Goal: Information Seeking & Learning: Learn about a topic

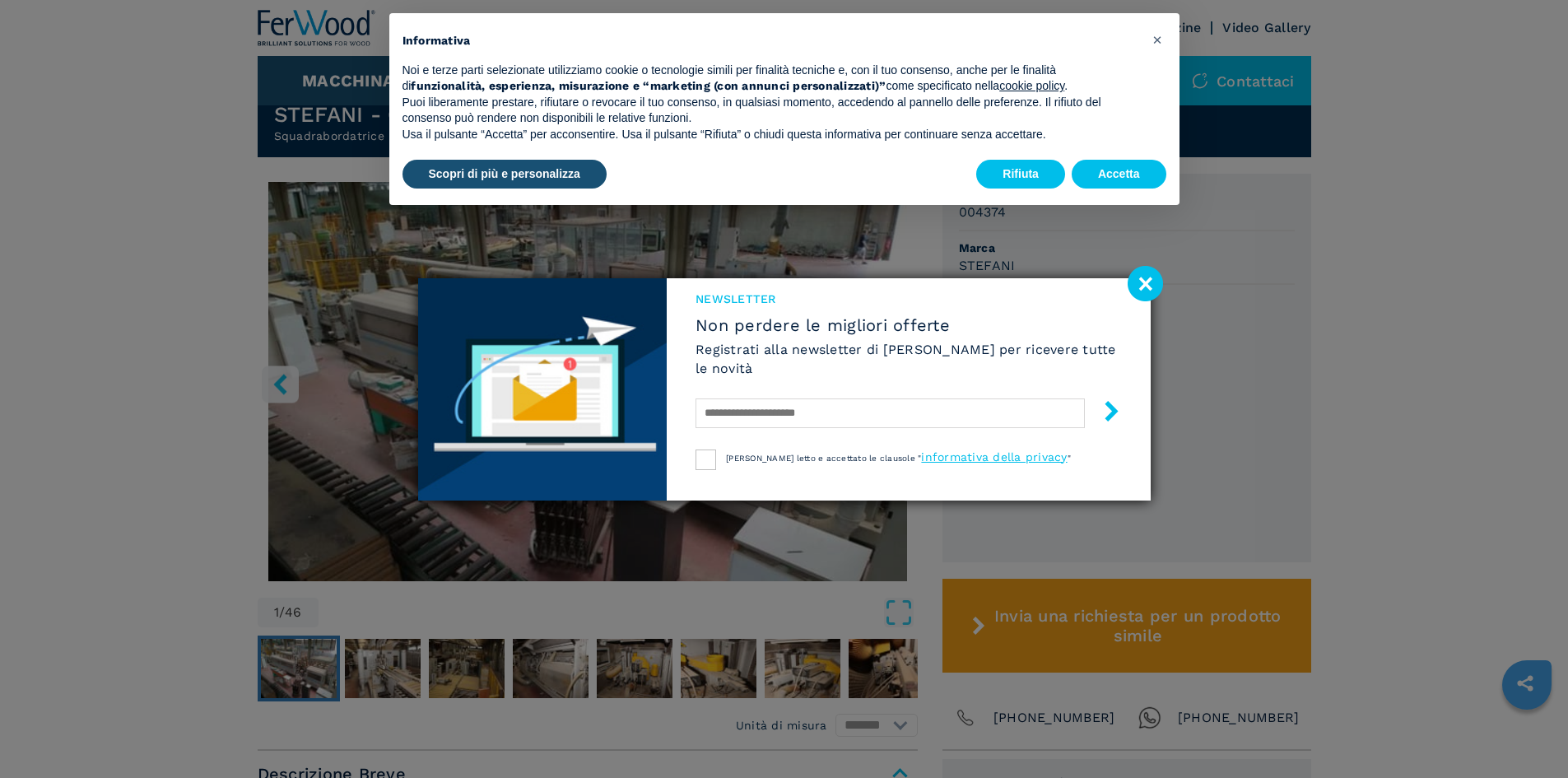
scroll to position [494, 0]
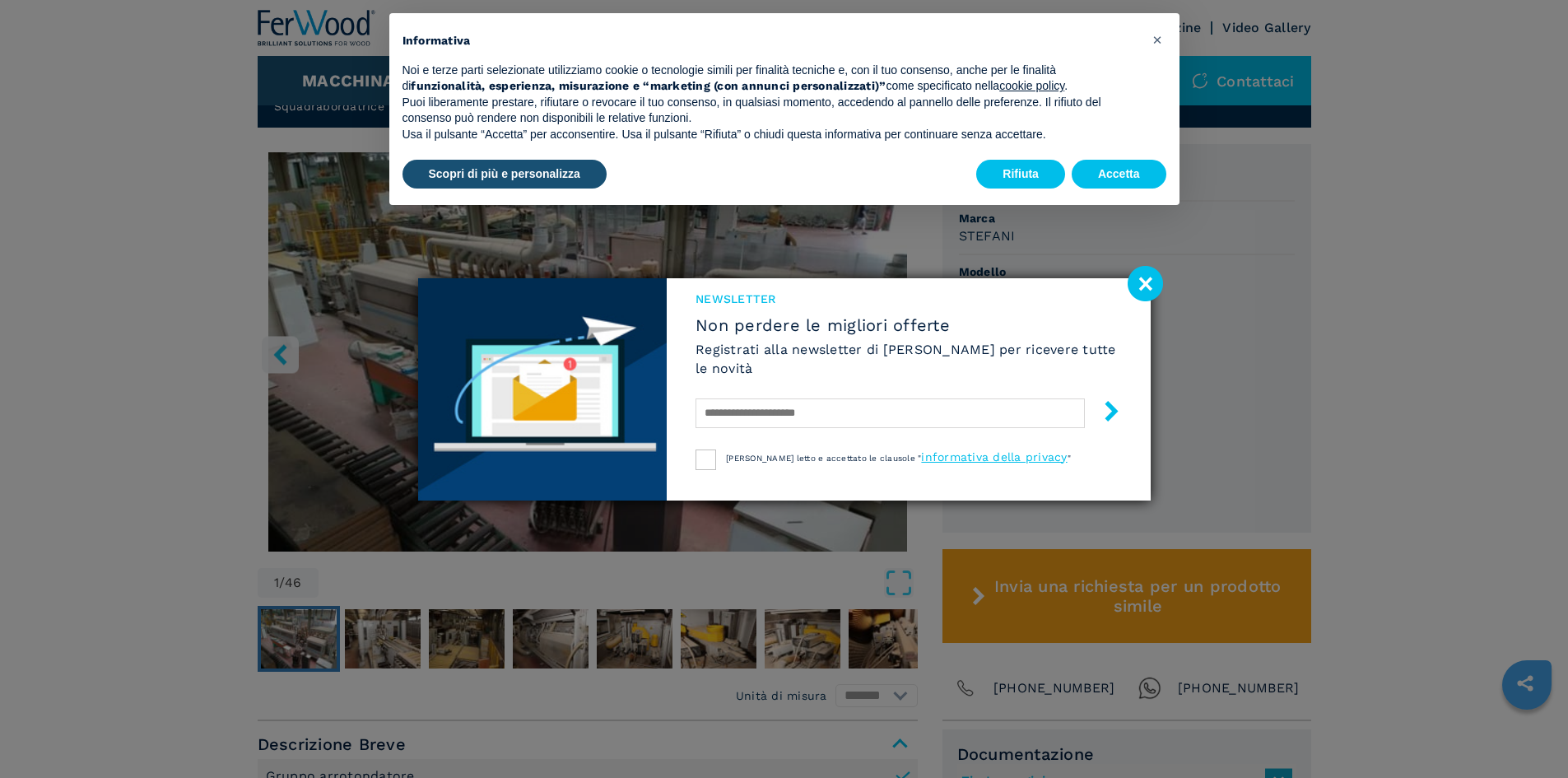
click at [1141, 272] on image at bounding box center [1146, 284] width 35 height 35
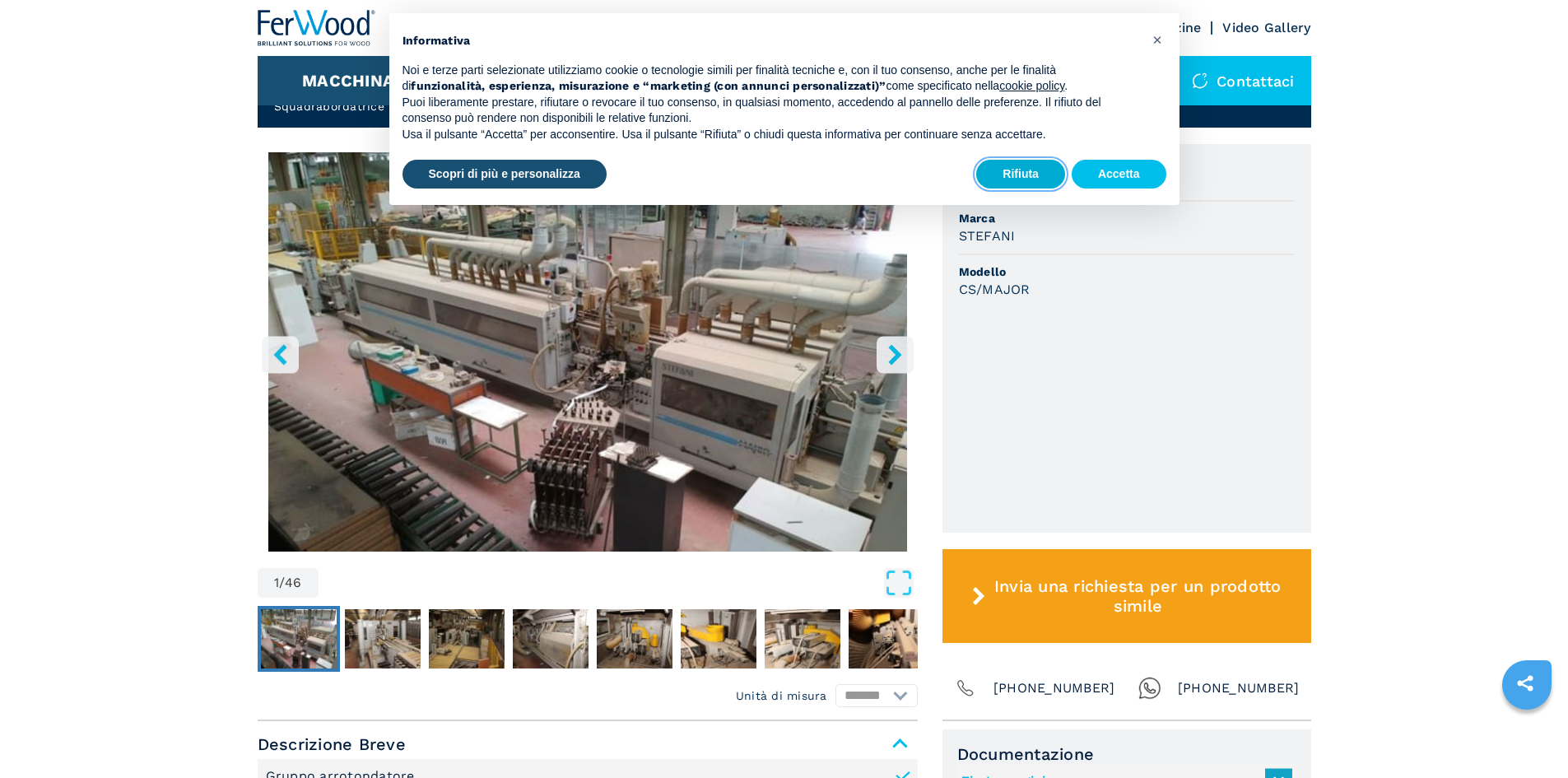
click at [1006, 175] on button "Rifiuta" at bounding box center [1021, 175] width 89 height 30
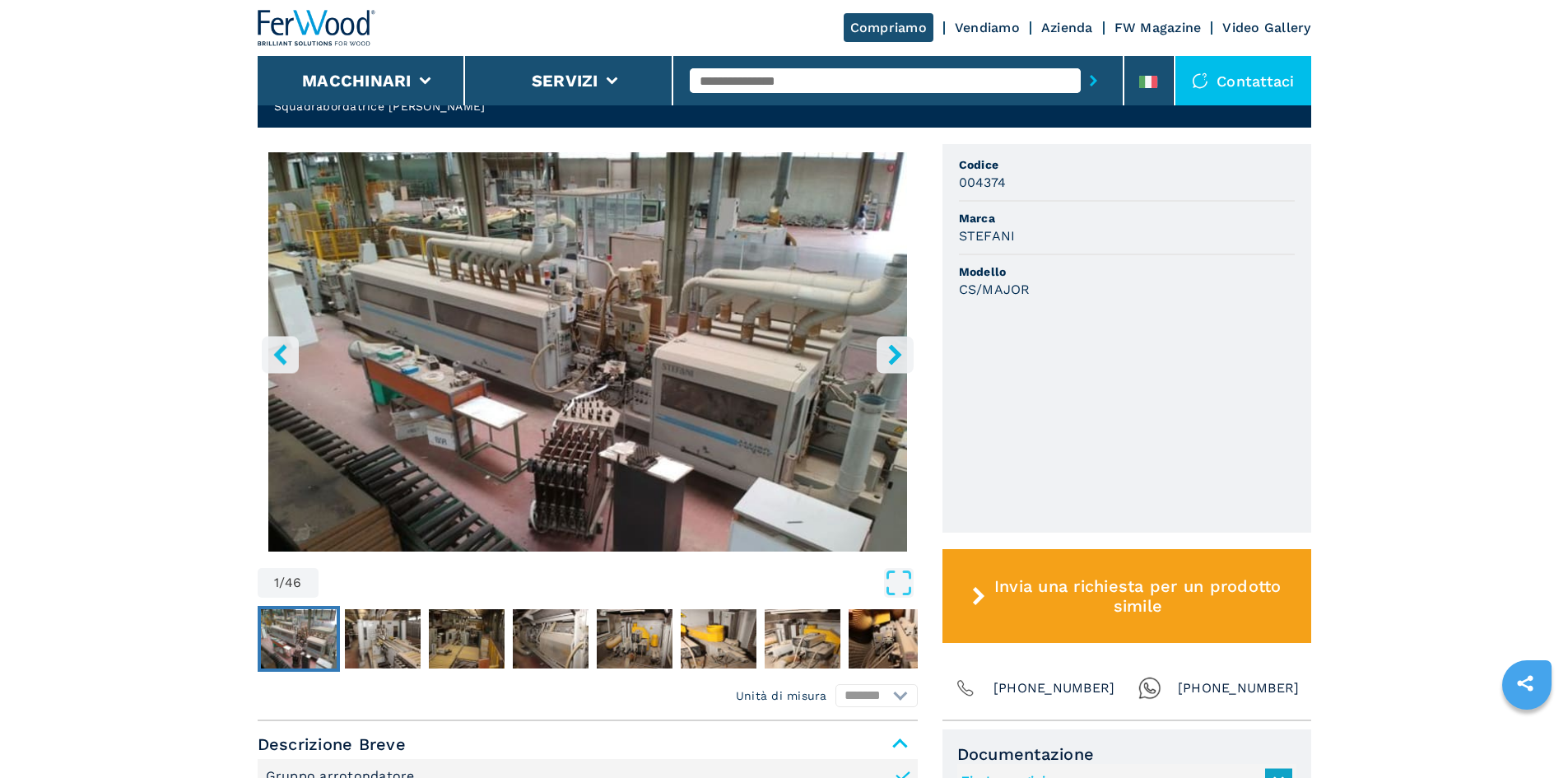
click at [879, 336] on button "right-button" at bounding box center [895, 355] width 37 height 37
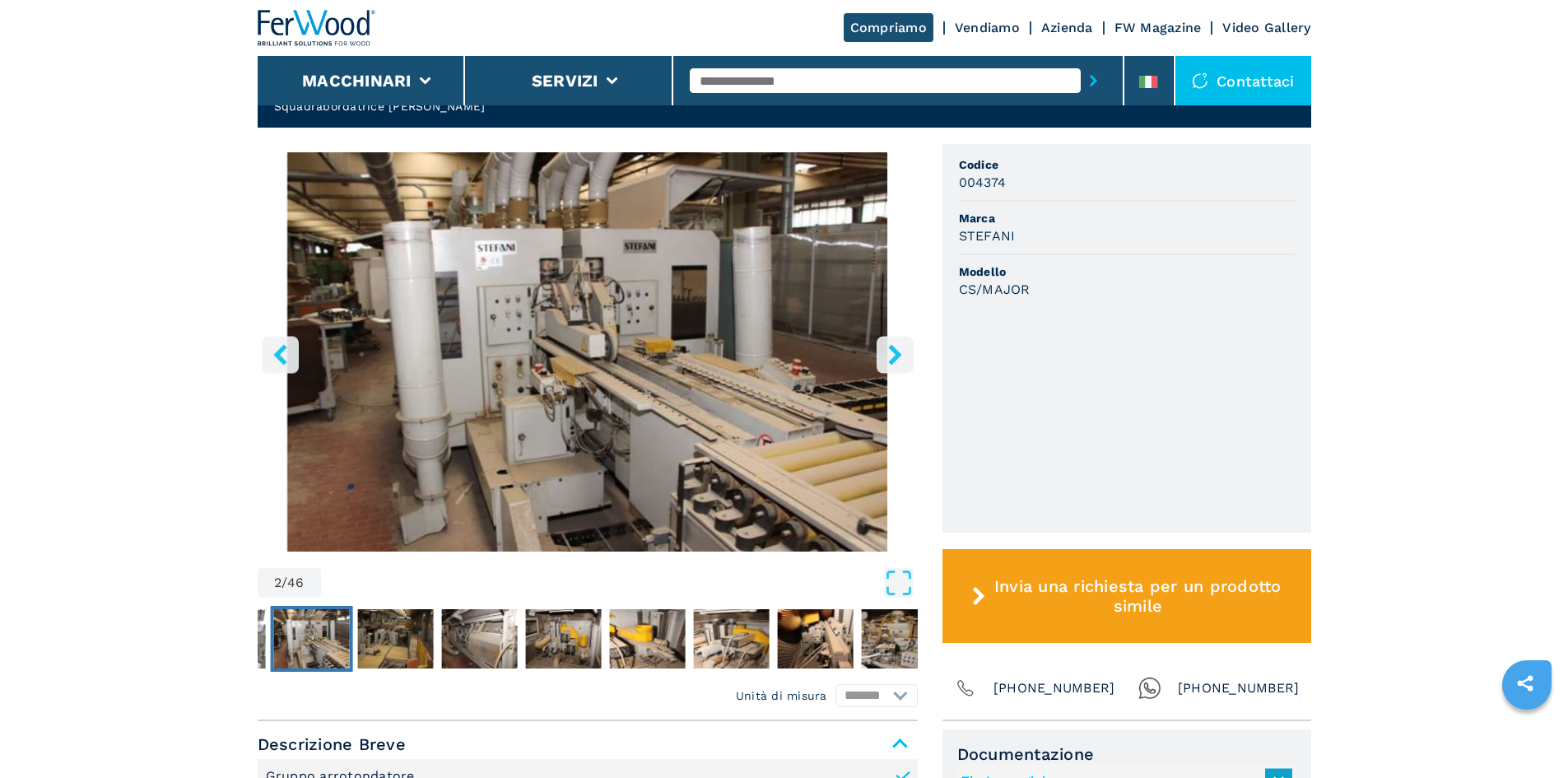
click at [879, 336] on button "right-button" at bounding box center [895, 355] width 37 height 37
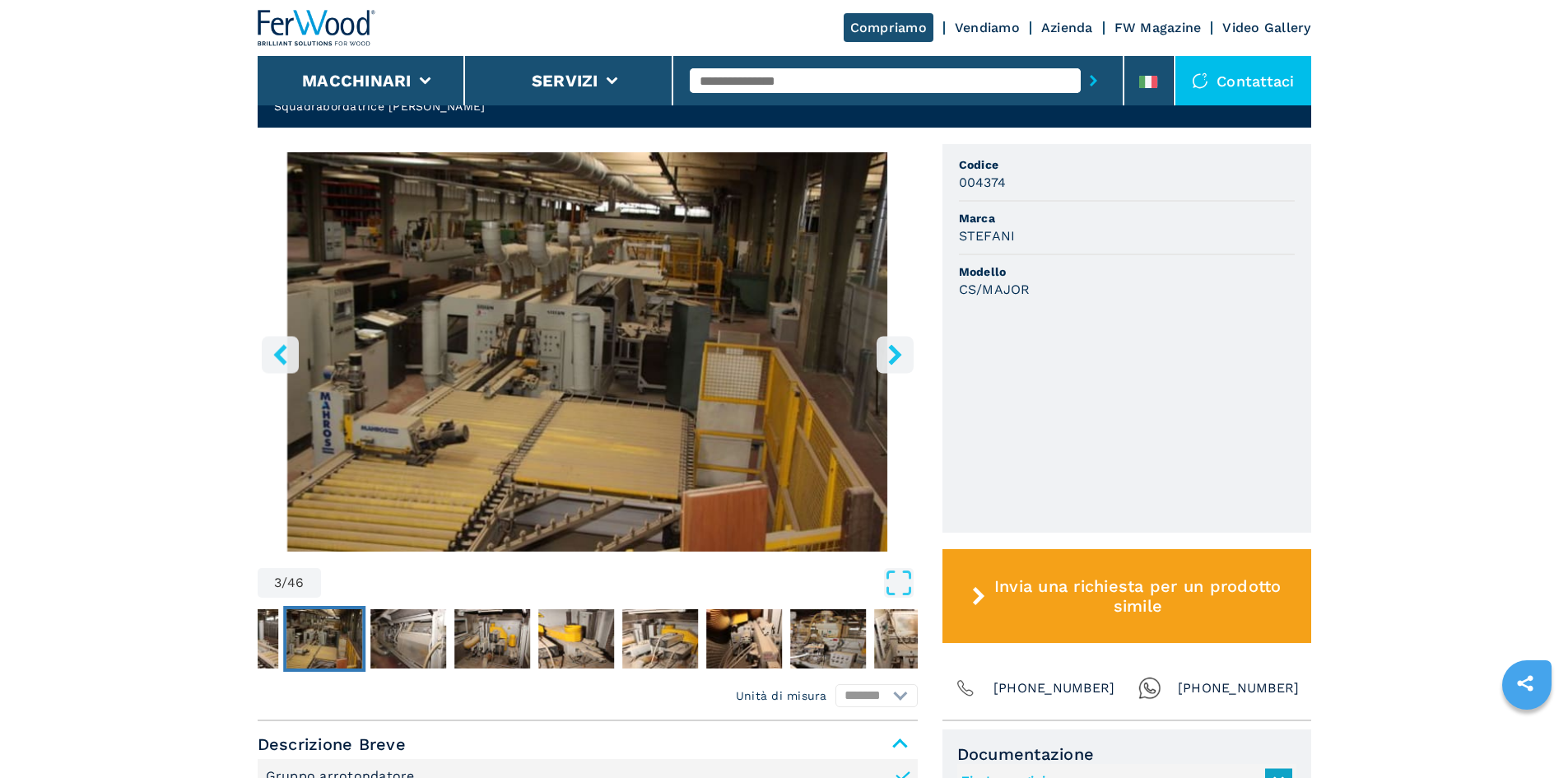
click at [879, 336] on button "right-button" at bounding box center [895, 355] width 37 height 37
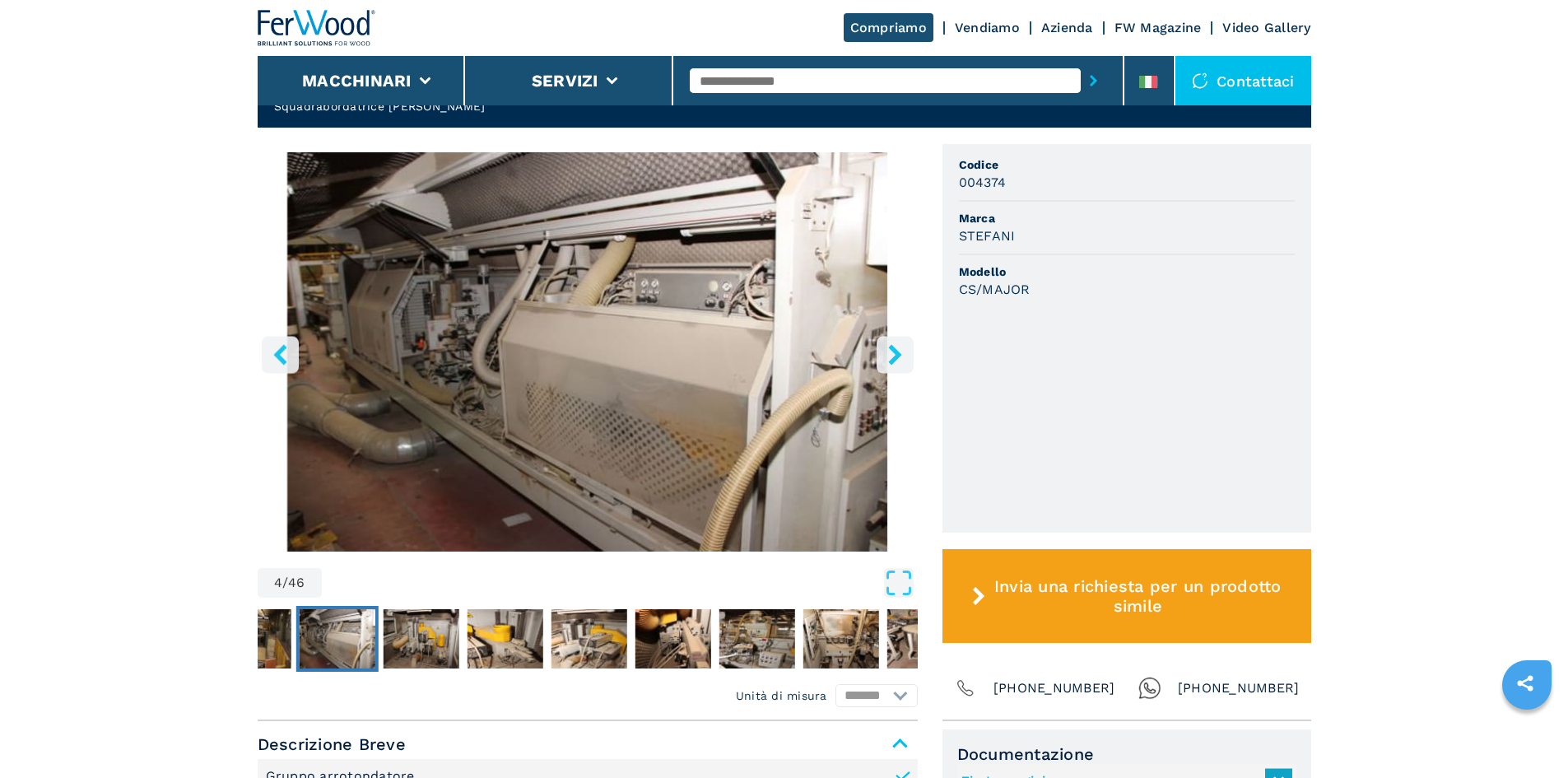
click at [879, 336] on button "right-button" at bounding box center [895, 355] width 37 height 37
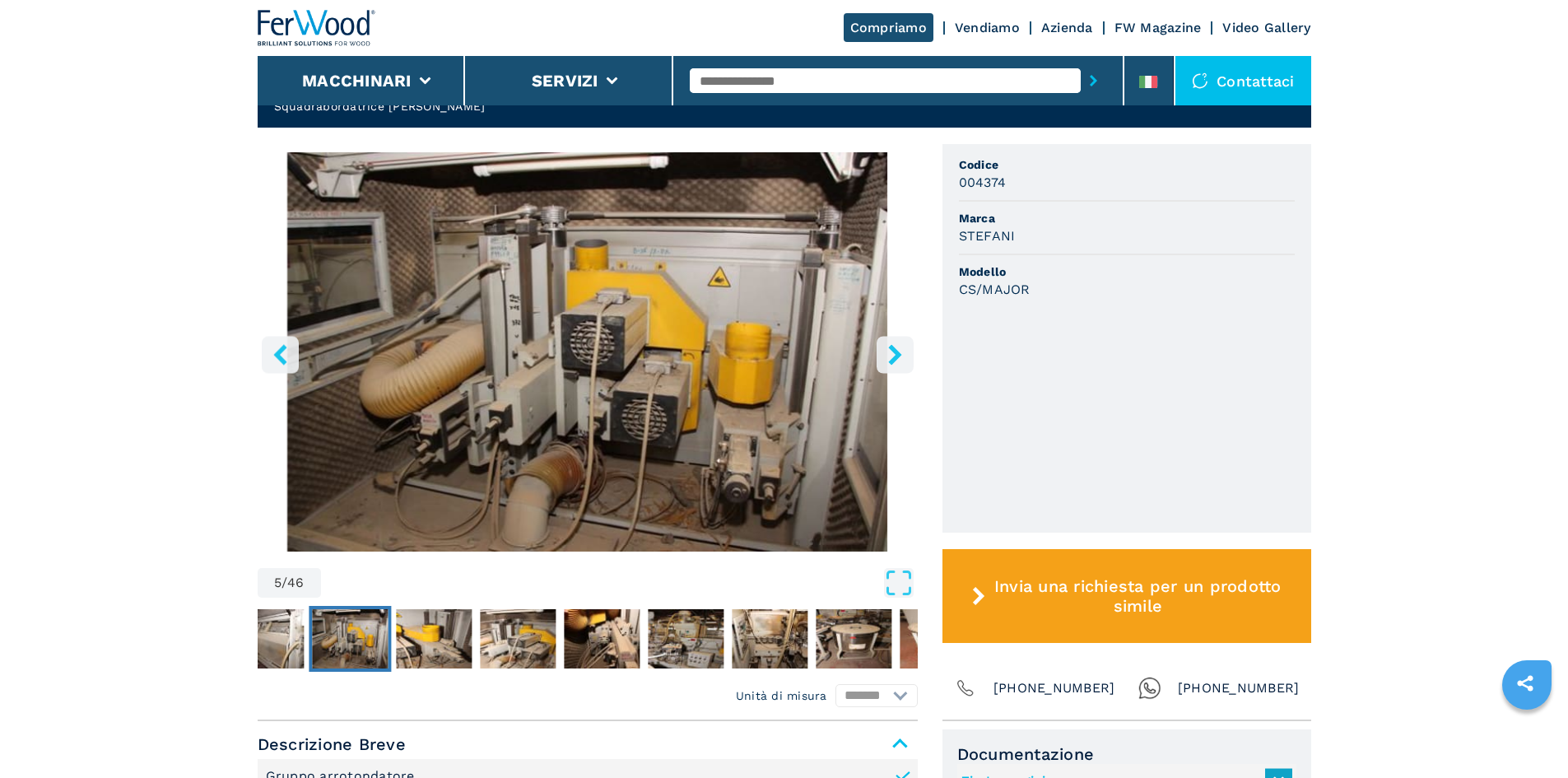
click at [879, 336] on button "right-button" at bounding box center [895, 355] width 37 height 37
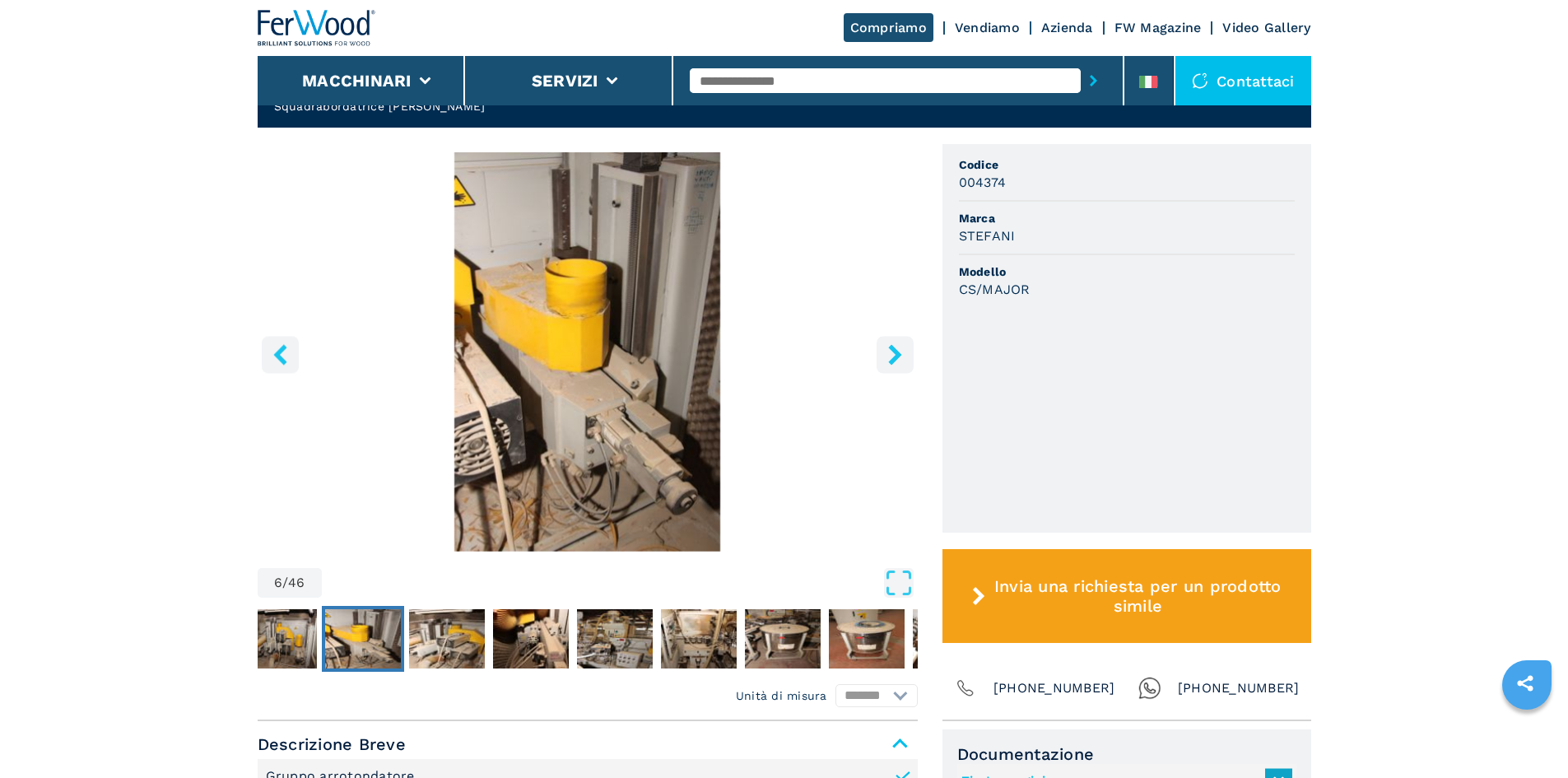
click at [879, 336] on button "right-button" at bounding box center [895, 355] width 37 height 37
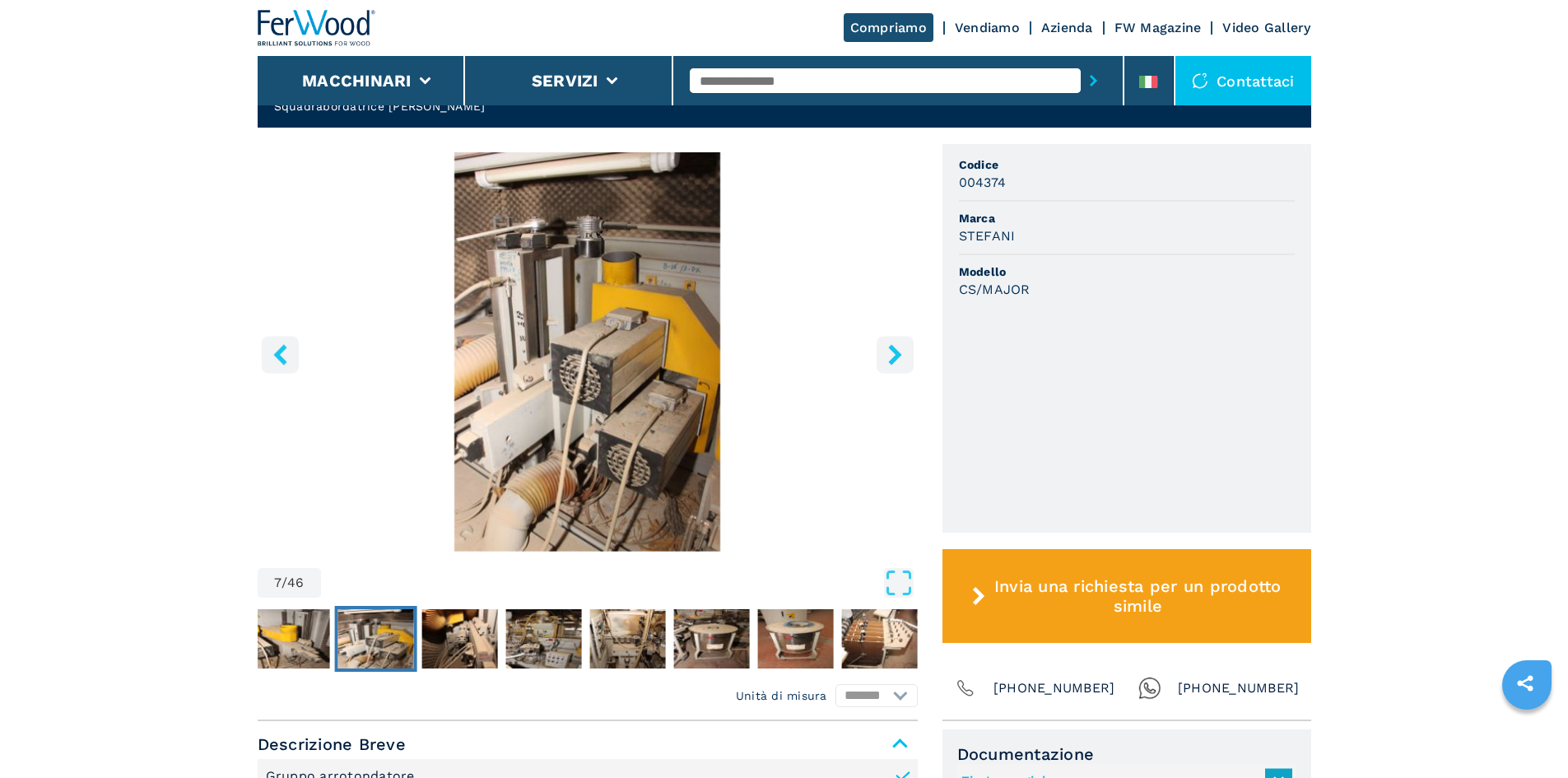
click at [879, 336] on button "right-button" at bounding box center [895, 355] width 37 height 37
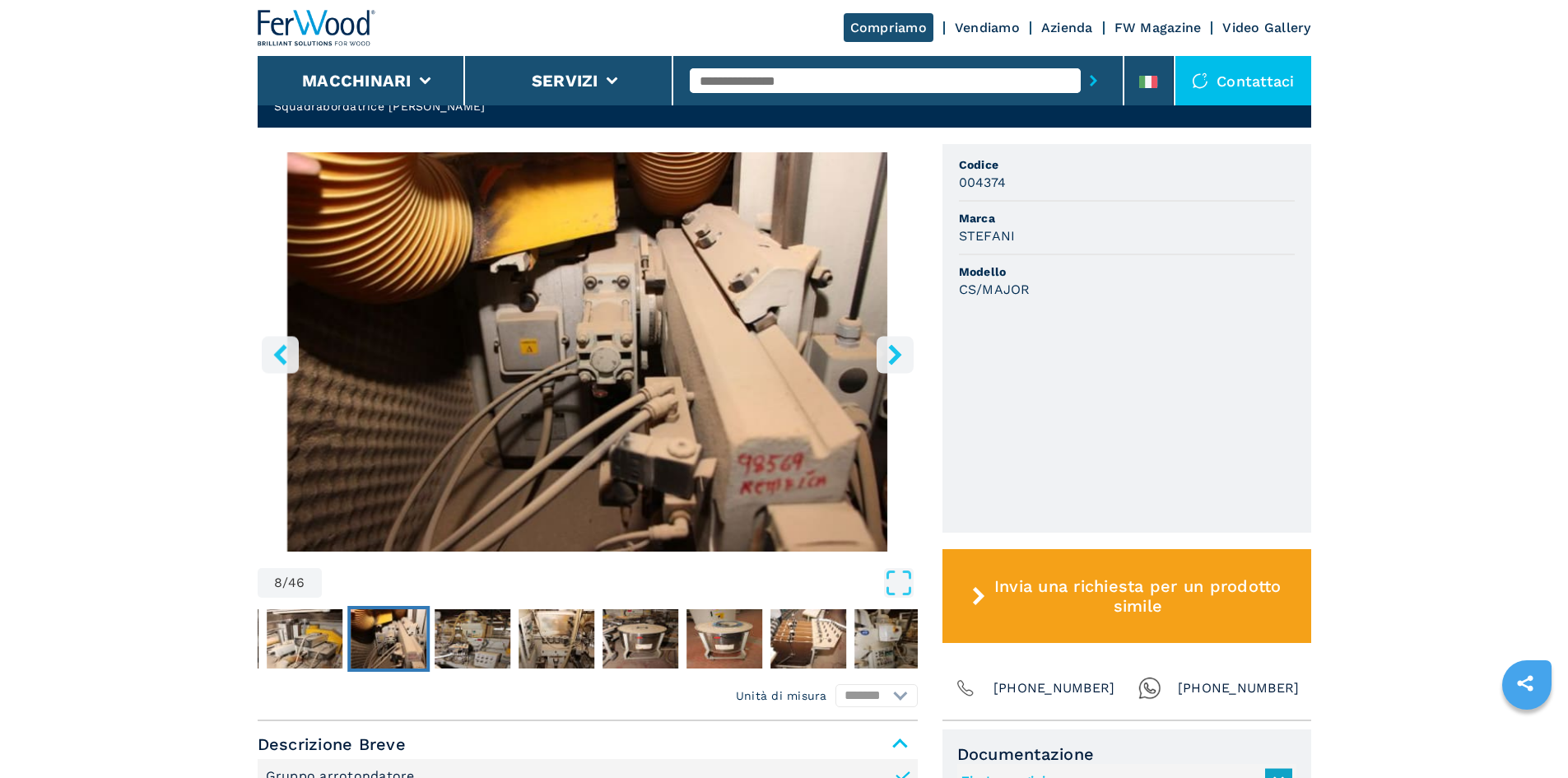
click at [879, 336] on button "right-button" at bounding box center [895, 355] width 37 height 37
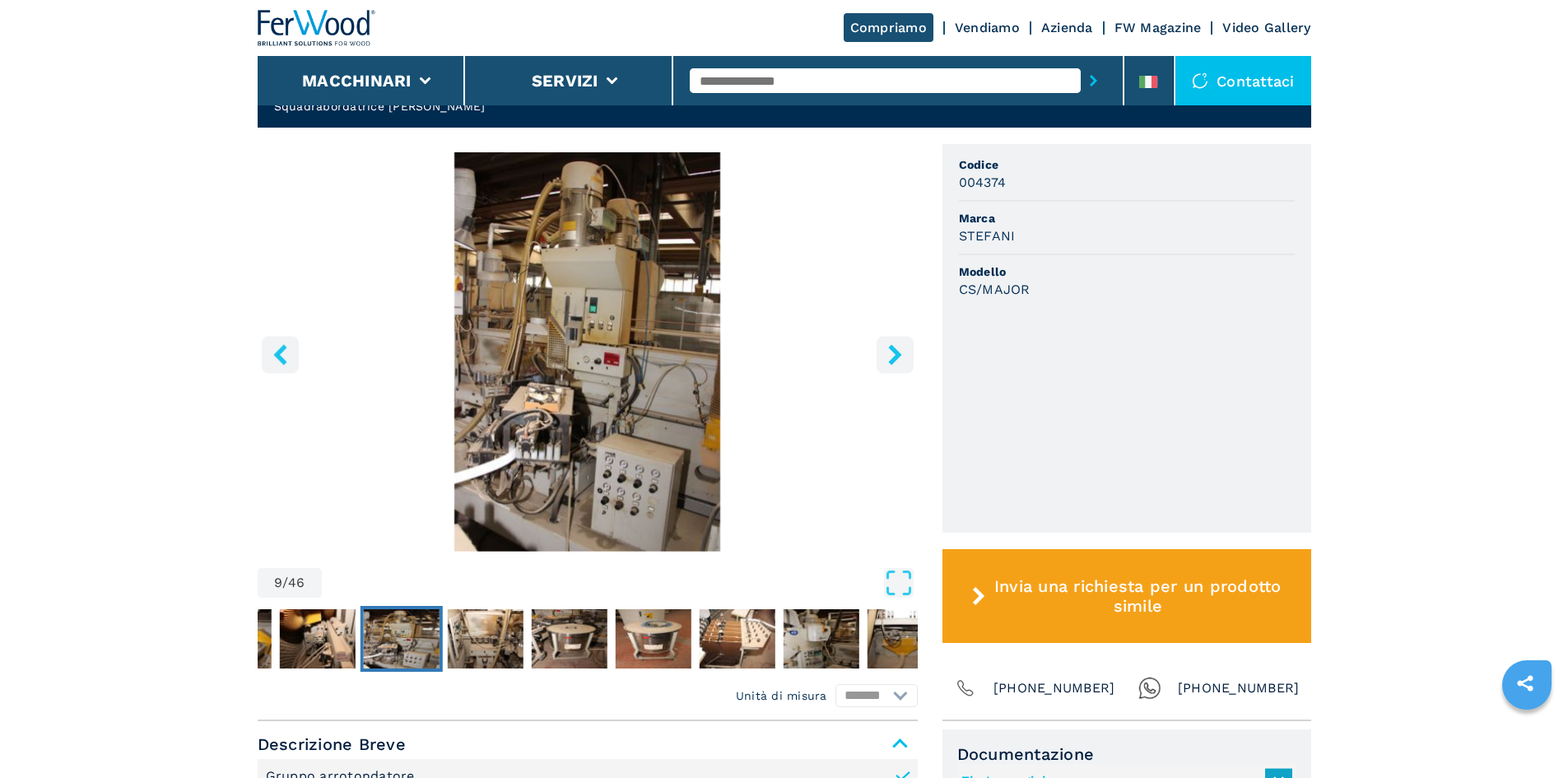
click at [879, 336] on button "right-button" at bounding box center [895, 355] width 37 height 37
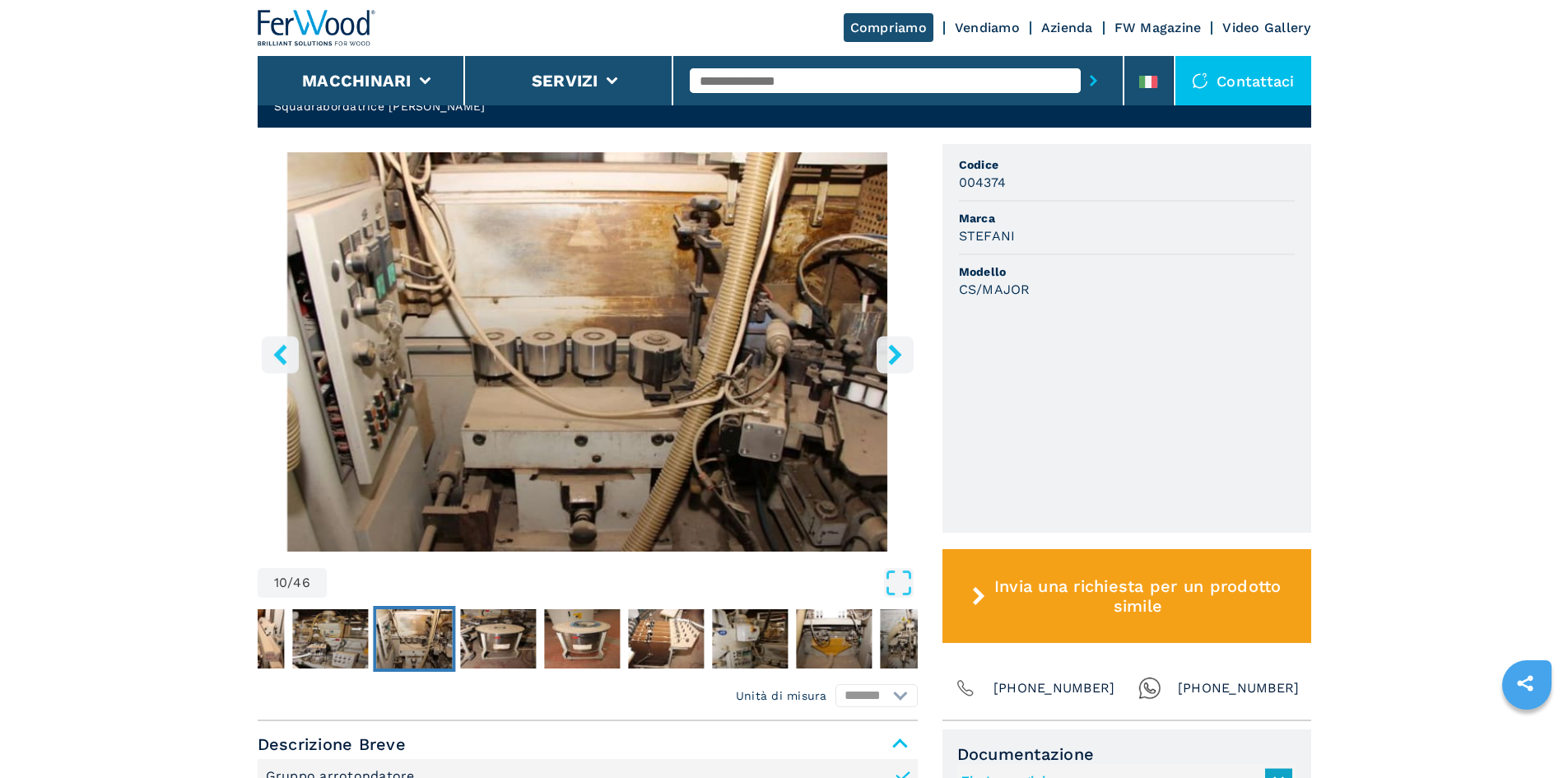
click at [879, 336] on button "right-button" at bounding box center [895, 355] width 37 height 37
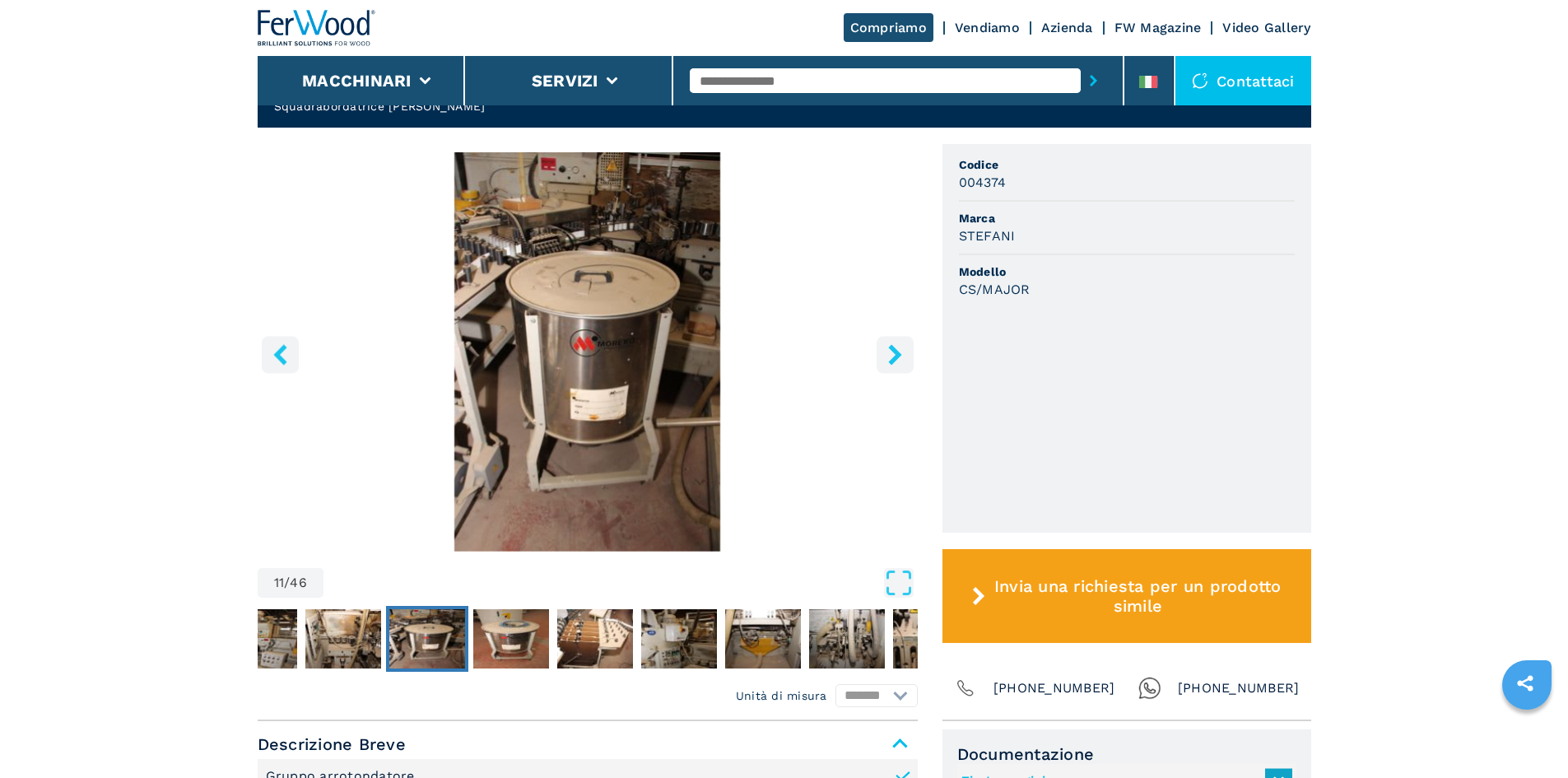
click at [879, 336] on button "right-button" at bounding box center [895, 355] width 37 height 37
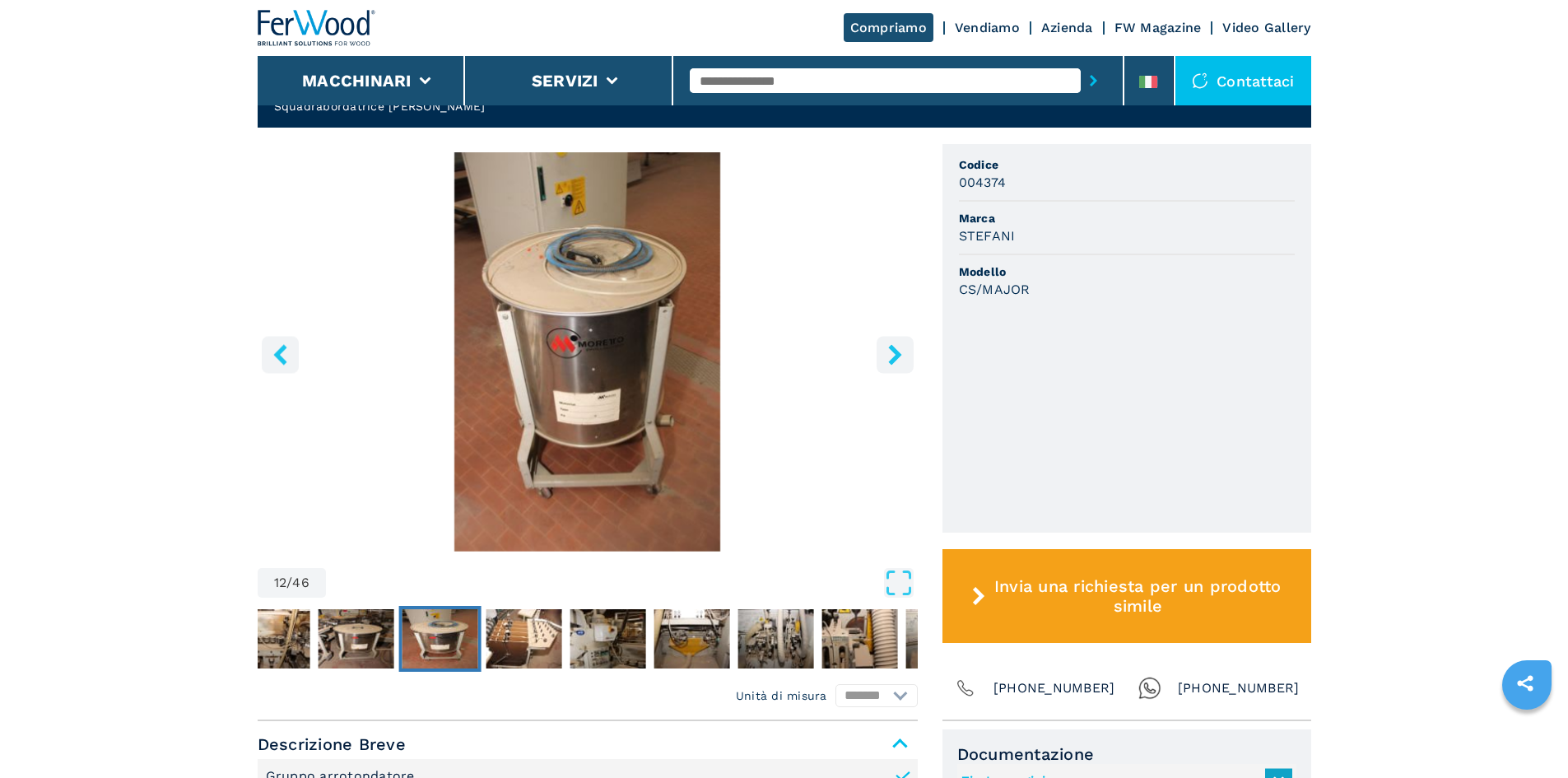
click at [879, 336] on button "right-button" at bounding box center [895, 355] width 37 height 37
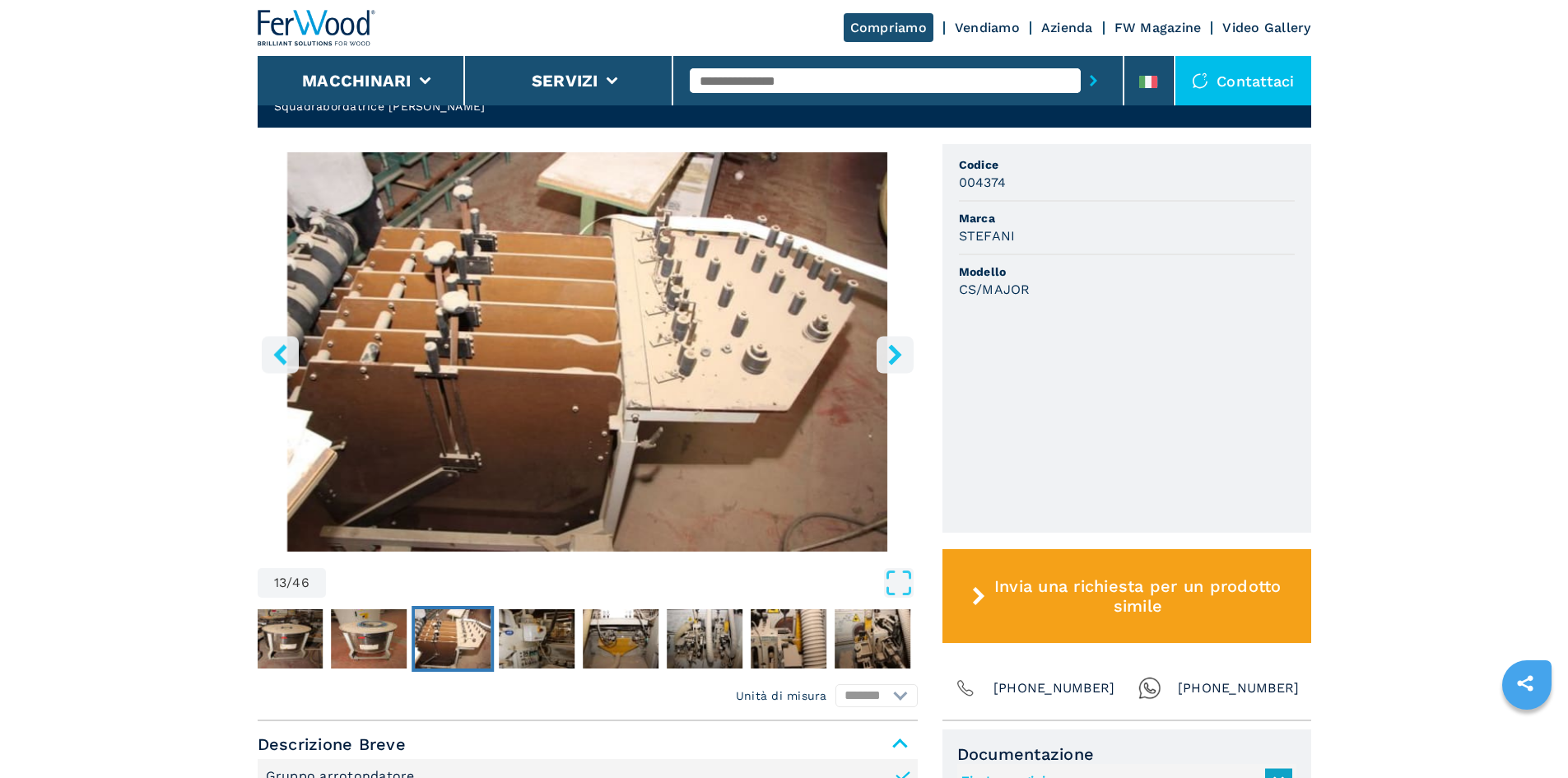
click at [879, 336] on button "right-button" at bounding box center [895, 355] width 37 height 37
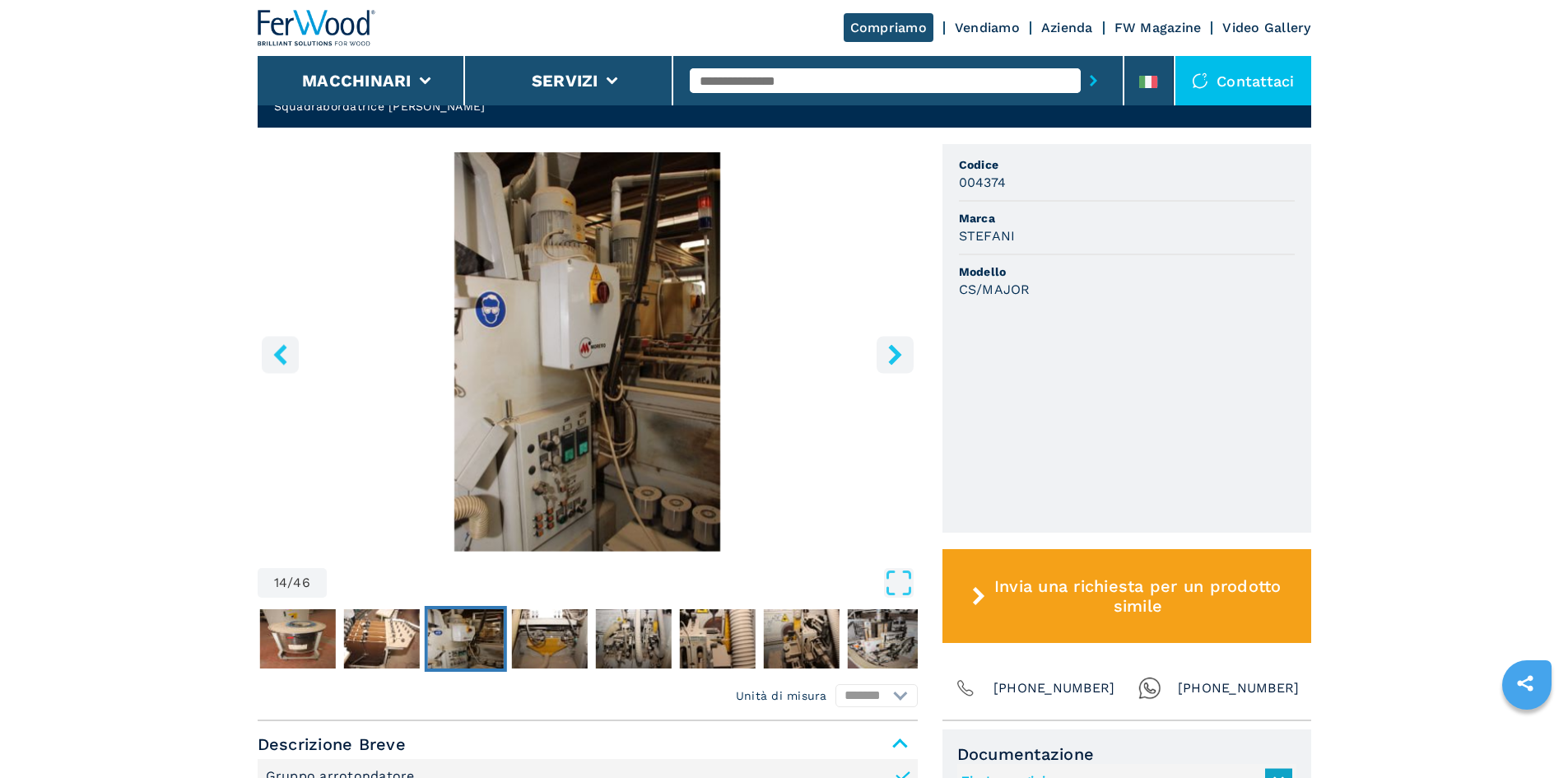
click at [879, 336] on button "right-button" at bounding box center [895, 355] width 37 height 37
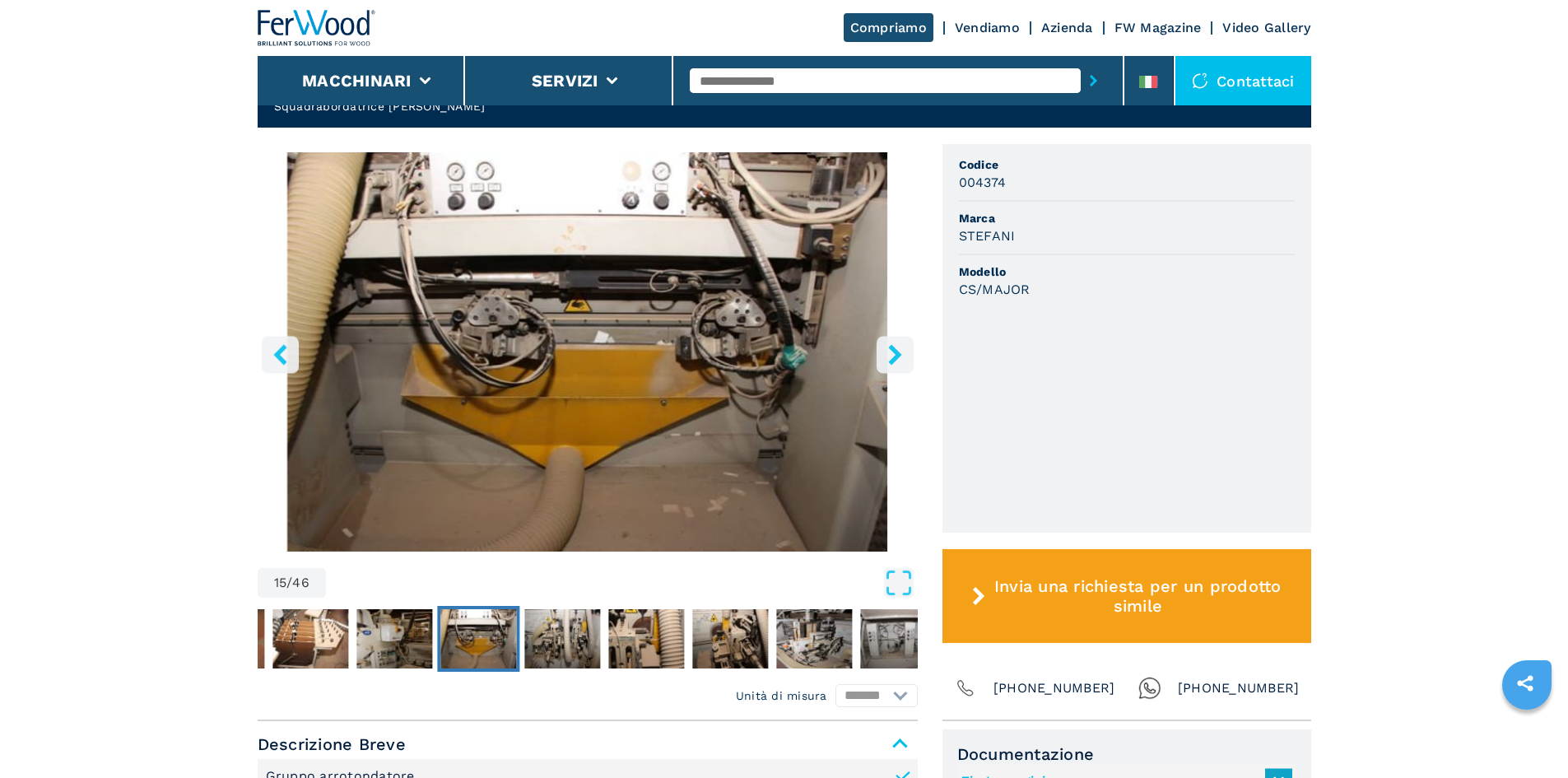
click at [879, 336] on button "right-button" at bounding box center [895, 355] width 37 height 37
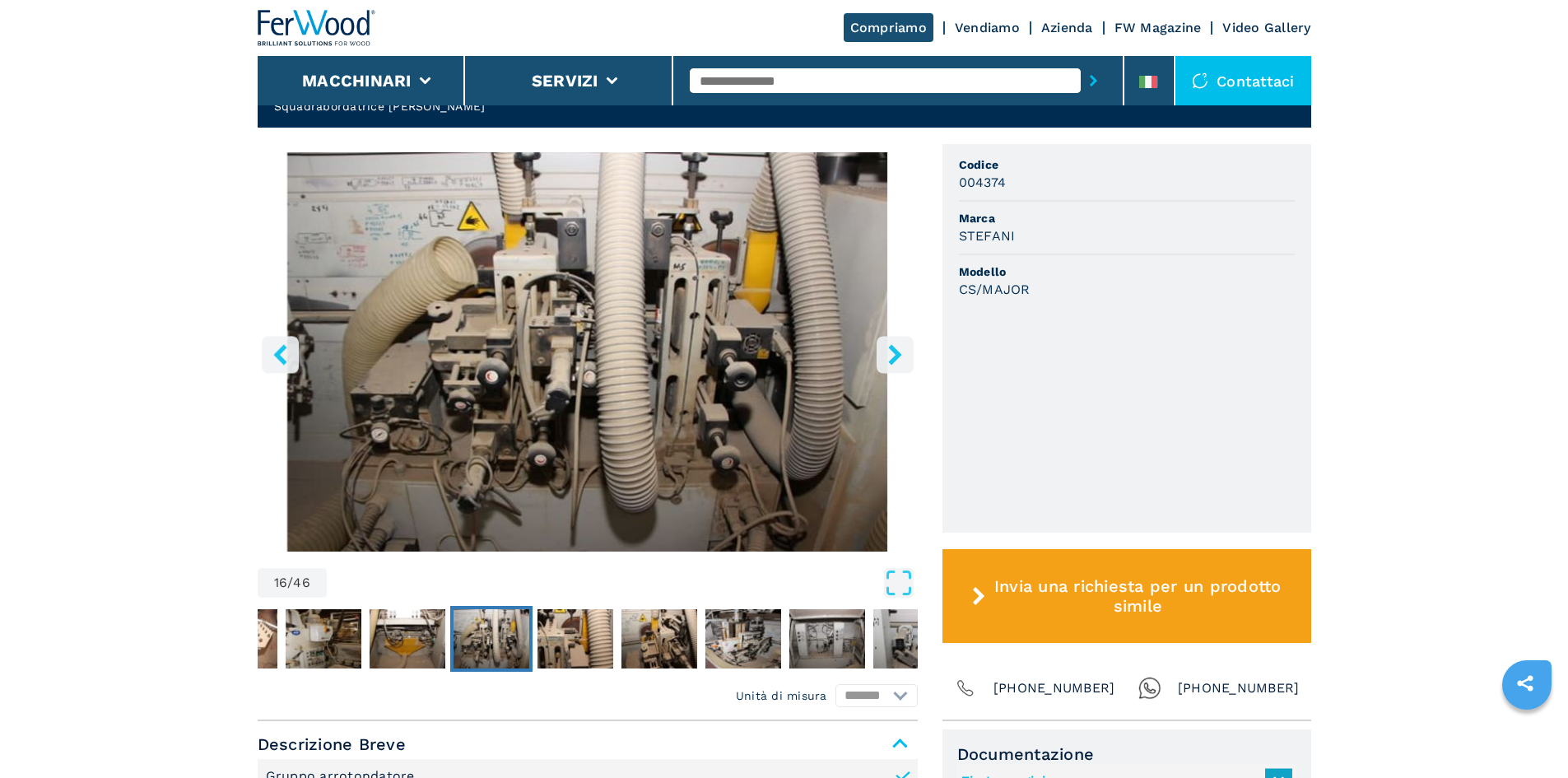
click at [879, 336] on button "right-button" at bounding box center [895, 355] width 37 height 37
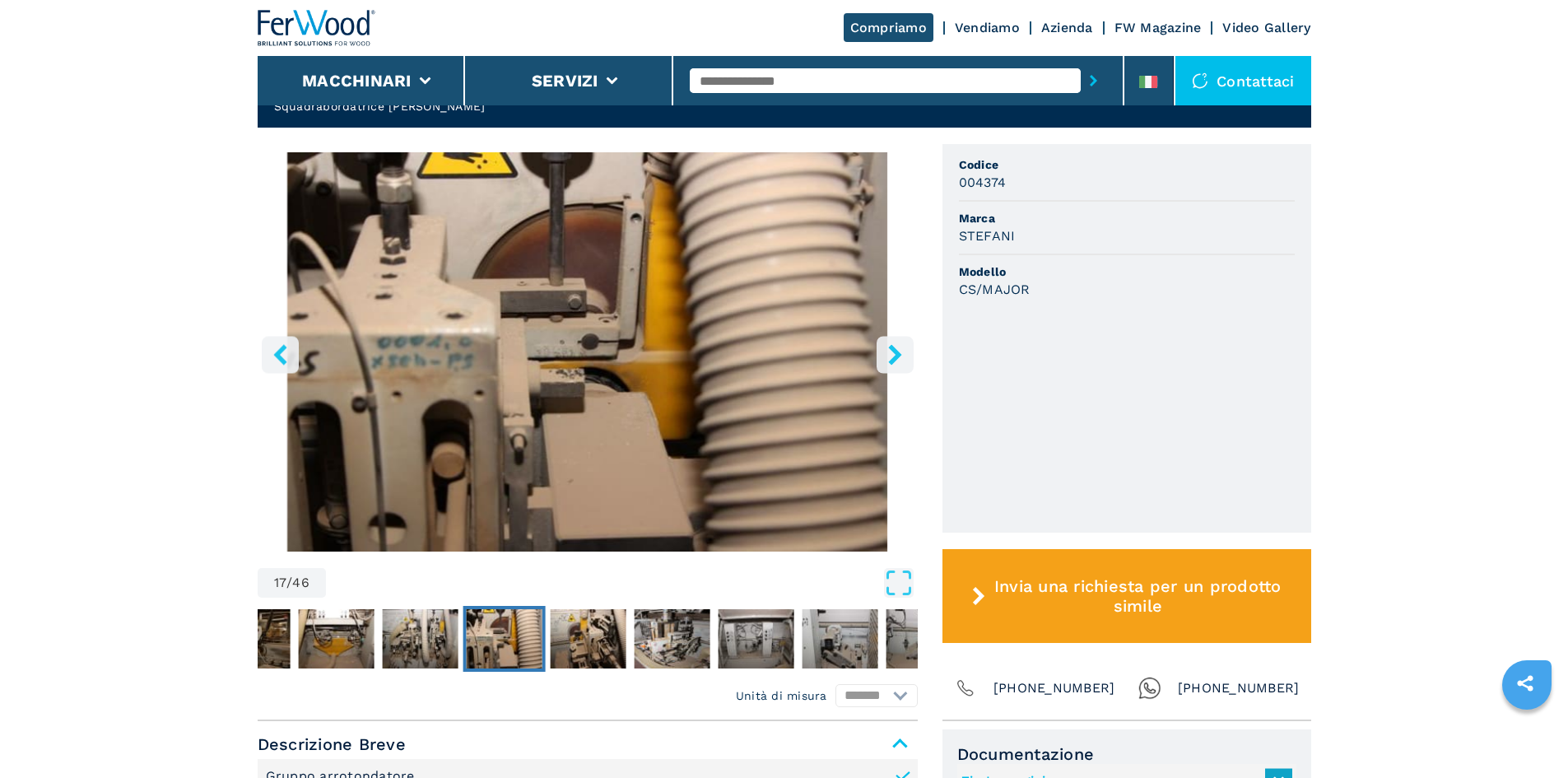
click at [879, 336] on button "right-button" at bounding box center [895, 355] width 37 height 37
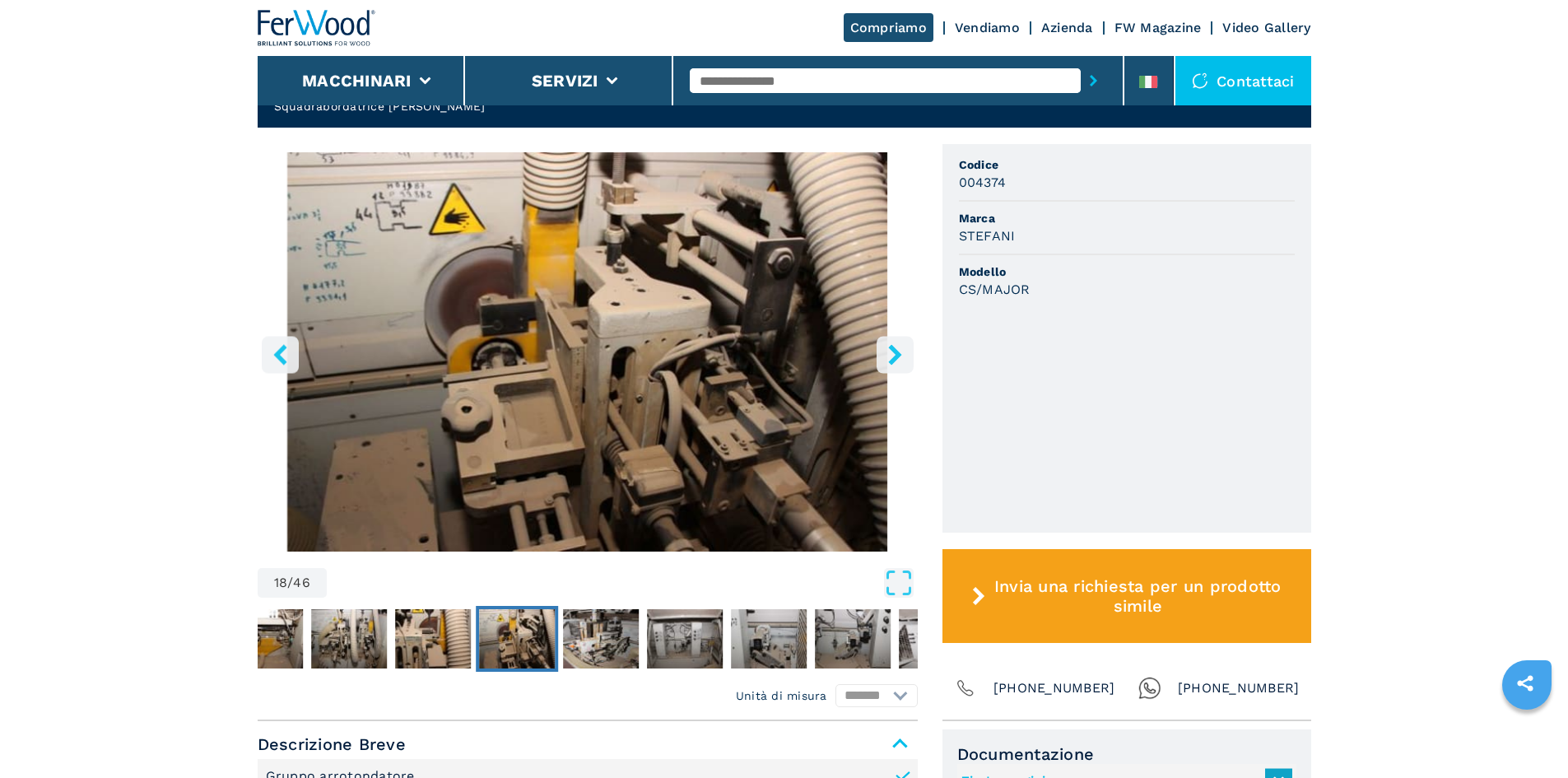
click at [879, 336] on button "right-button" at bounding box center [895, 355] width 37 height 37
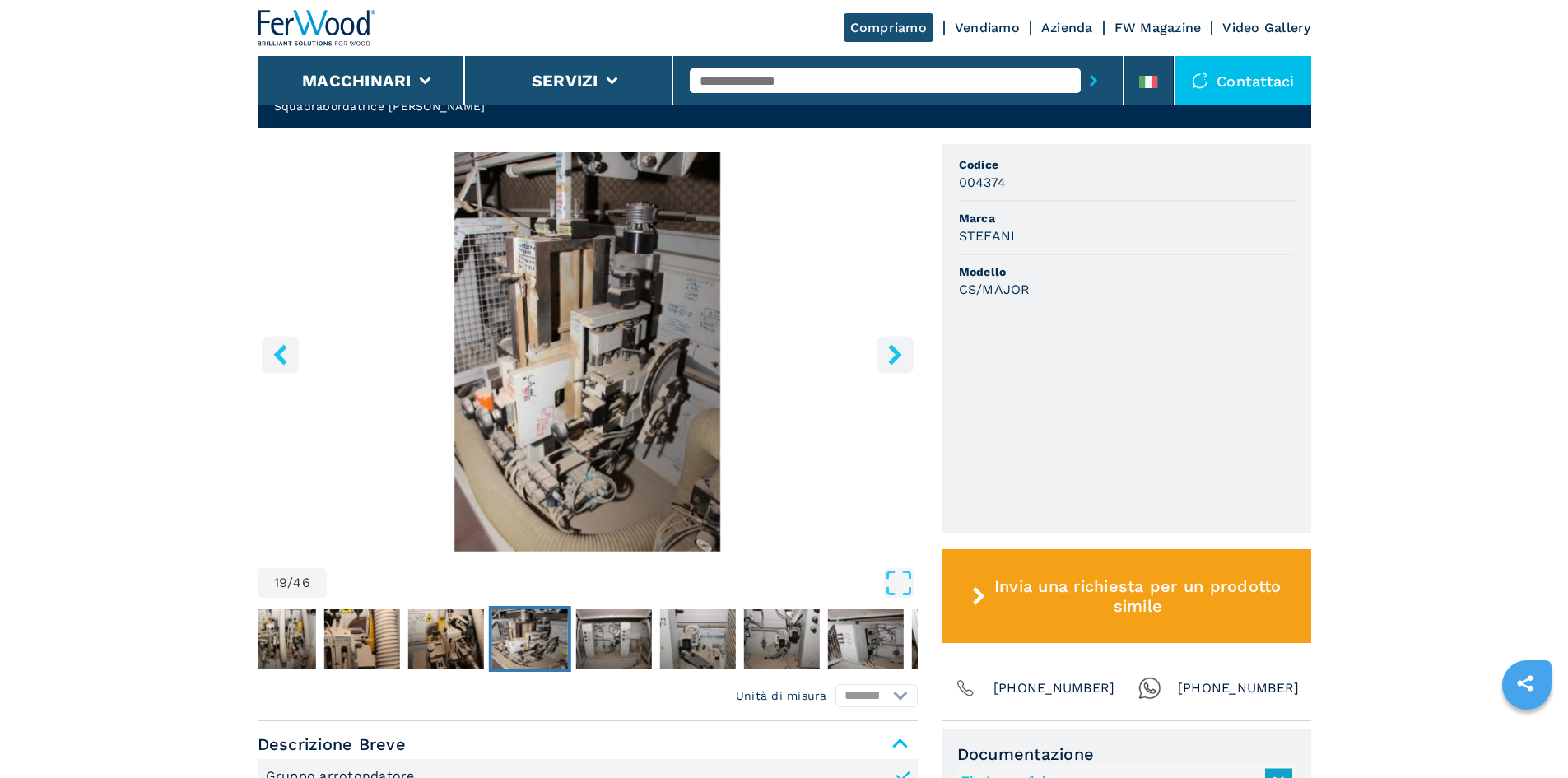
click at [879, 336] on button "right-button" at bounding box center [895, 355] width 37 height 37
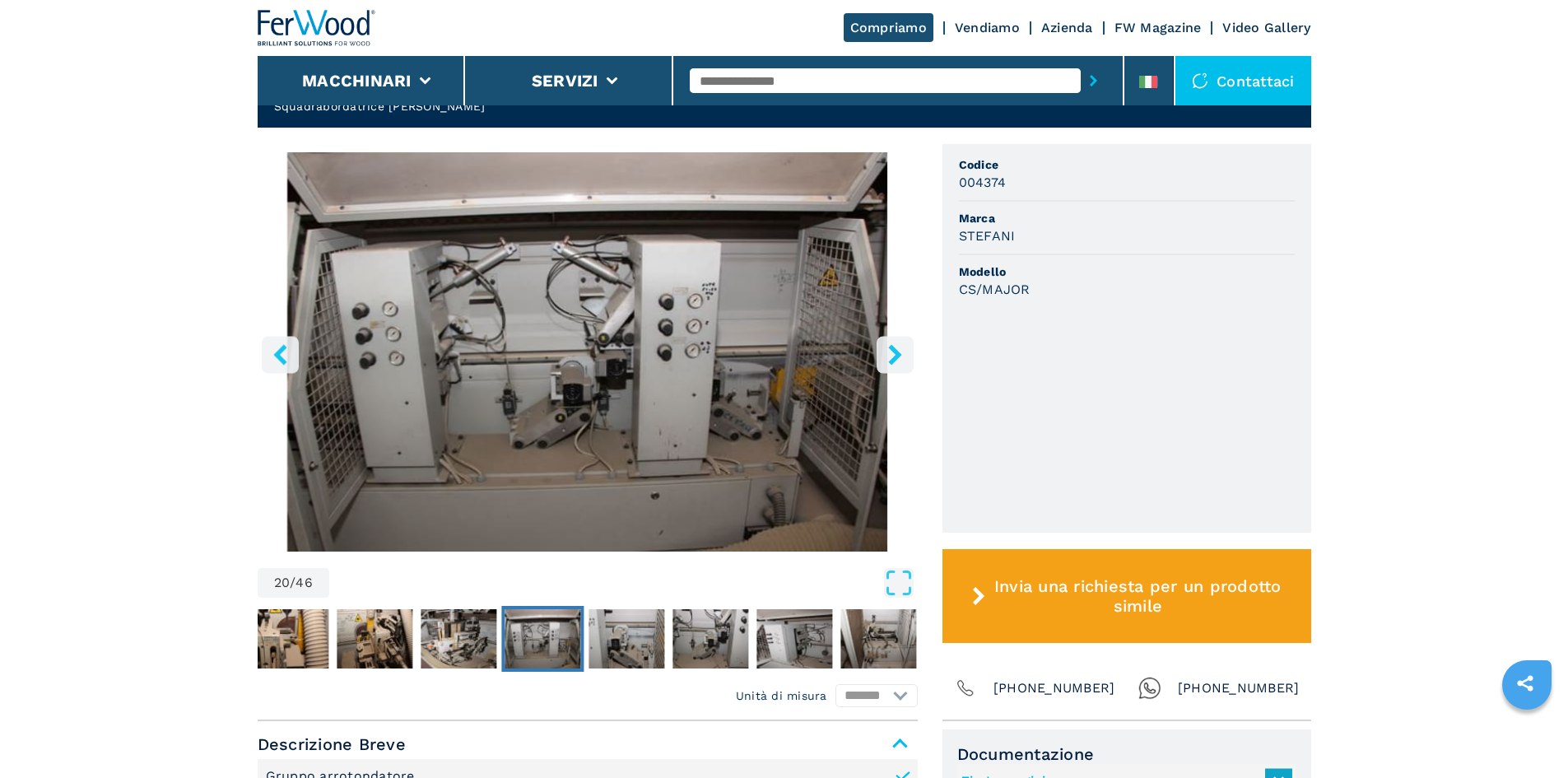
click at [879, 336] on button "right-button" at bounding box center [895, 355] width 37 height 37
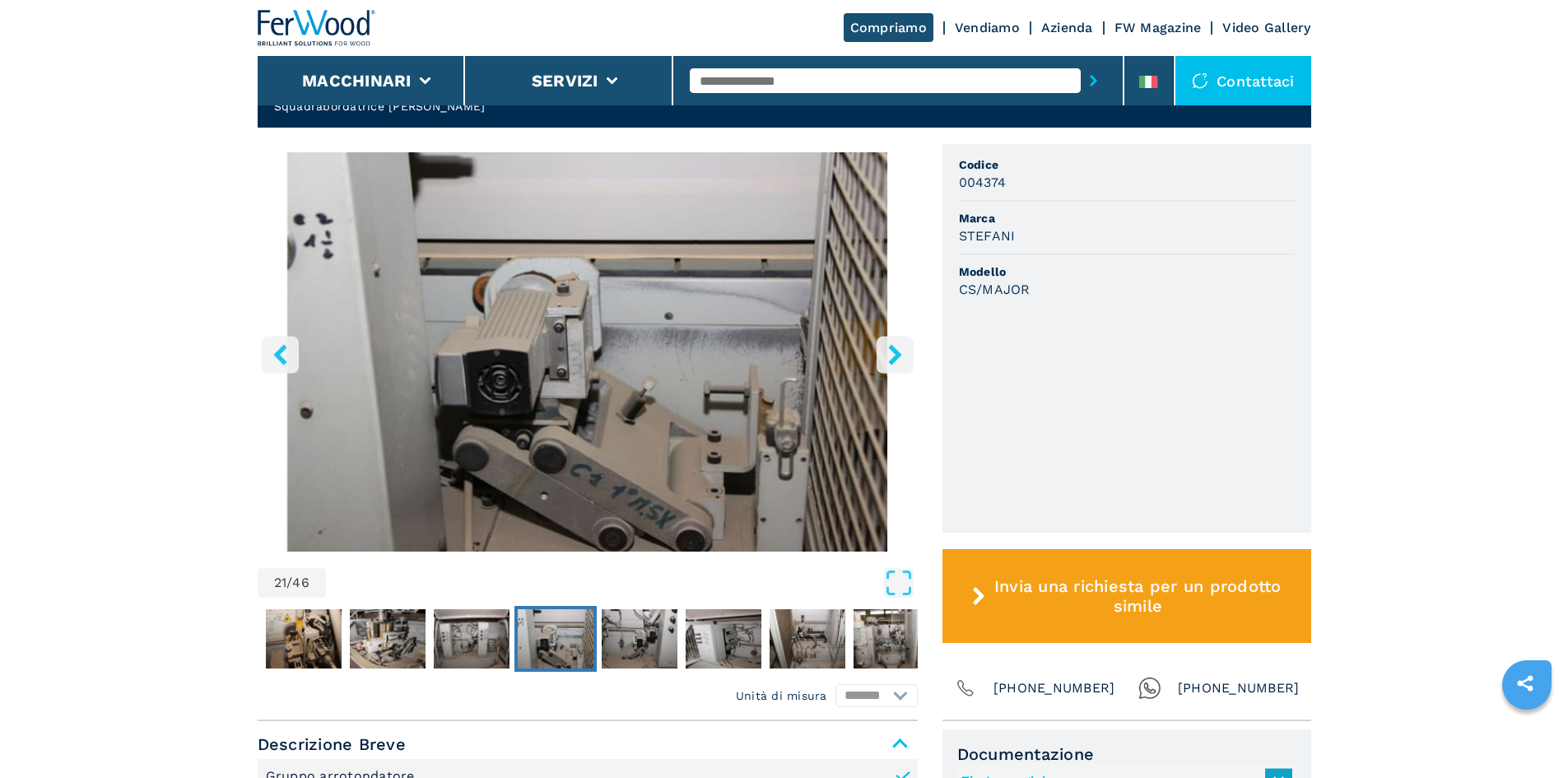
click at [879, 336] on button "right-button" at bounding box center [895, 355] width 37 height 37
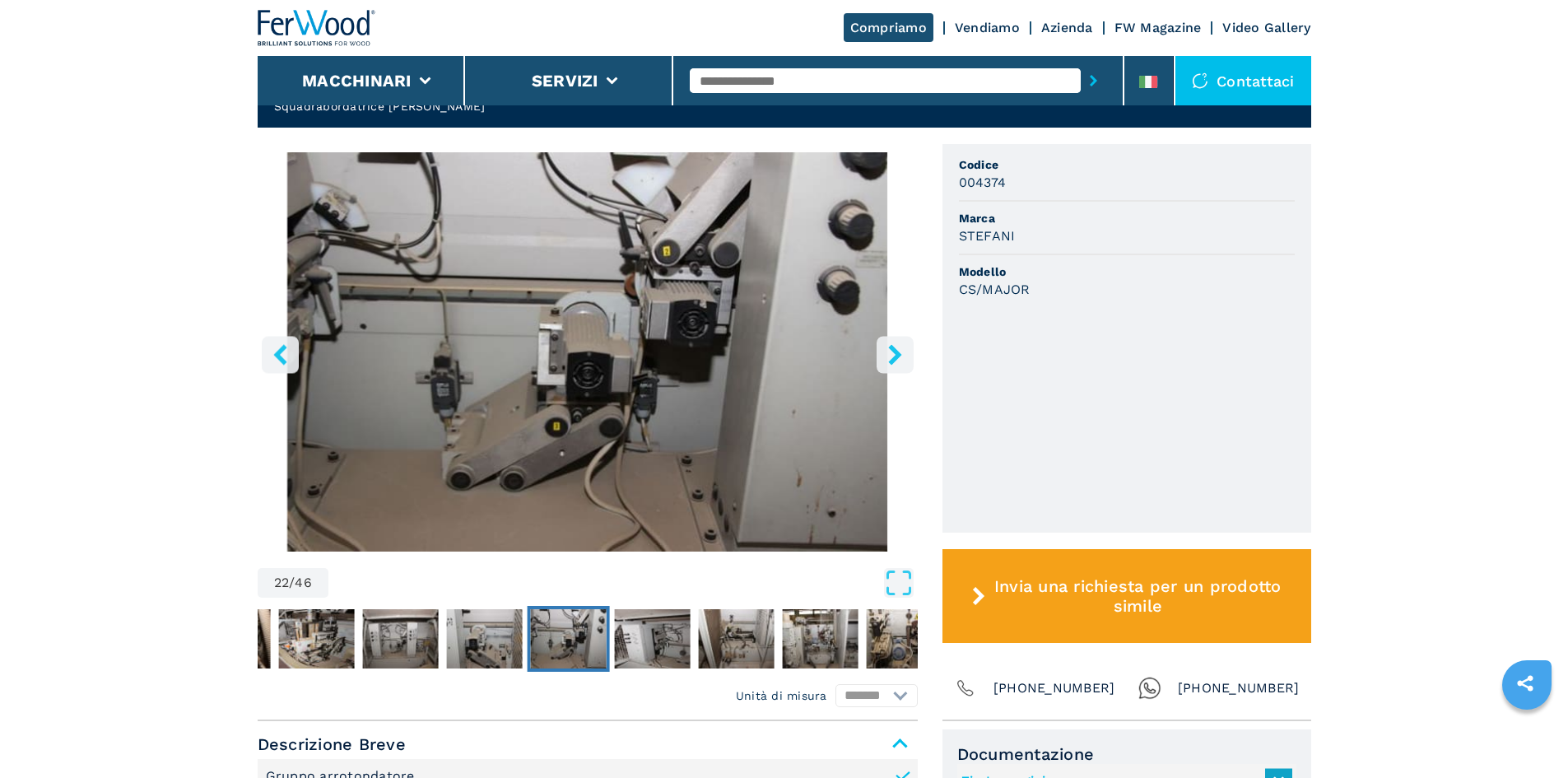
click at [879, 336] on button "right-button" at bounding box center [895, 355] width 37 height 37
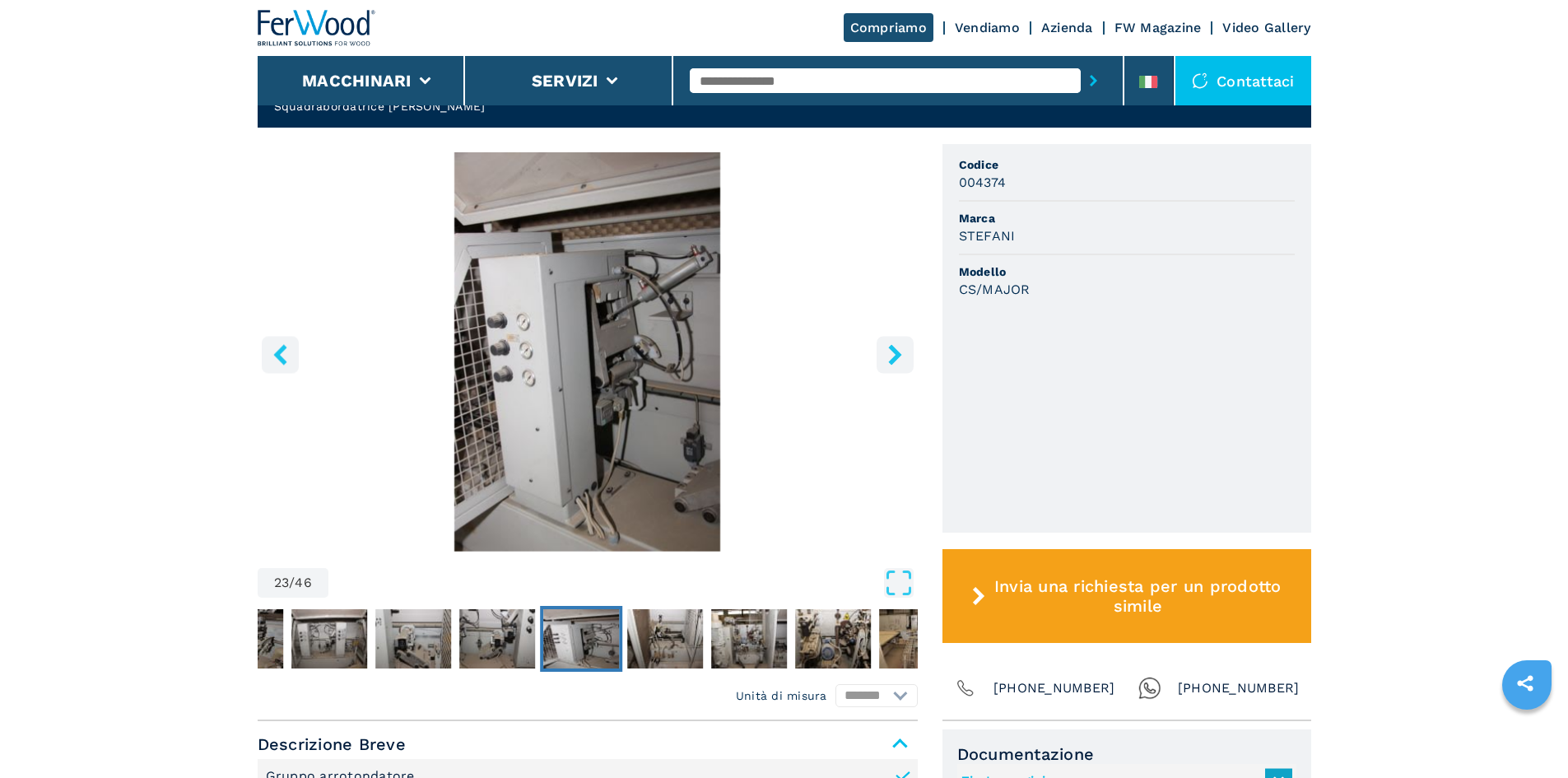
click at [879, 336] on button "right-button" at bounding box center [895, 355] width 37 height 37
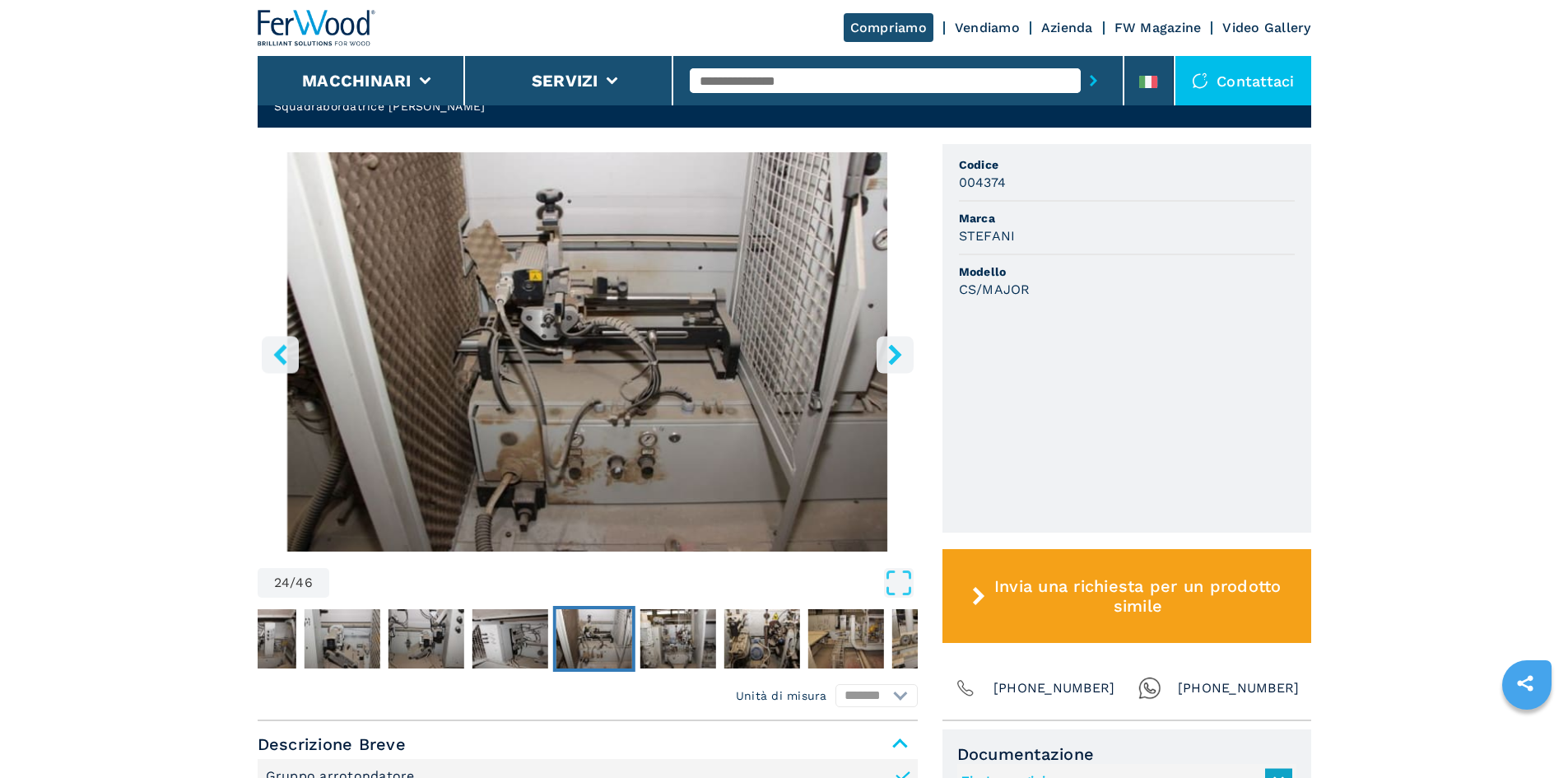
click at [879, 336] on button "right-button" at bounding box center [895, 355] width 37 height 37
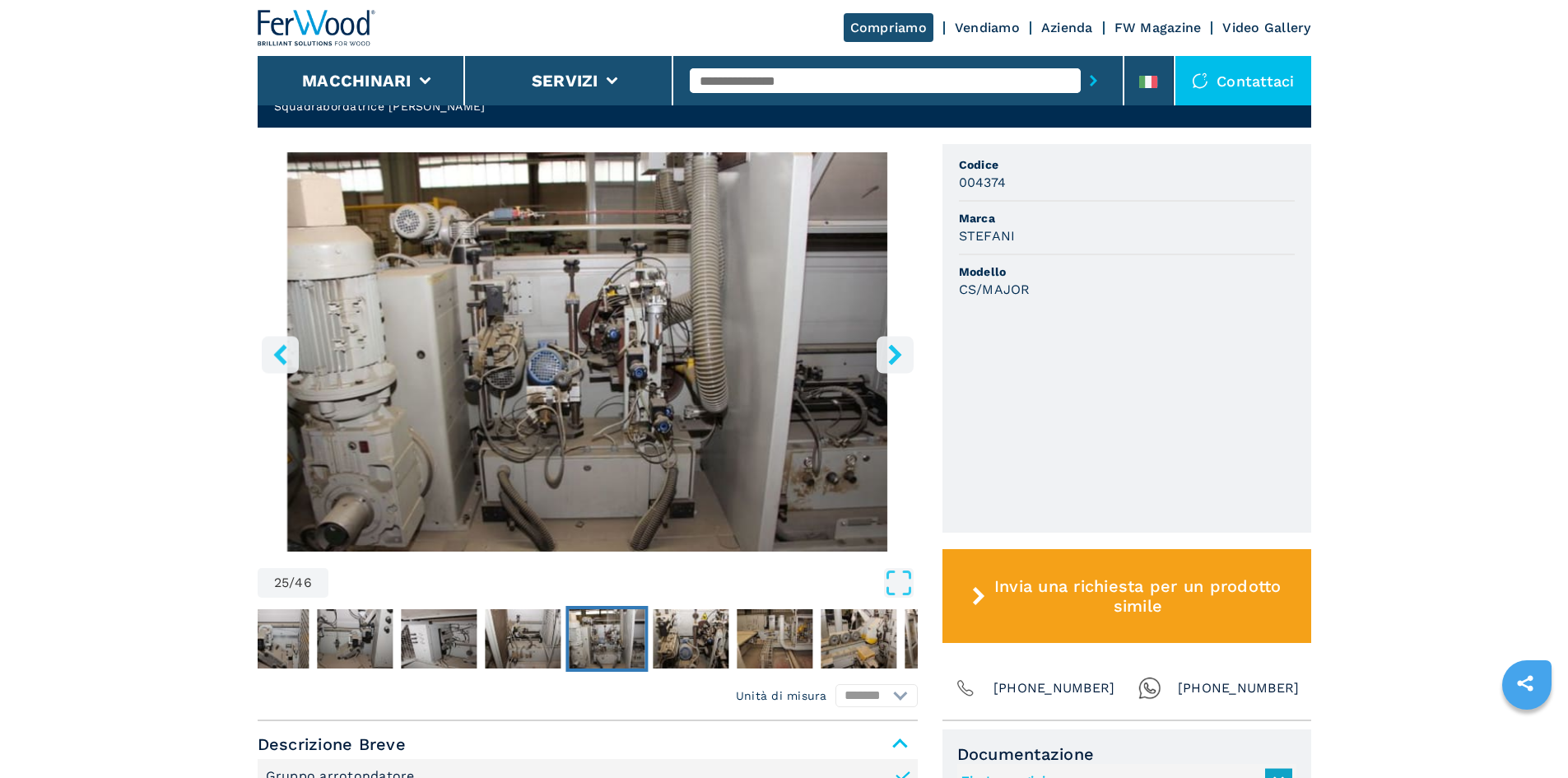
click at [879, 336] on button "right-button" at bounding box center [895, 355] width 37 height 37
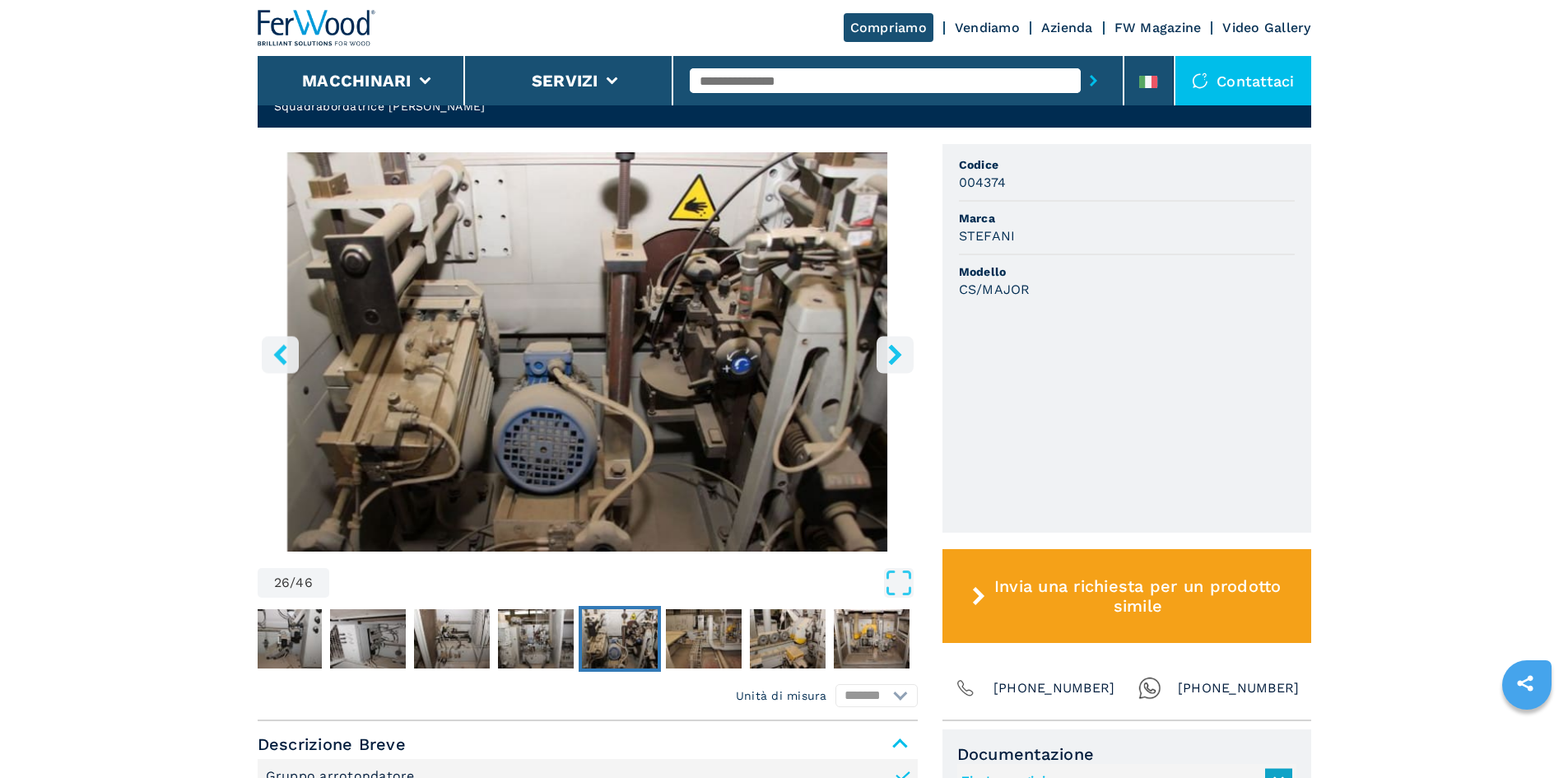
click at [879, 336] on button "right-button" at bounding box center [895, 355] width 37 height 37
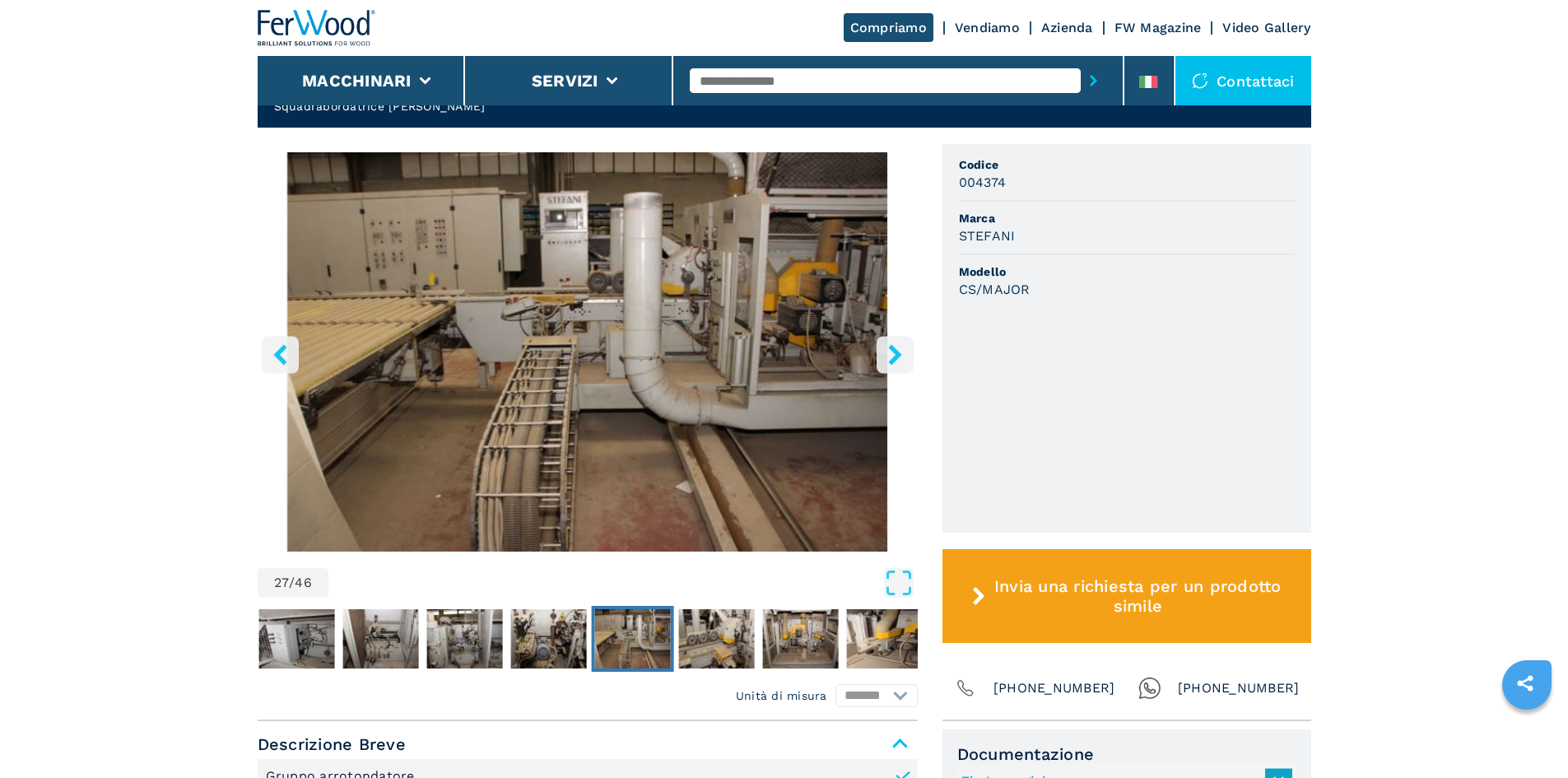
click at [879, 336] on button "right-button" at bounding box center [895, 355] width 37 height 37
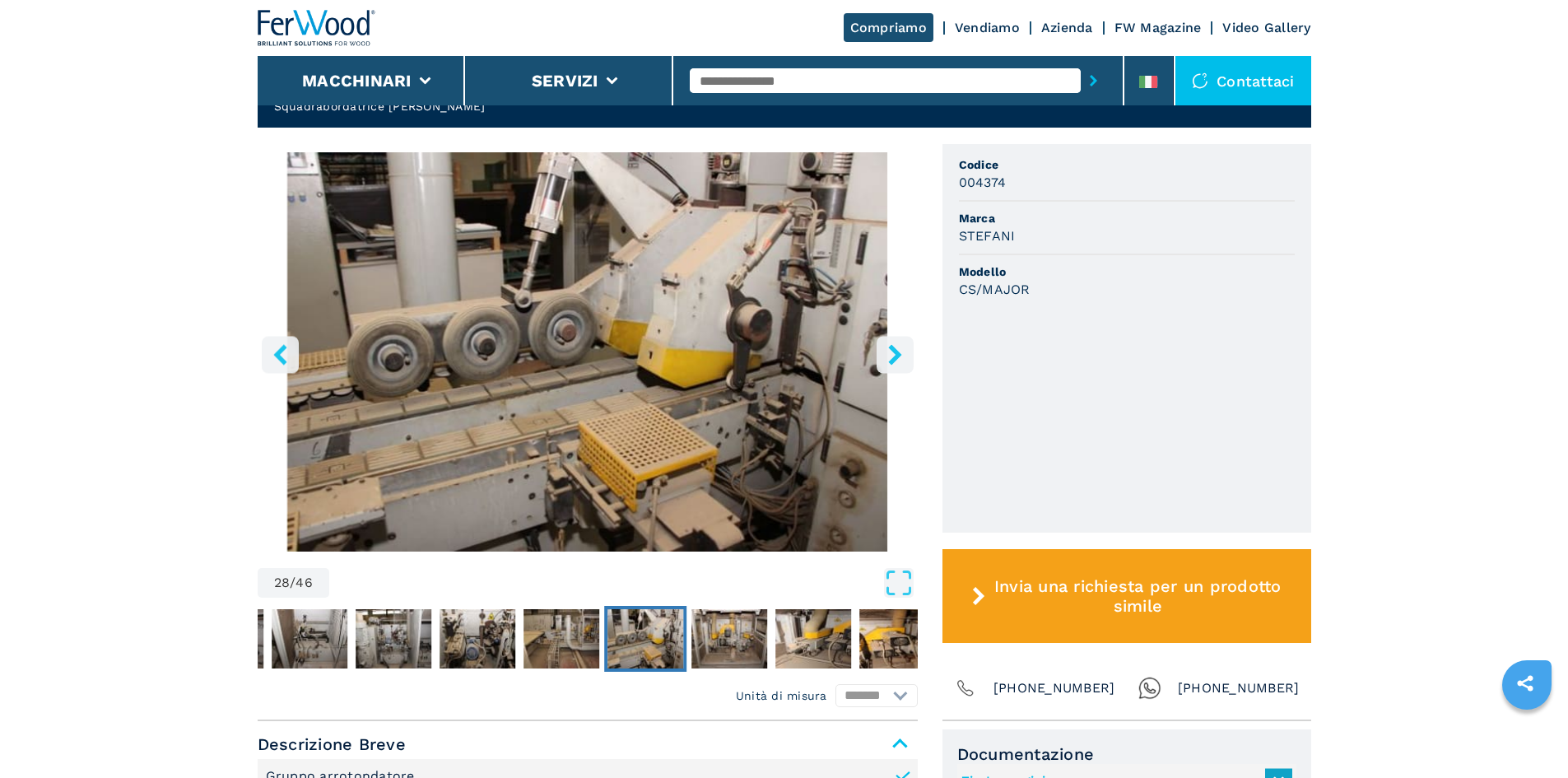
click at [879, 336] on button "right-button" at bounding box center [895, 355] width 37 height 37
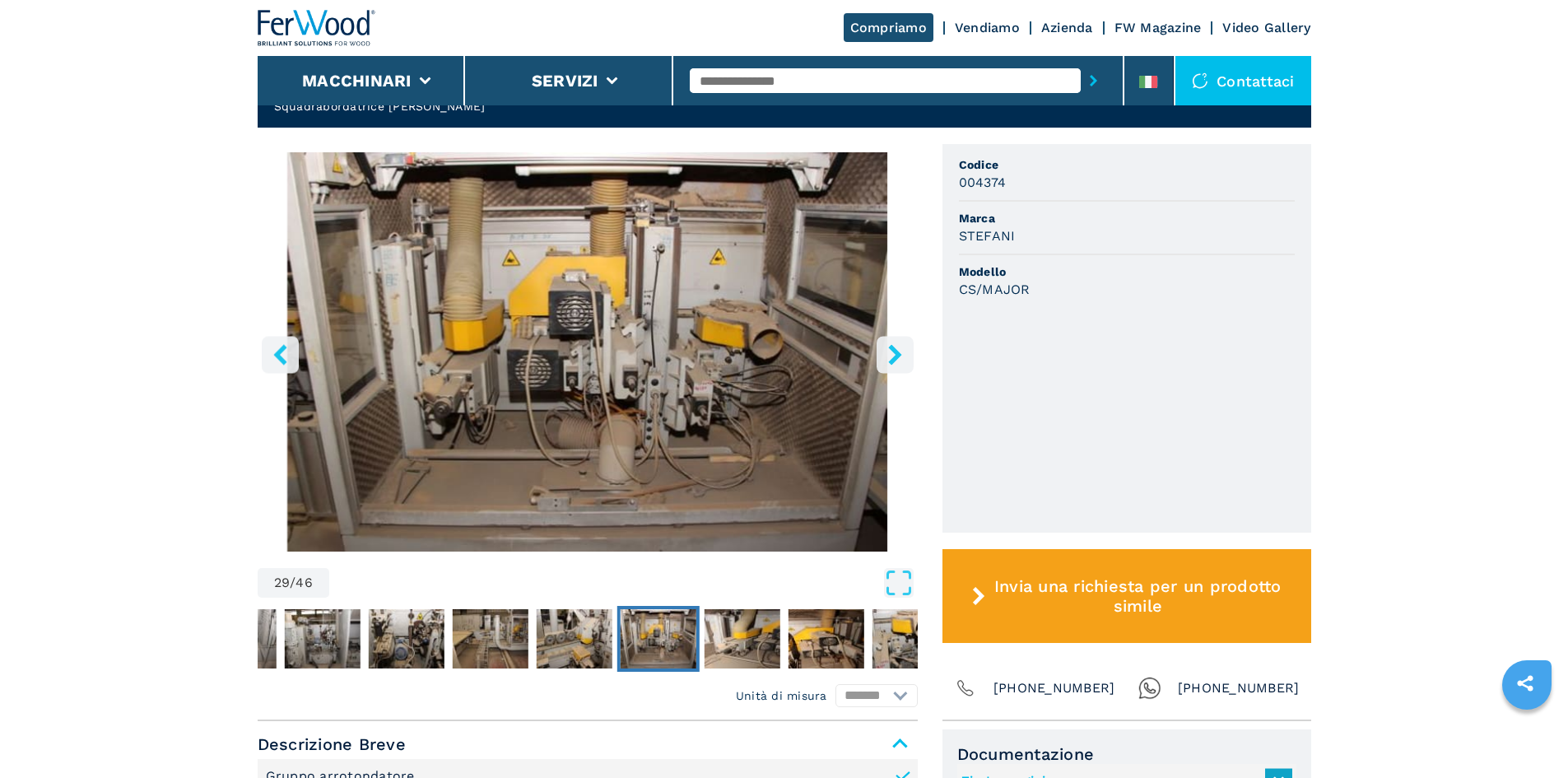
click at [879, 336] on button "right-button" at bounding box center [895, 355] width 37 height 37
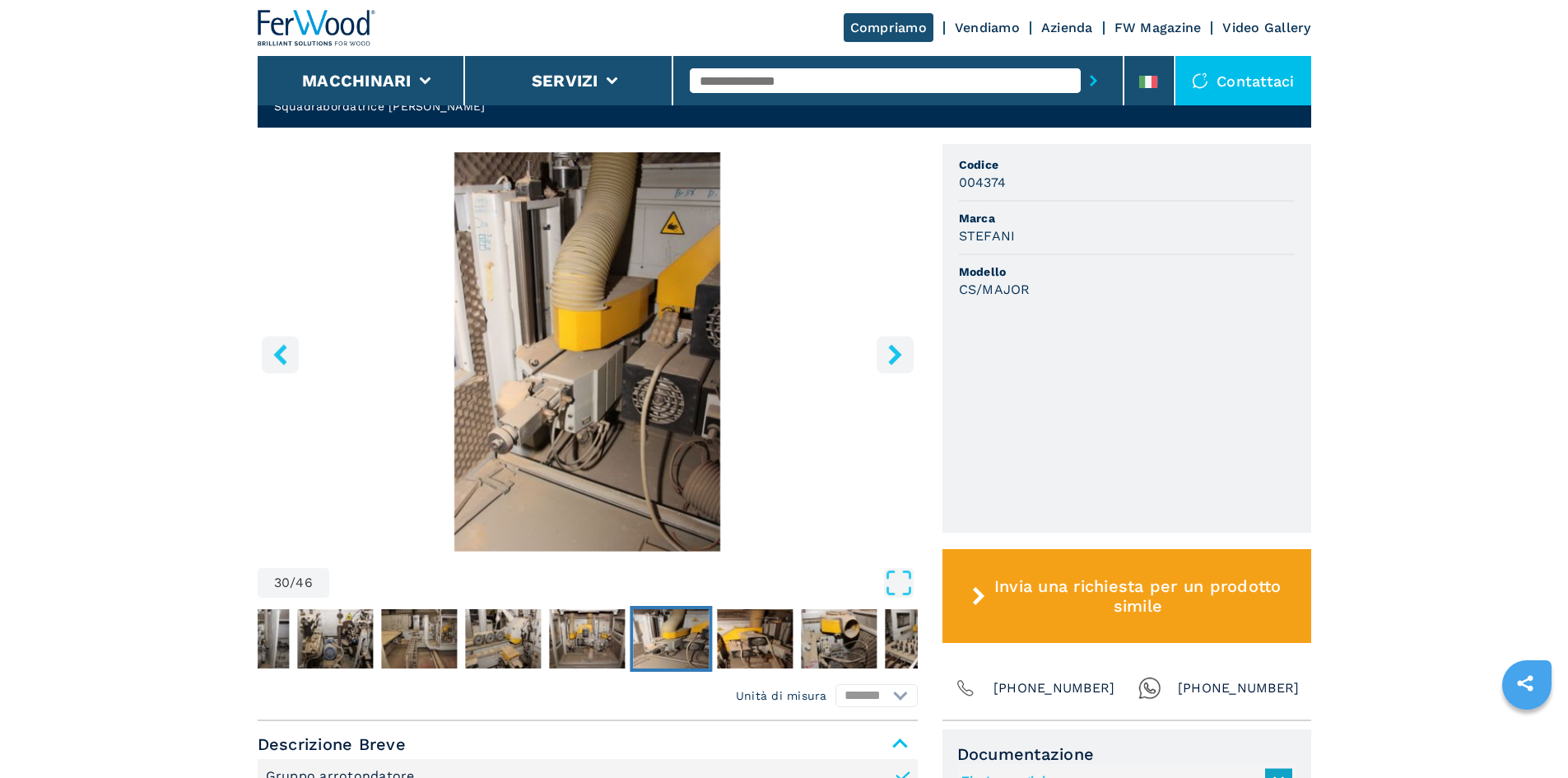
click at [879, 336] on button "right-button" at bounding box center [895, 355] width 37 height 37
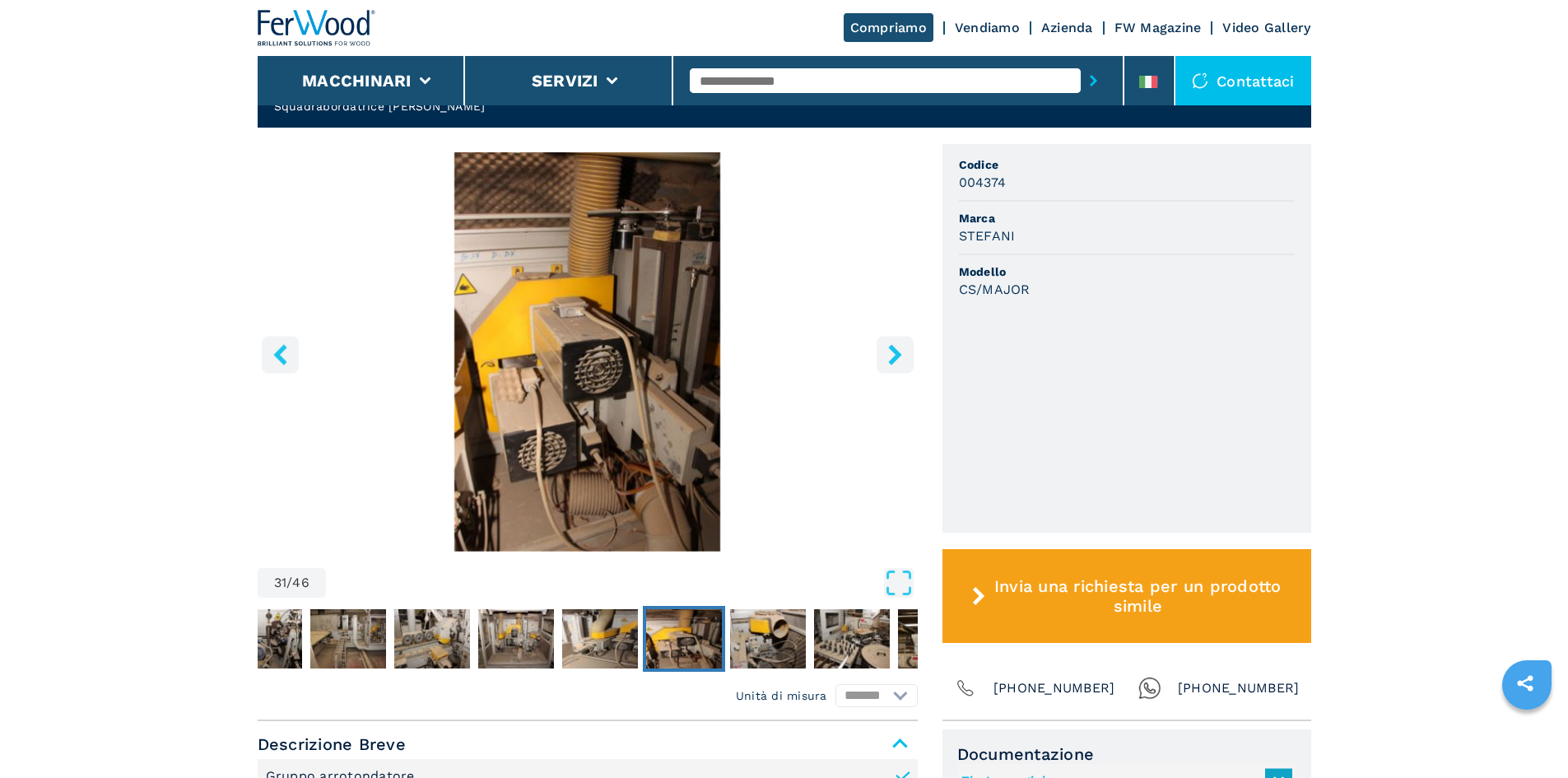
click at [879, 336] on button "right-button" at bounding box center [895, 355] width 37 height 37
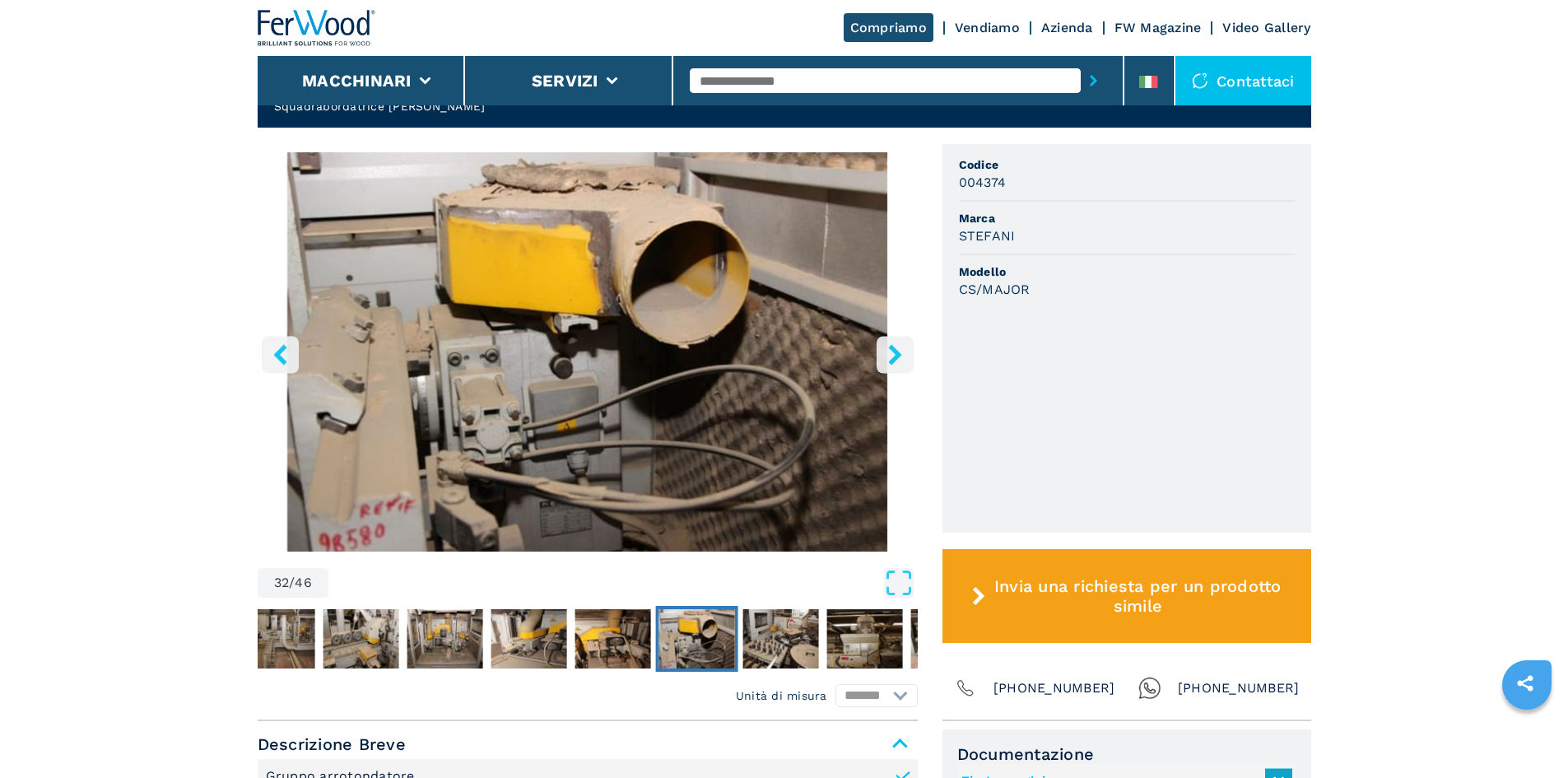
click at [879, 336] on button "right-button" at bounding box center [895, 355] width 37 height 37
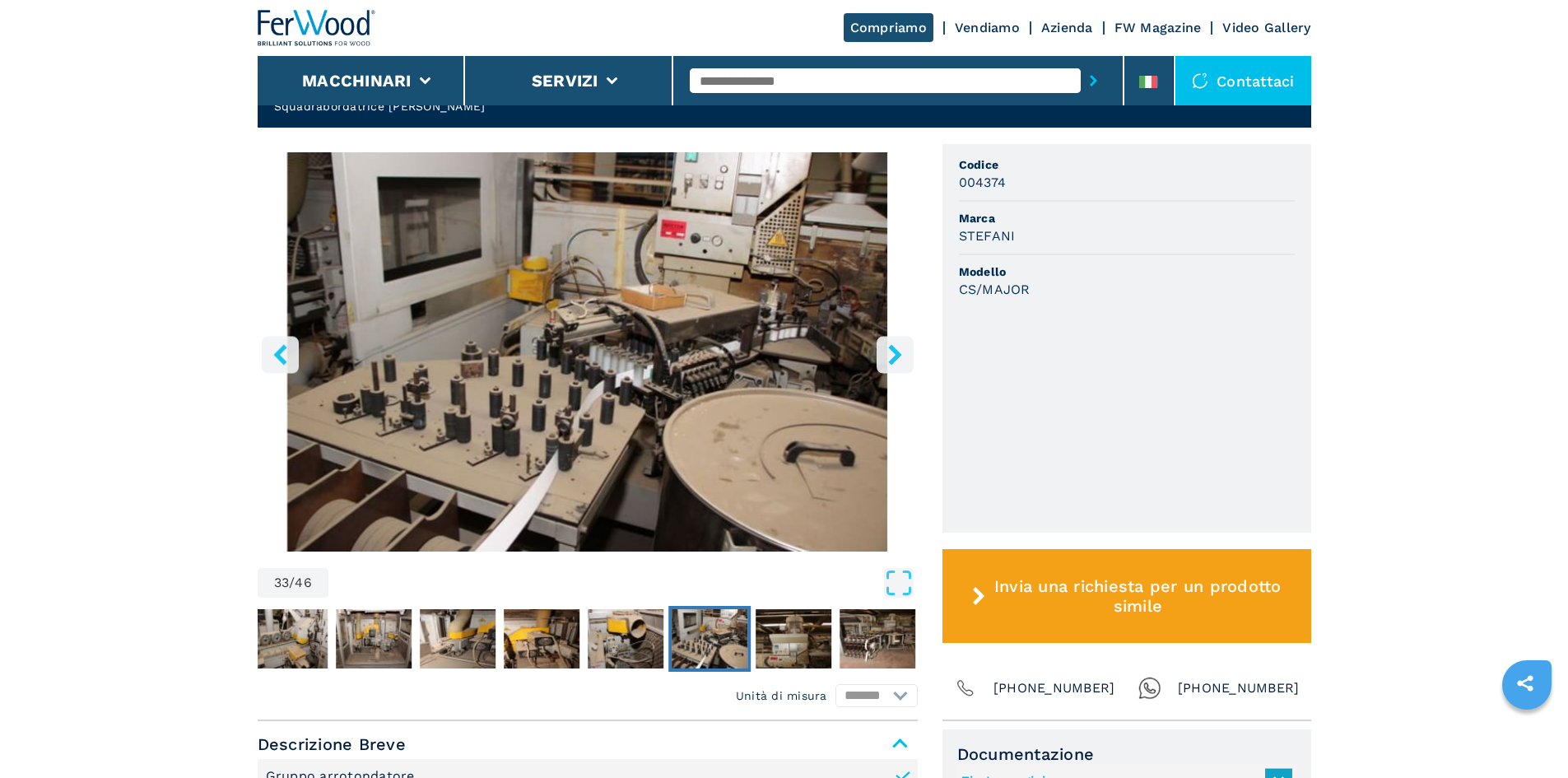
click at [879, 336] on button "right-button" at bounding box center [895, 355] width 37 height 37
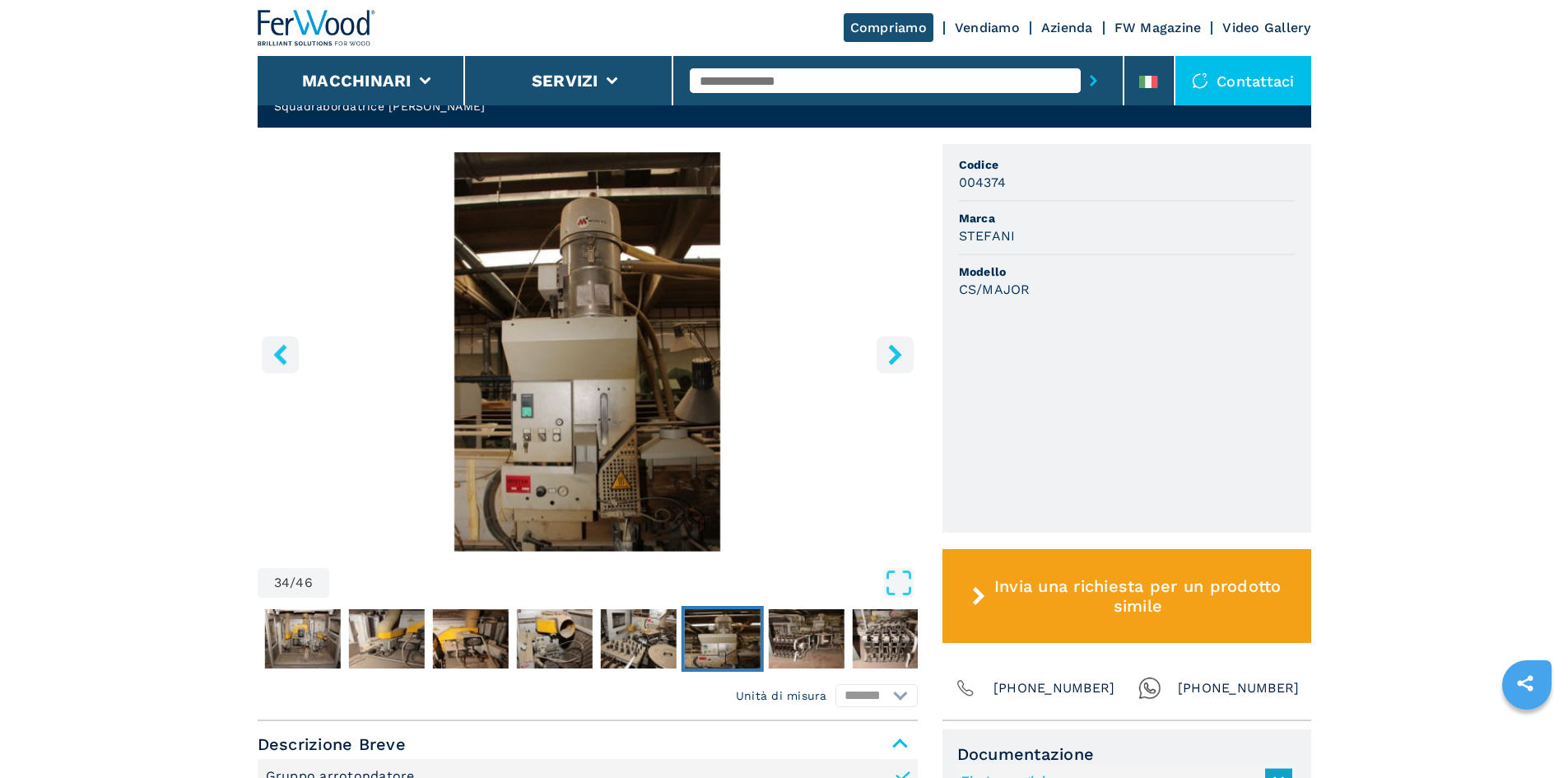
click at [879, 336] on button "right-button" at bounding box center [895, 355] width 37 height 37
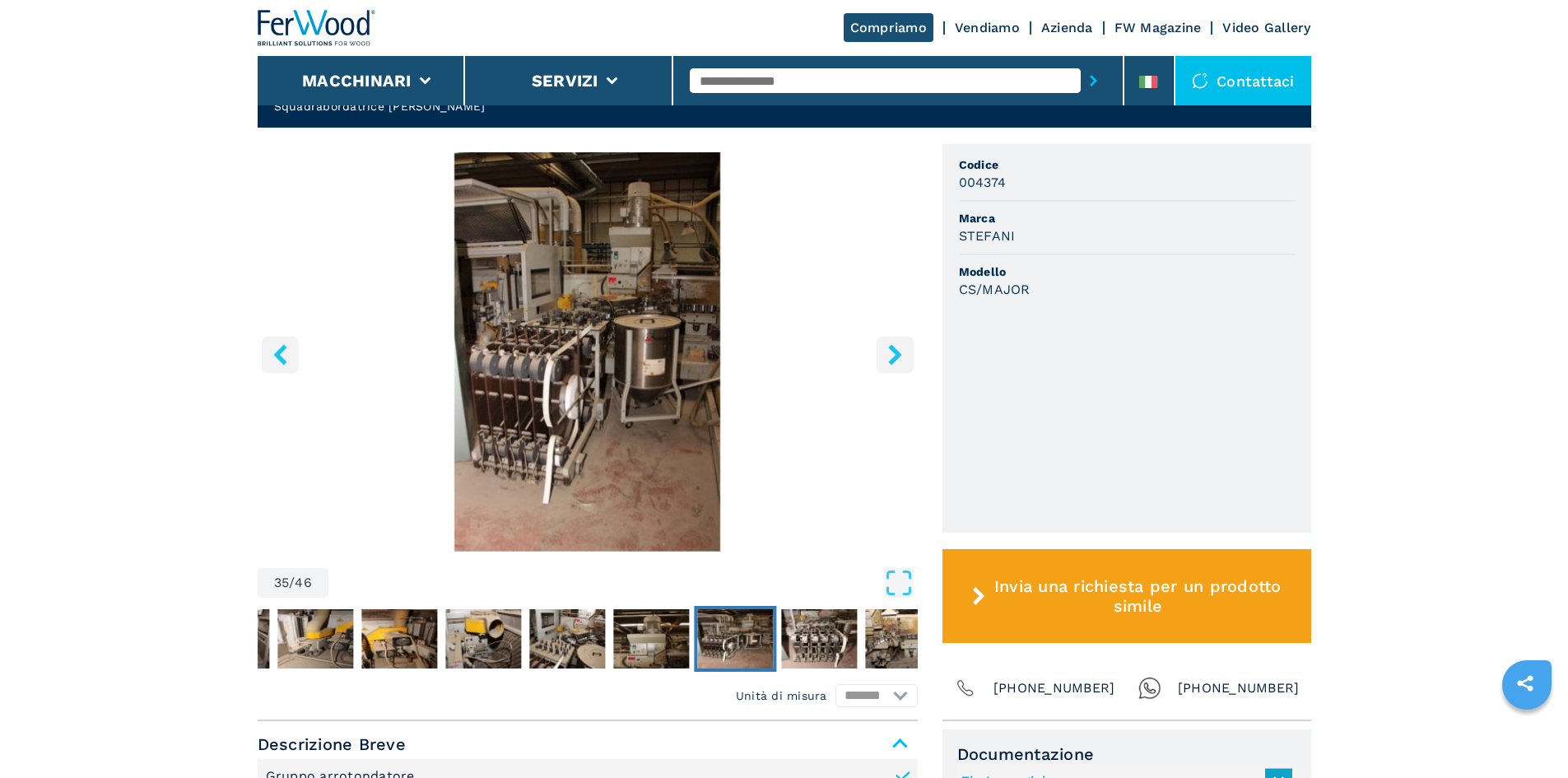
click at [879, 336] on button "right-button" at bounding box center [895, 355] width 37 height 37
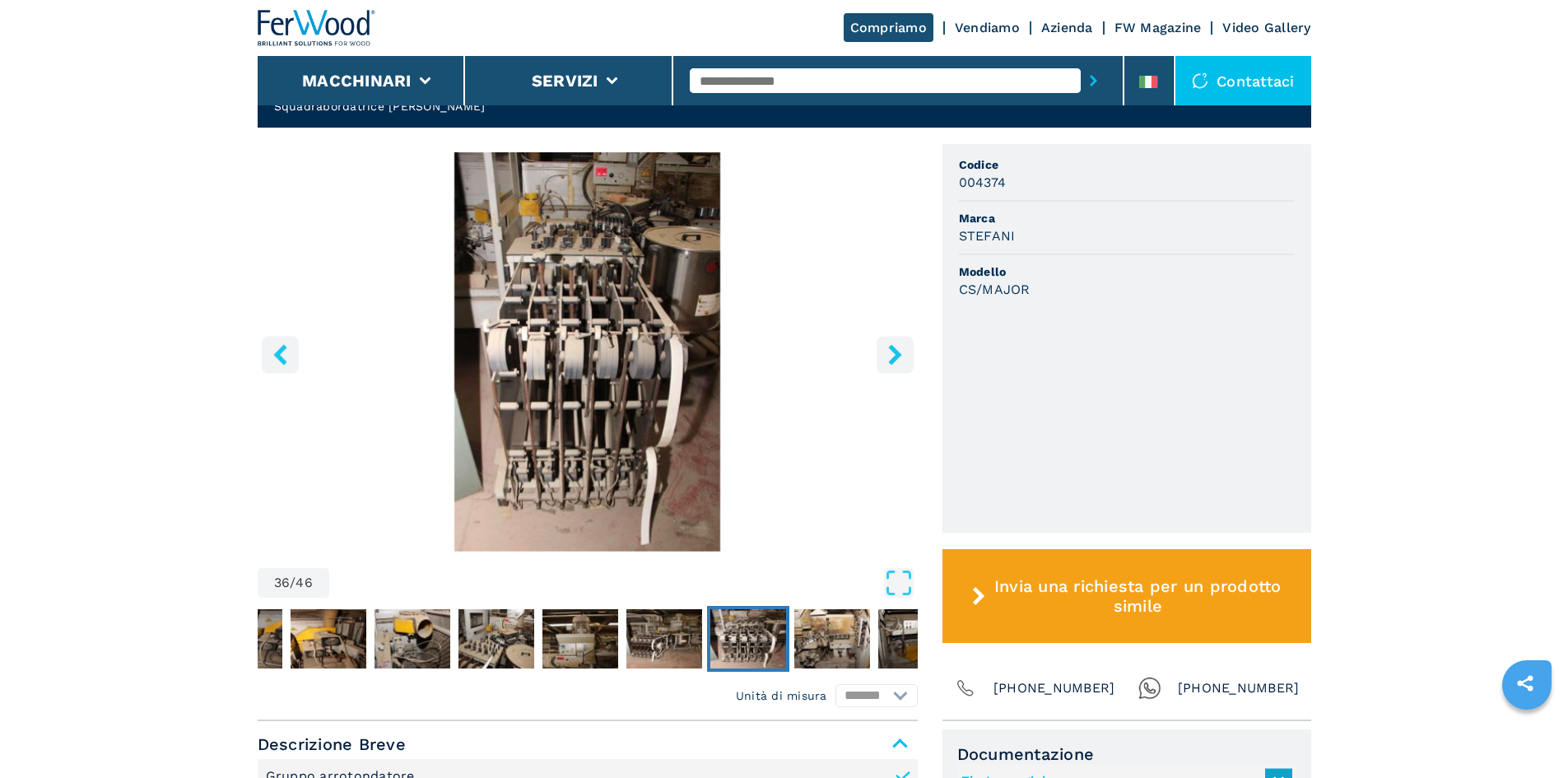
click at [879, 336] on button "right-button" at bounding box center [895, 355] width 37 height 37
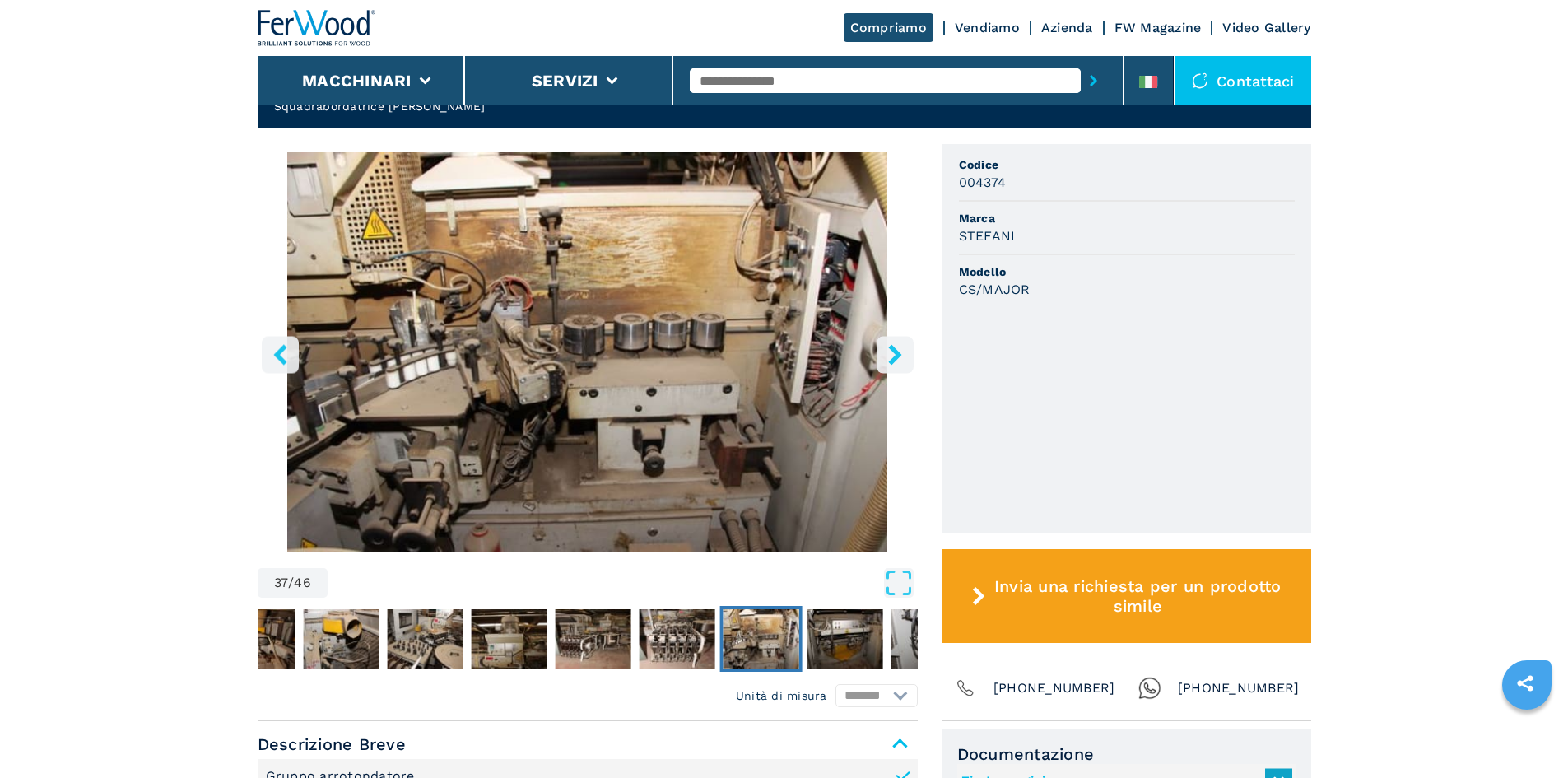
click at [879, 336] on button "right-button" at bounding box center [895, 355] width 37 height 37
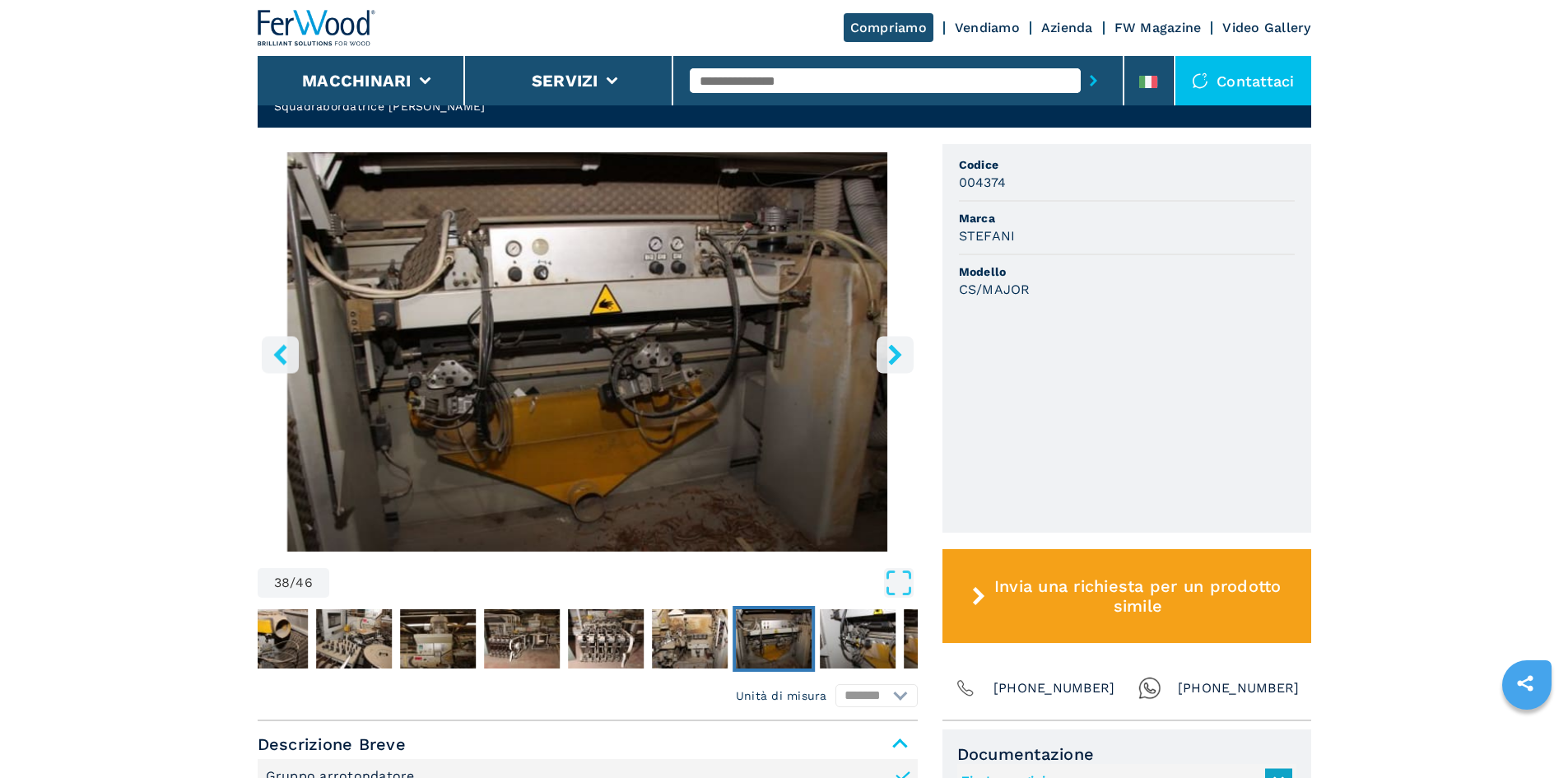
click at [882, 341] on button "right-button" at bounding box center [895, 355] width 37 height 37
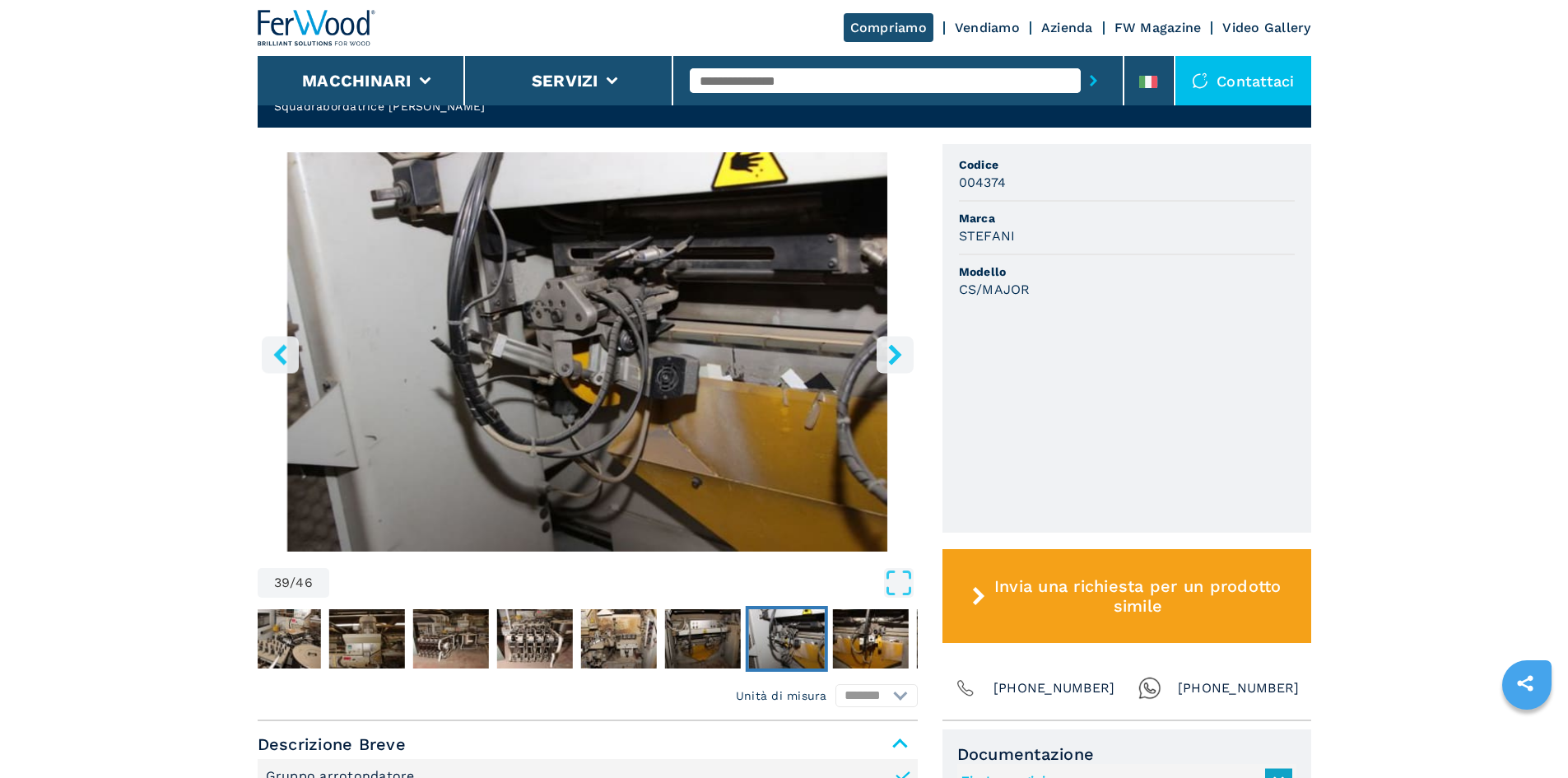
click at [882, 341] on button "right-button" at bounding box center [895, 355] width 37 height 37
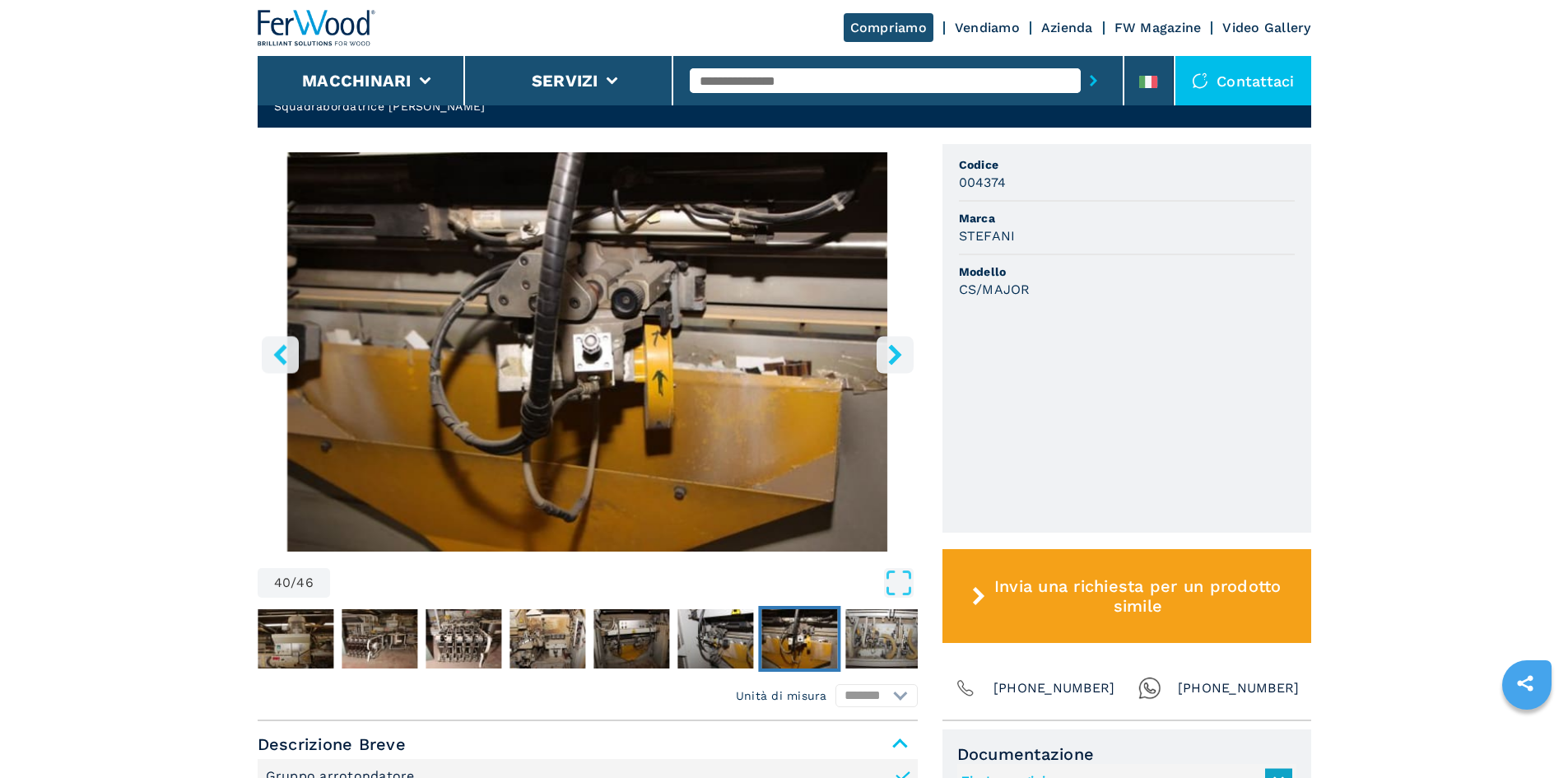
click at [882, 341] on button "right-button" at bounding box center [895, 355] width 37 height 37
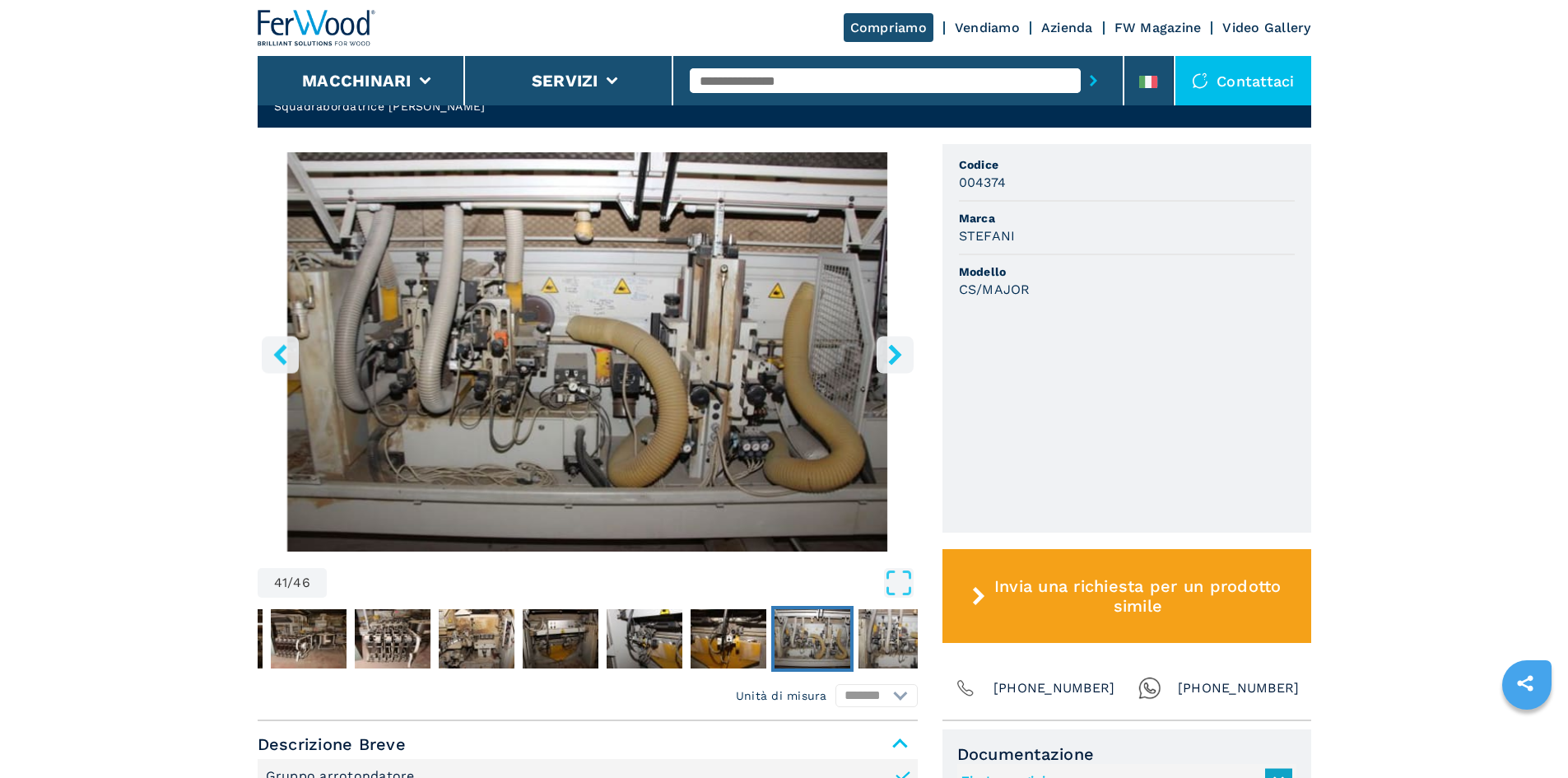
click at [882, 341] on button "right-button" at bounding box center [895, 355] width 37 height 37
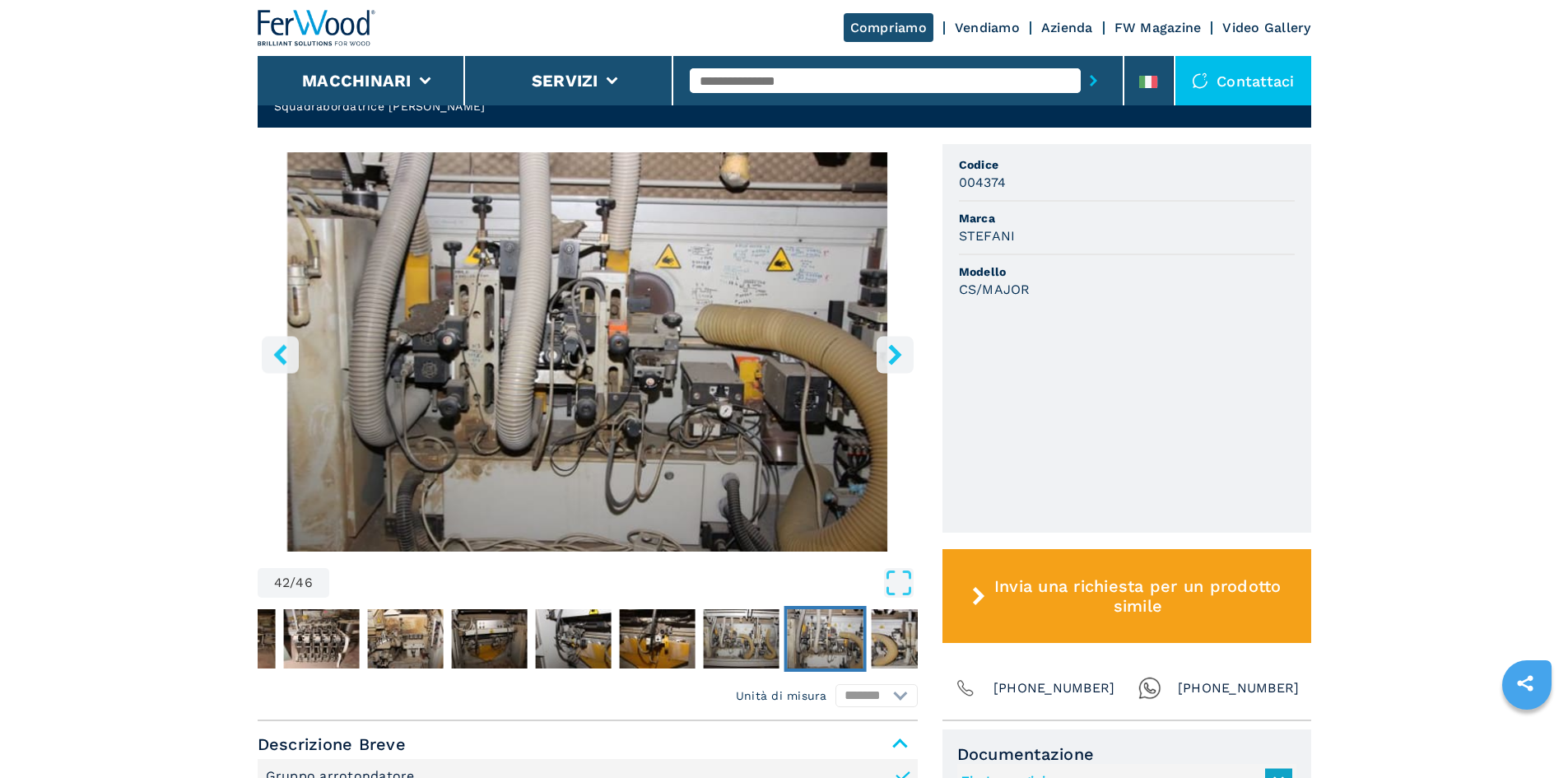
click at [885, 344] on icon "right-button" at bounding box center [895, 355] width 20 height 20
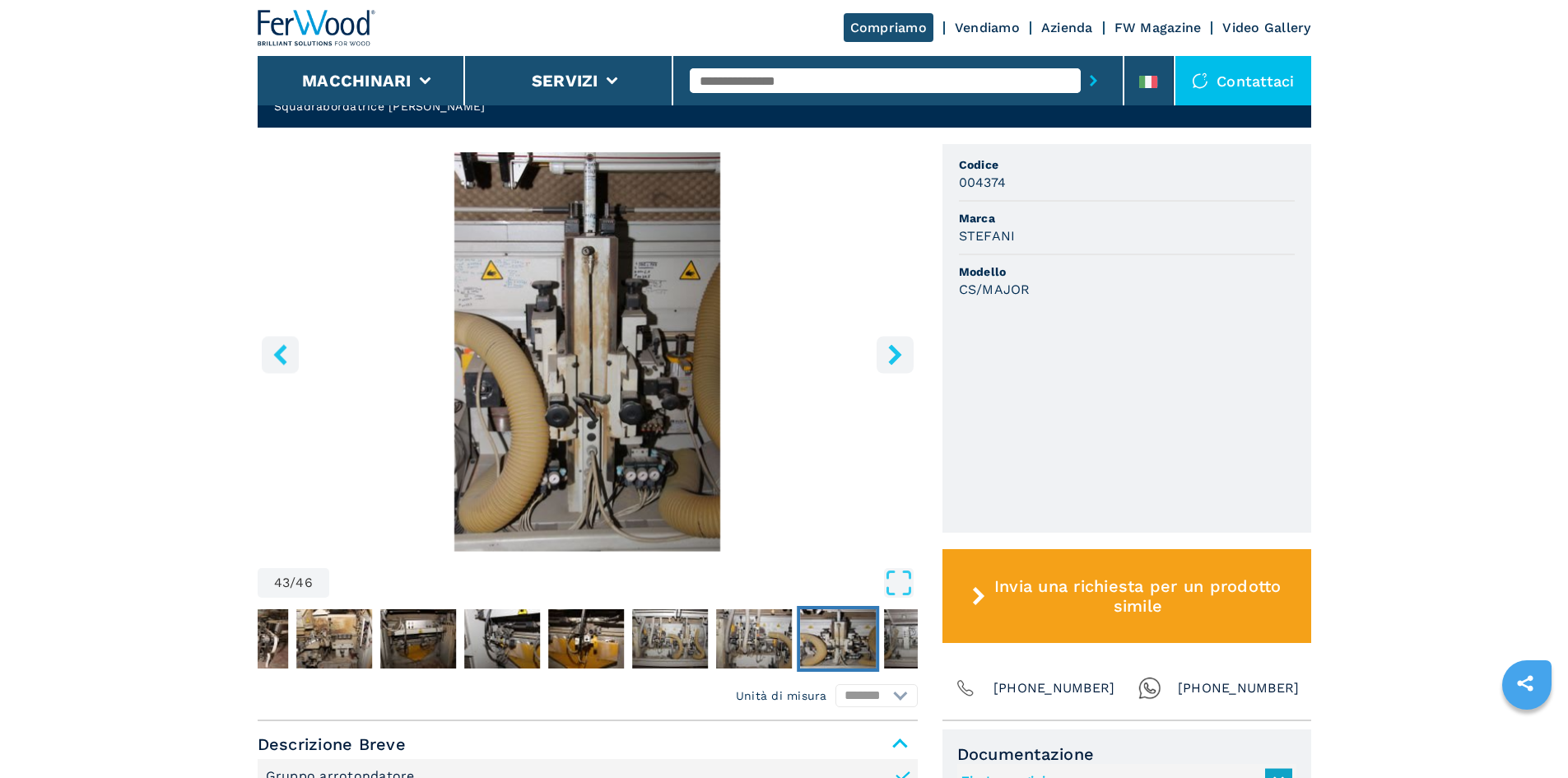
click at [885, 344] on icon "right-button" at bounding box center [895, 355] width 20 height 20
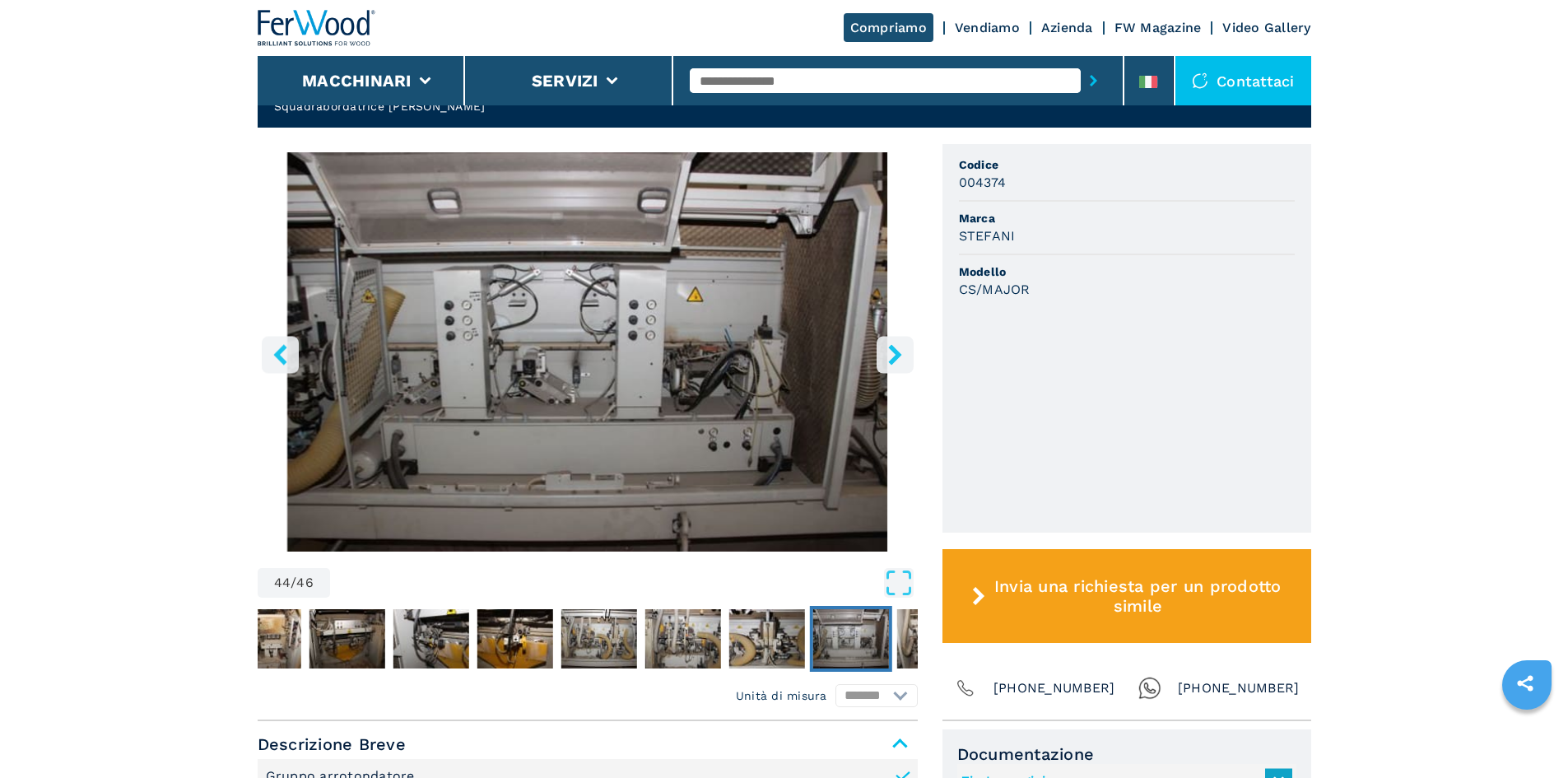
click at [885, 346] on button "right-button" at bounding box center [895, 355] width 37 height 37
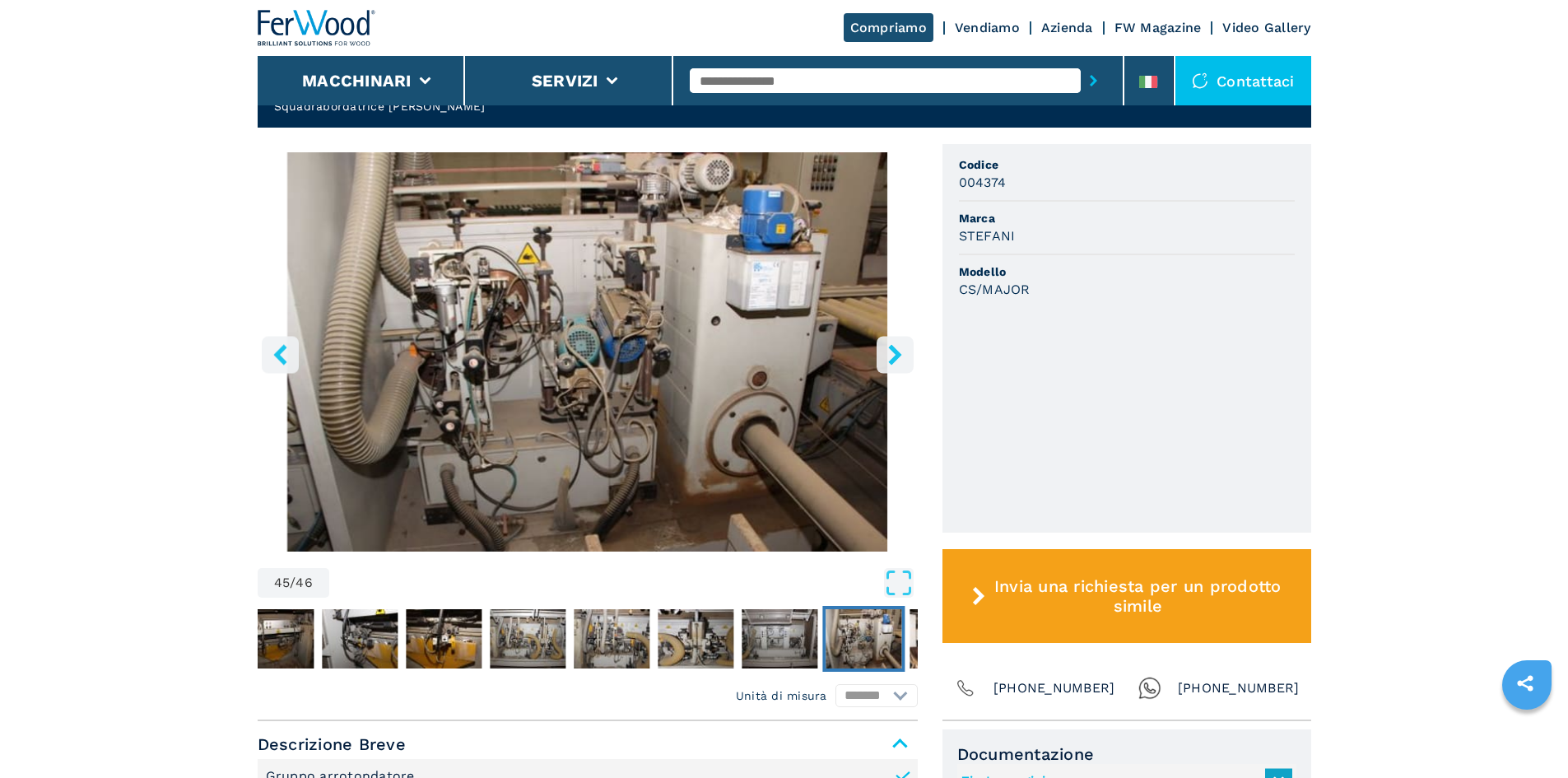
click at [885, 346] on button "right-button" at bounding box center [895, 355] width 37 height 37
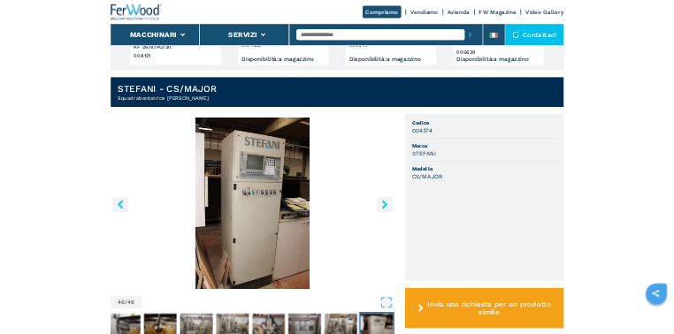
scroll to position [442, 0]
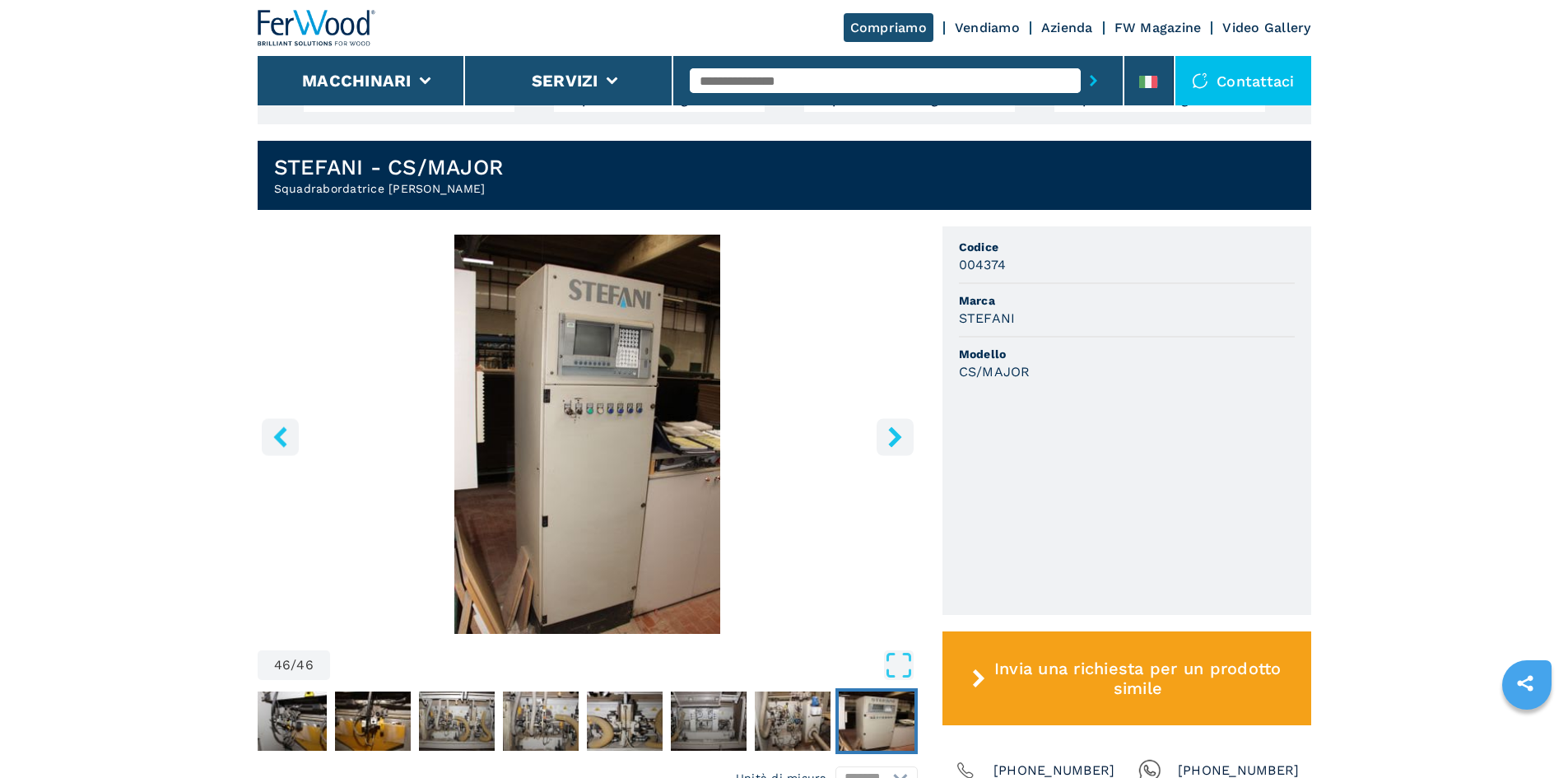
click at [891, 426] on icon "right-button" at bounding box center [895, 436] width 13 height 20
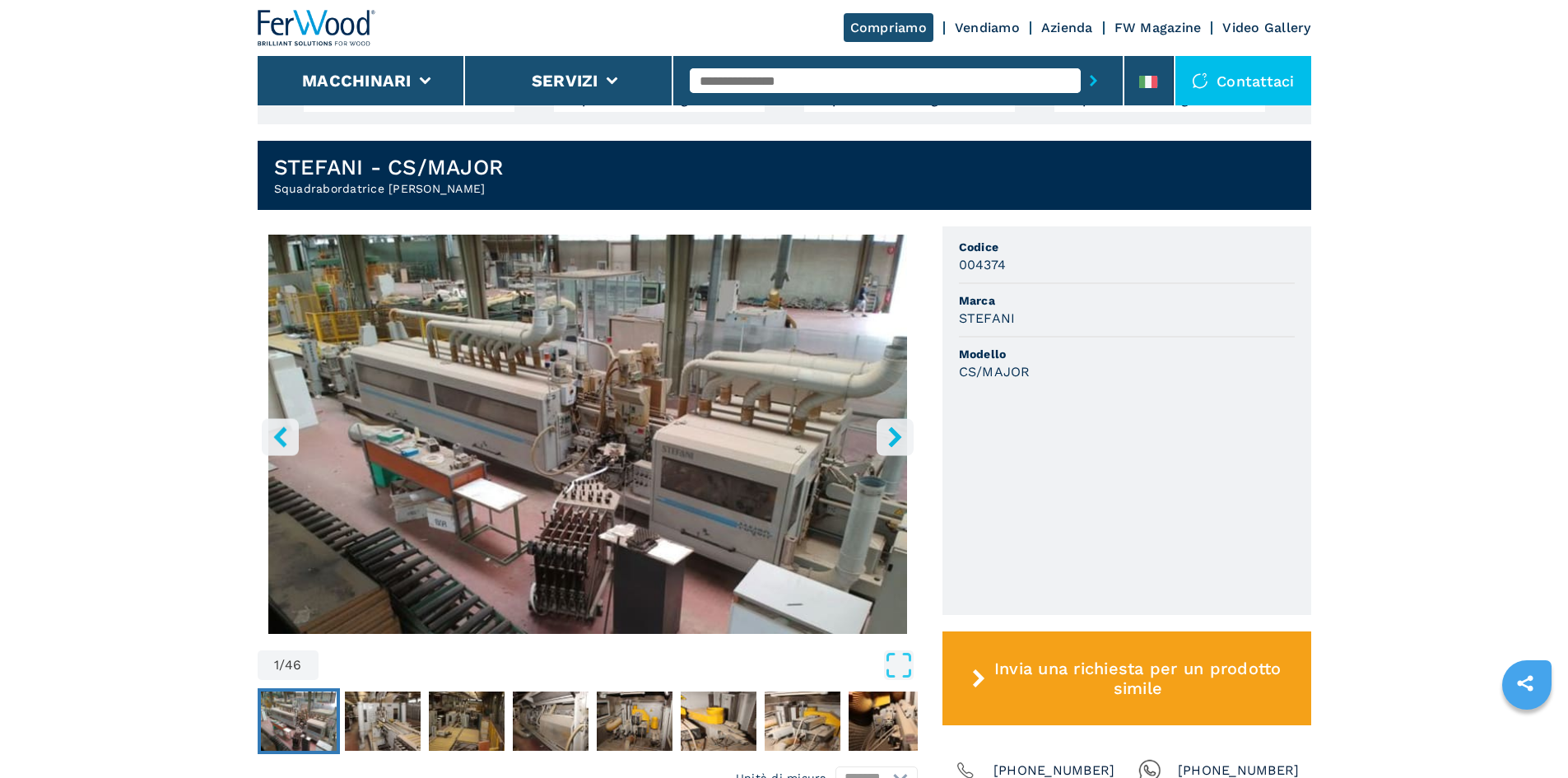
click at [275, 418] on button "left-button" at bounding box center [280, 436] width 37 height 37
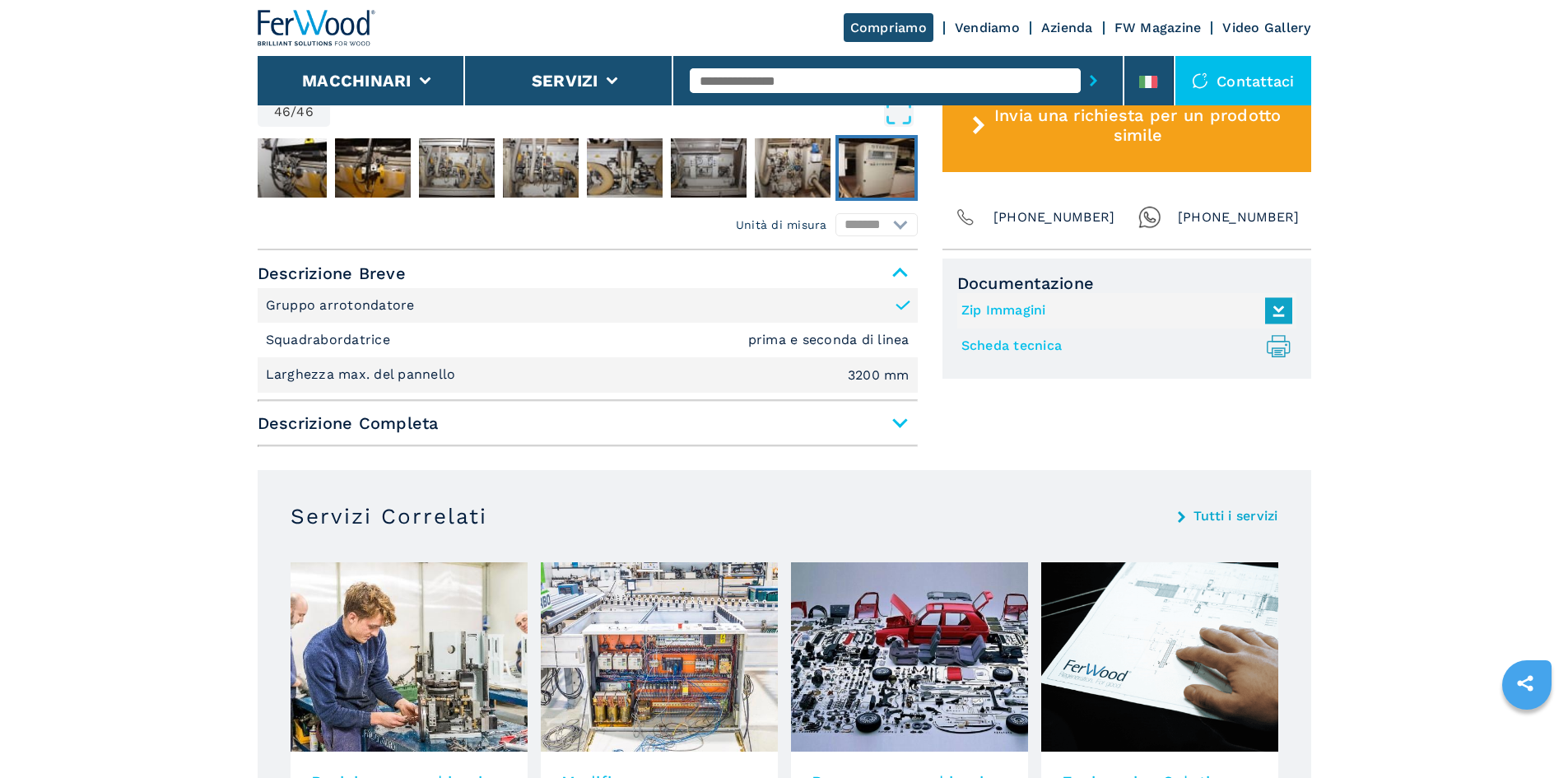
scroll to position [988, 0]
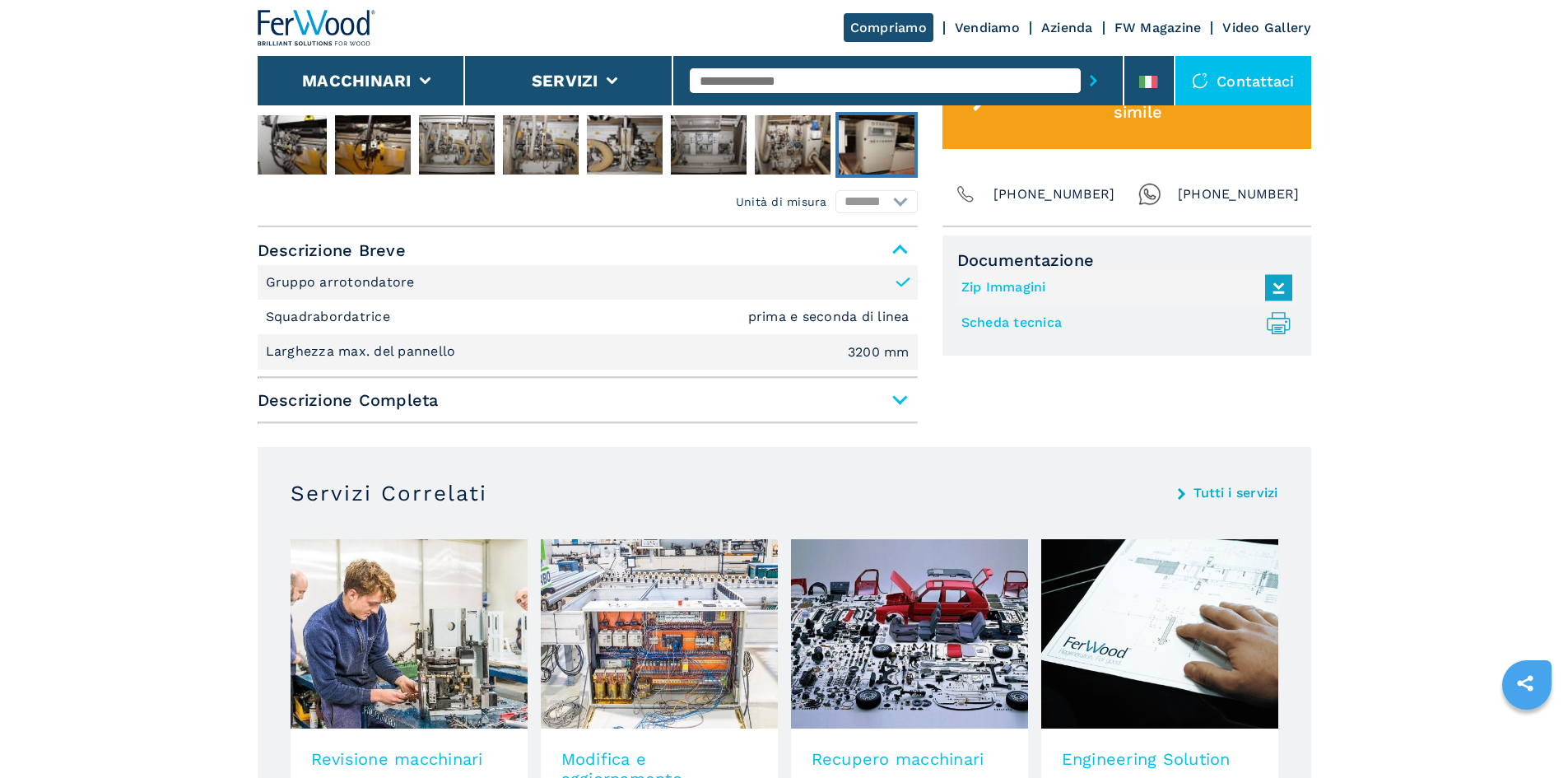
click at [911, 385] on span "Descrizione Completa" at bounding box center [588, 400] width 661 height 30
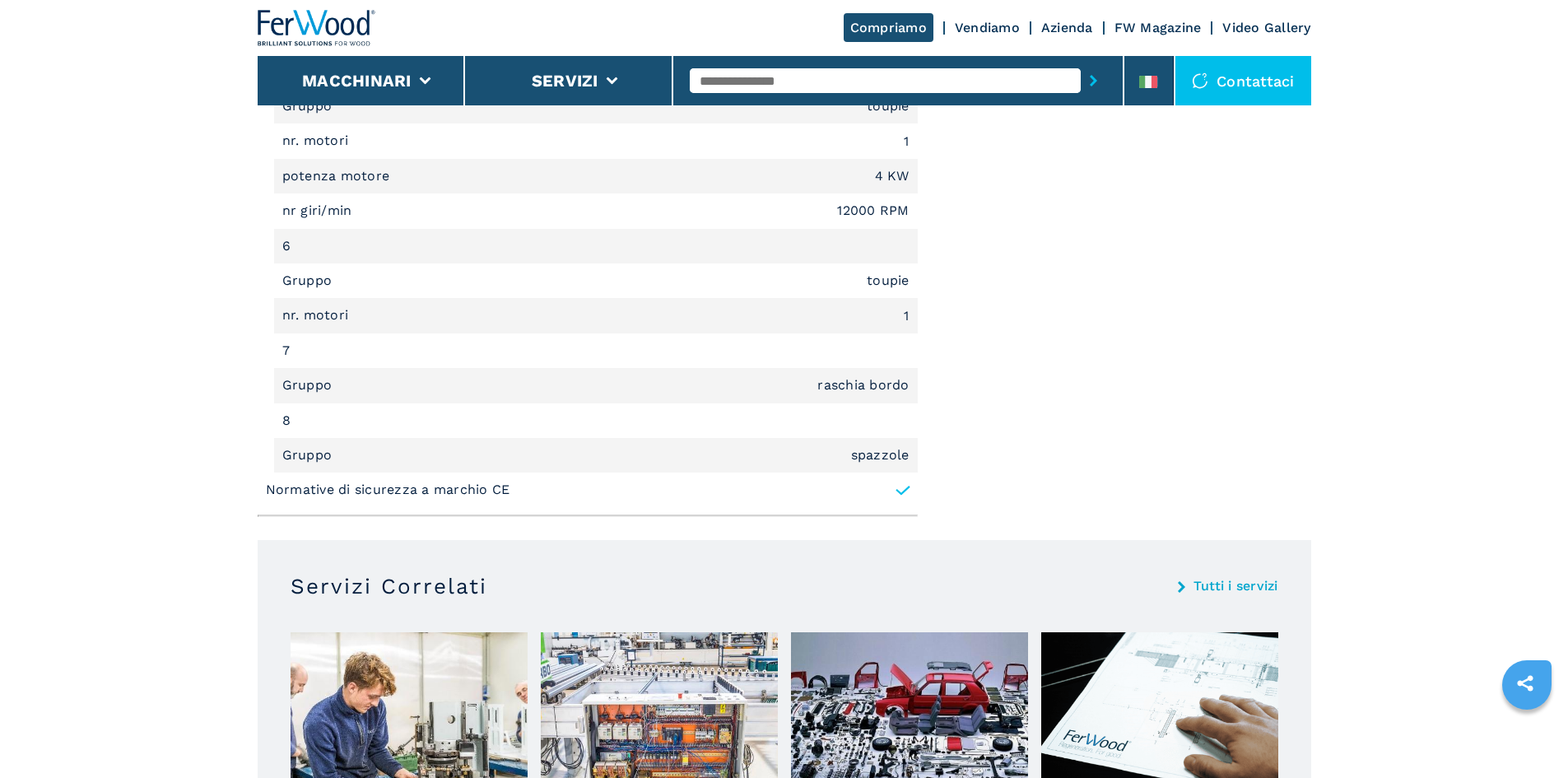
scroll to position [3212, 0]
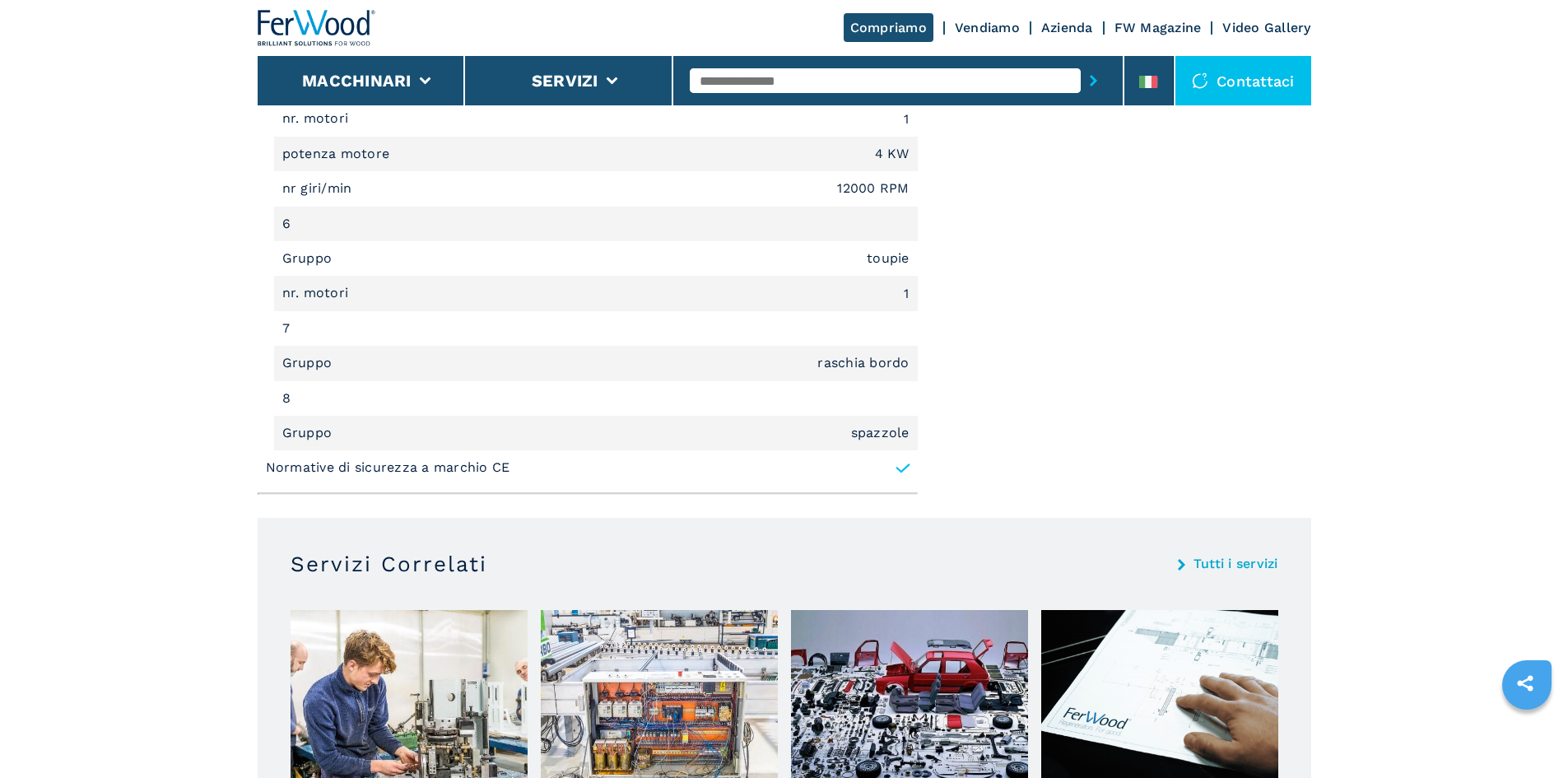
click at [897, 461] on icon at bounding box center [904, 469] width 17 height 17
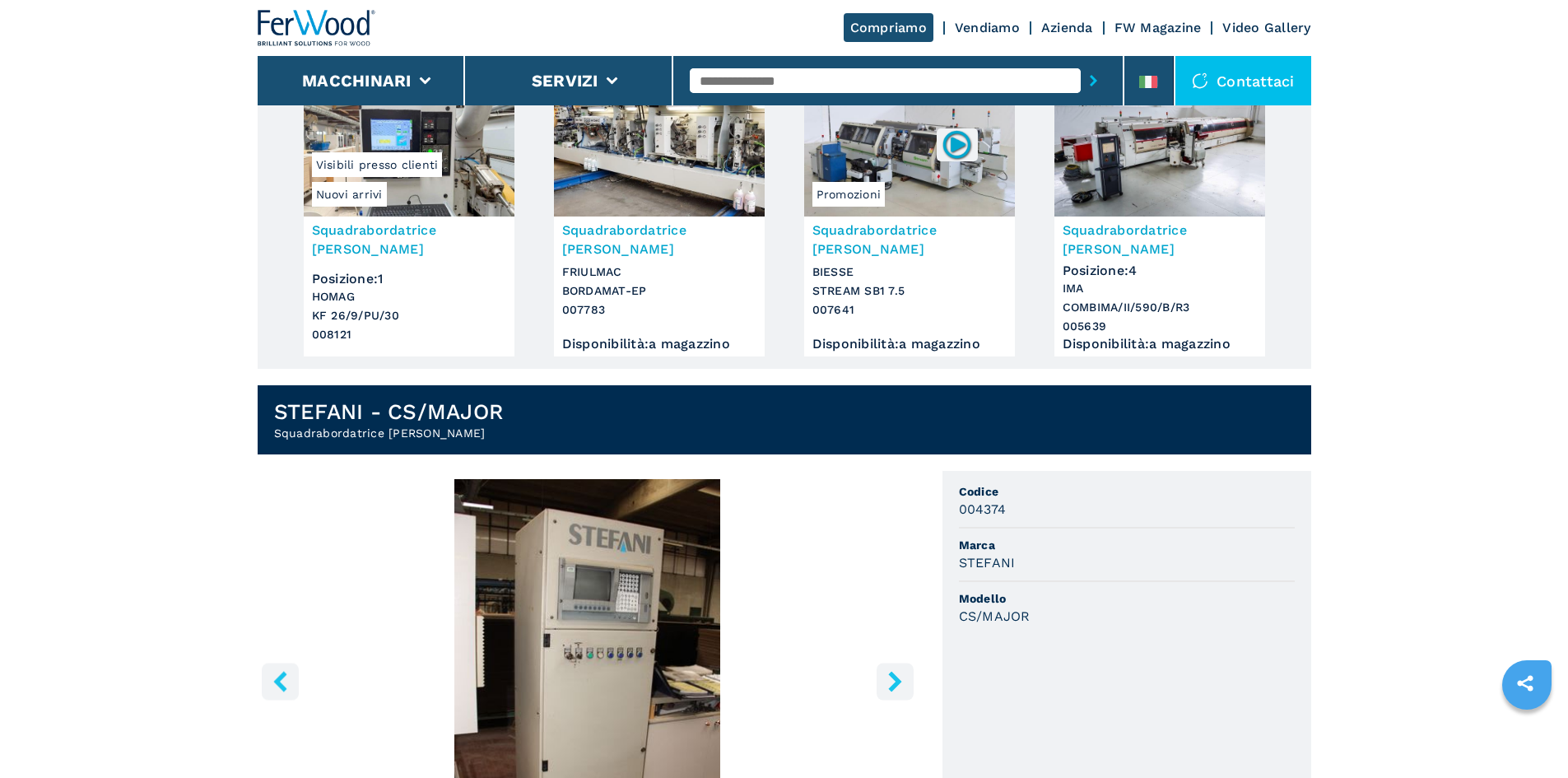
scroll to position [0, 0]
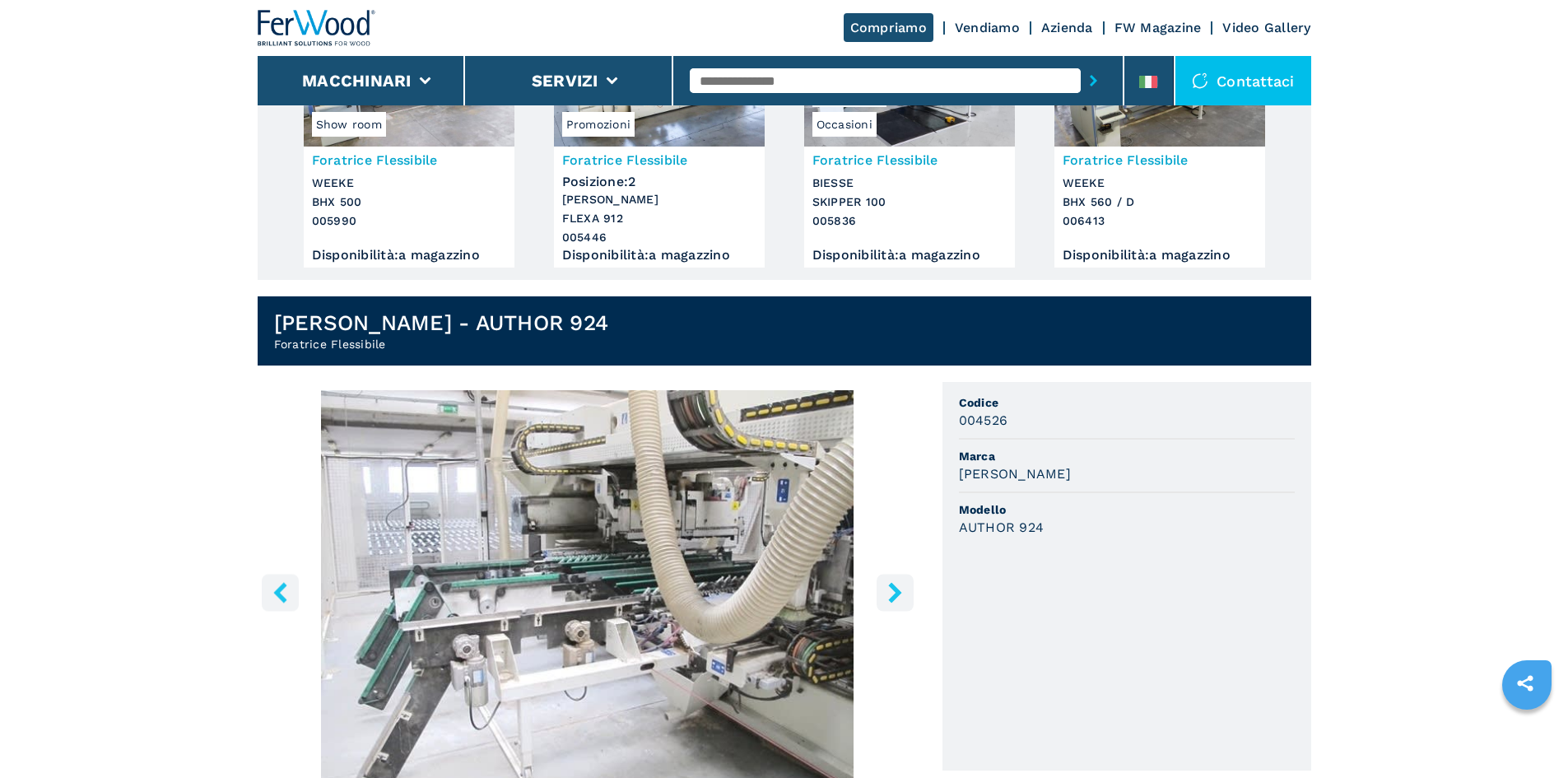
scroll to position [247, 0]
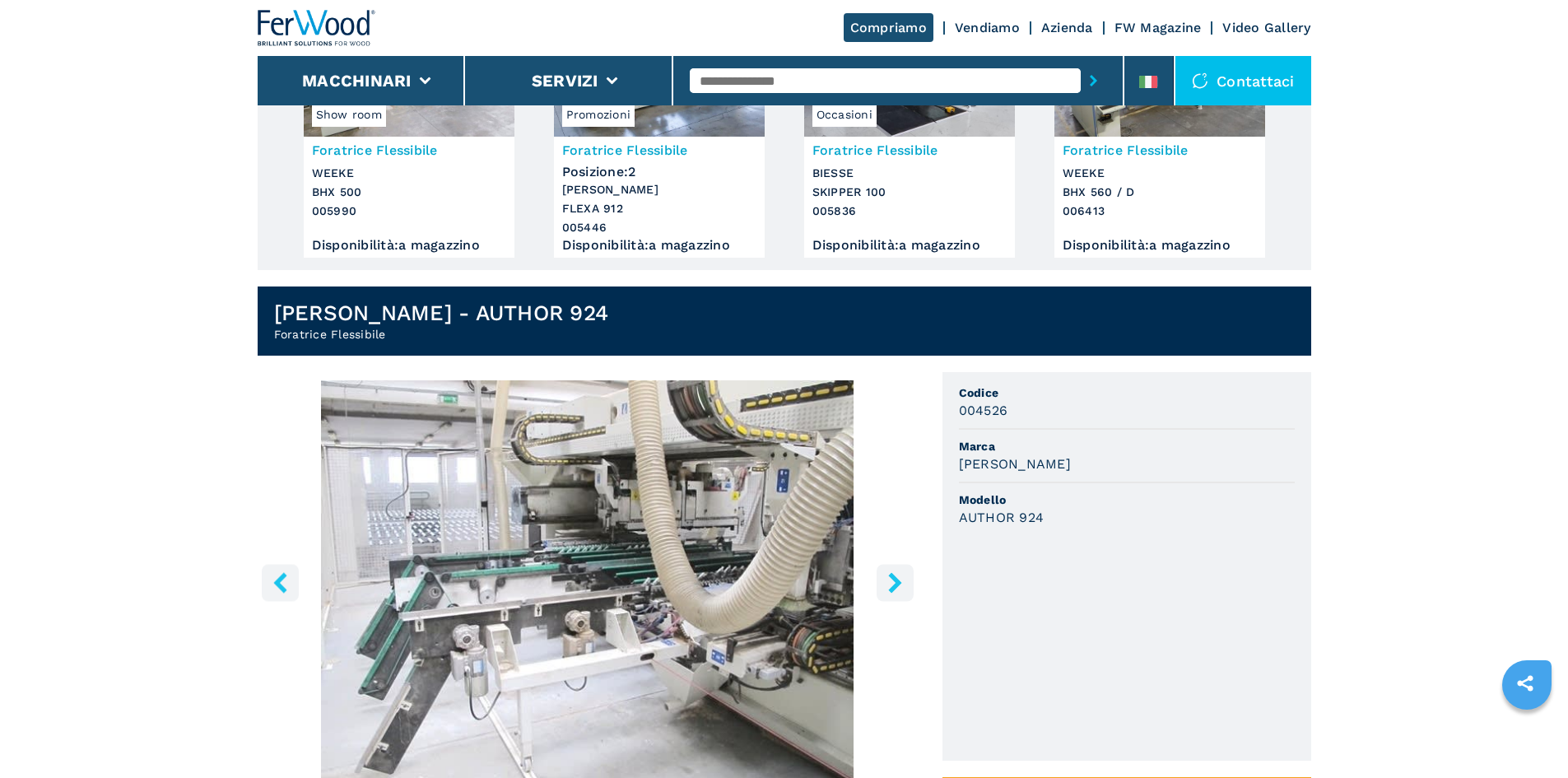
click at [889, 584] on icon "right-button" at bounding box center [895, 583] width 20 height 20
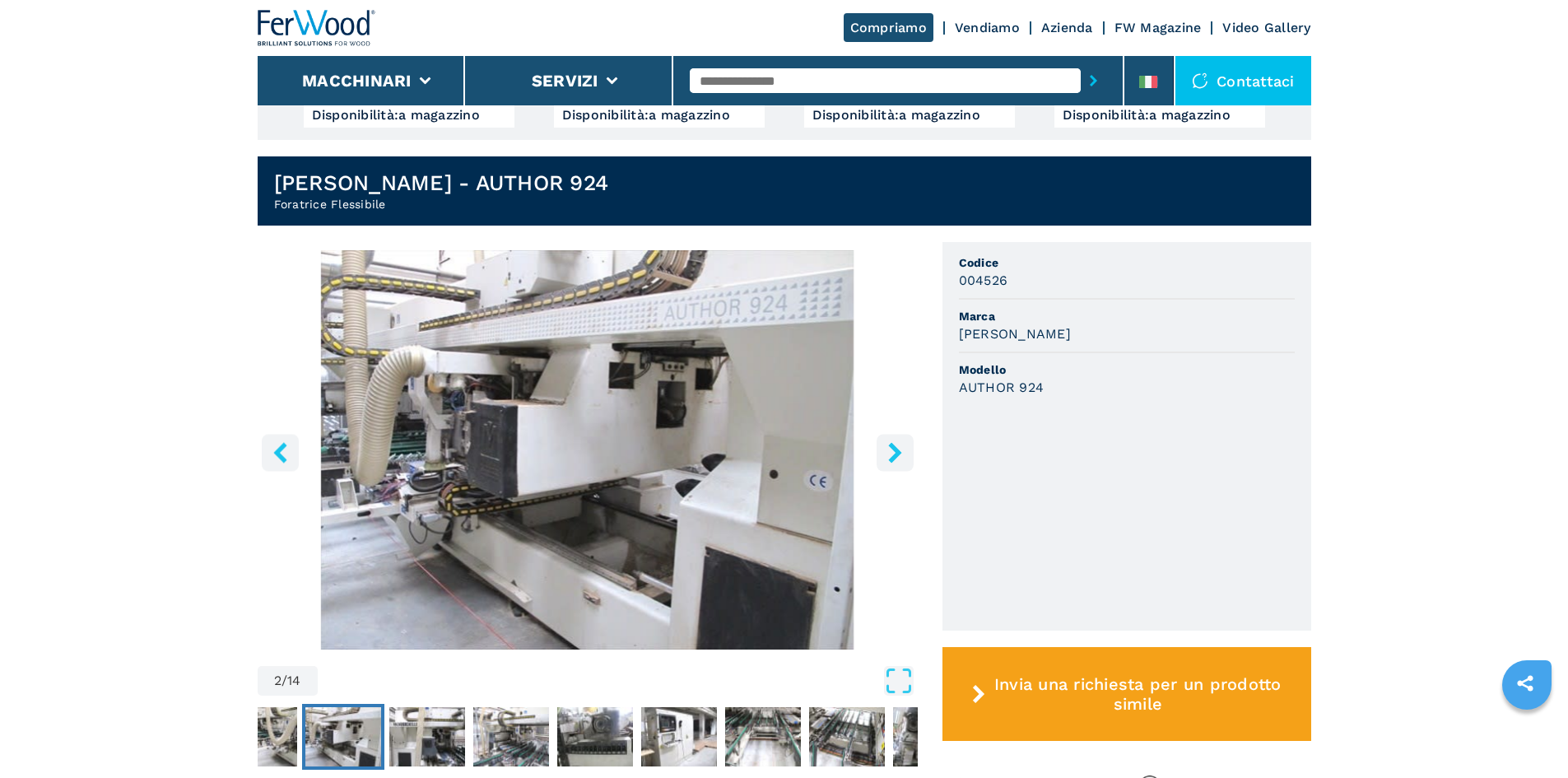
scroll to position [411, 0]
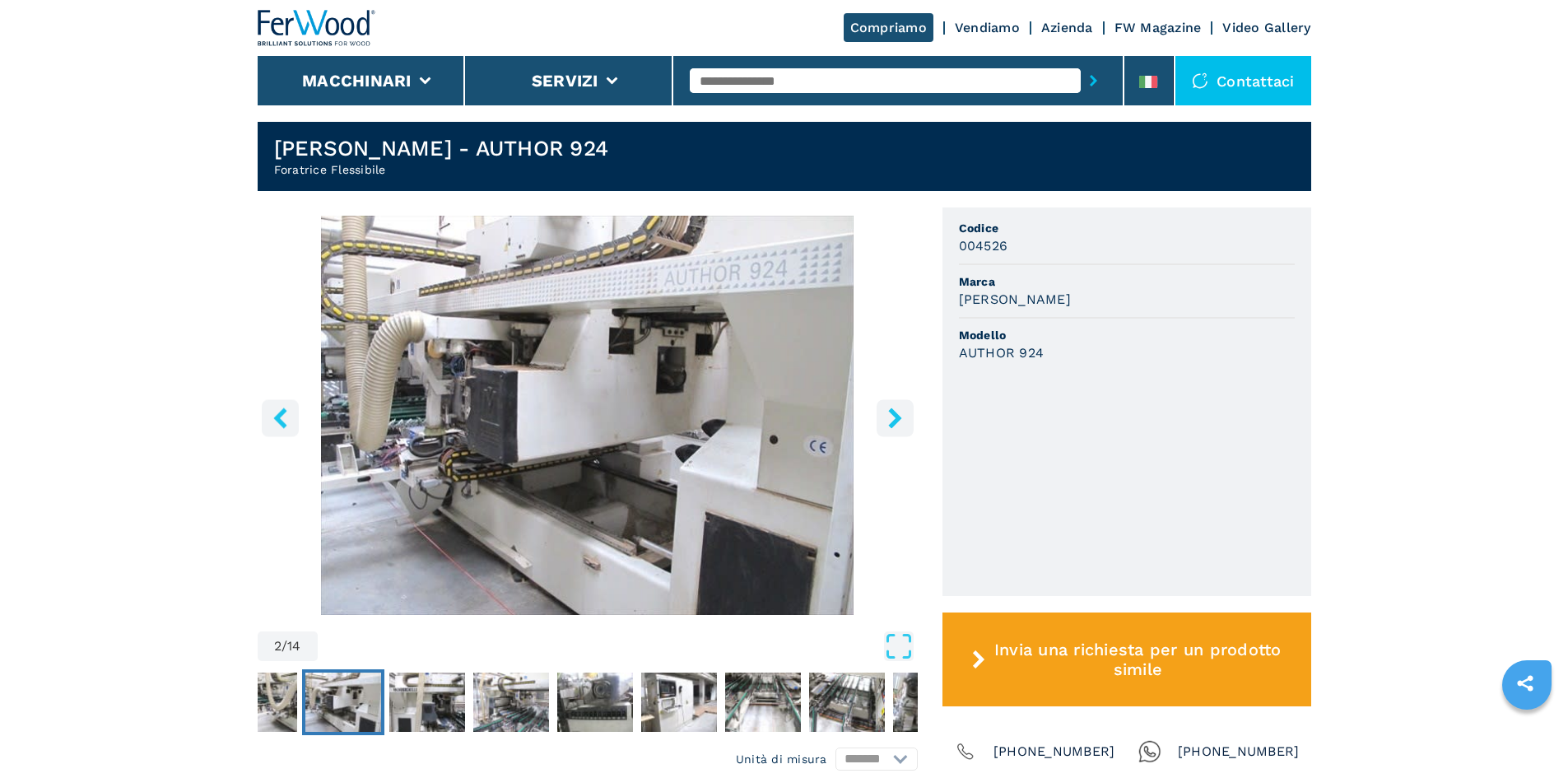
click at [875, 407] on img "Go to Slide 2" at bounding box center [588, 415] width 661 height 399
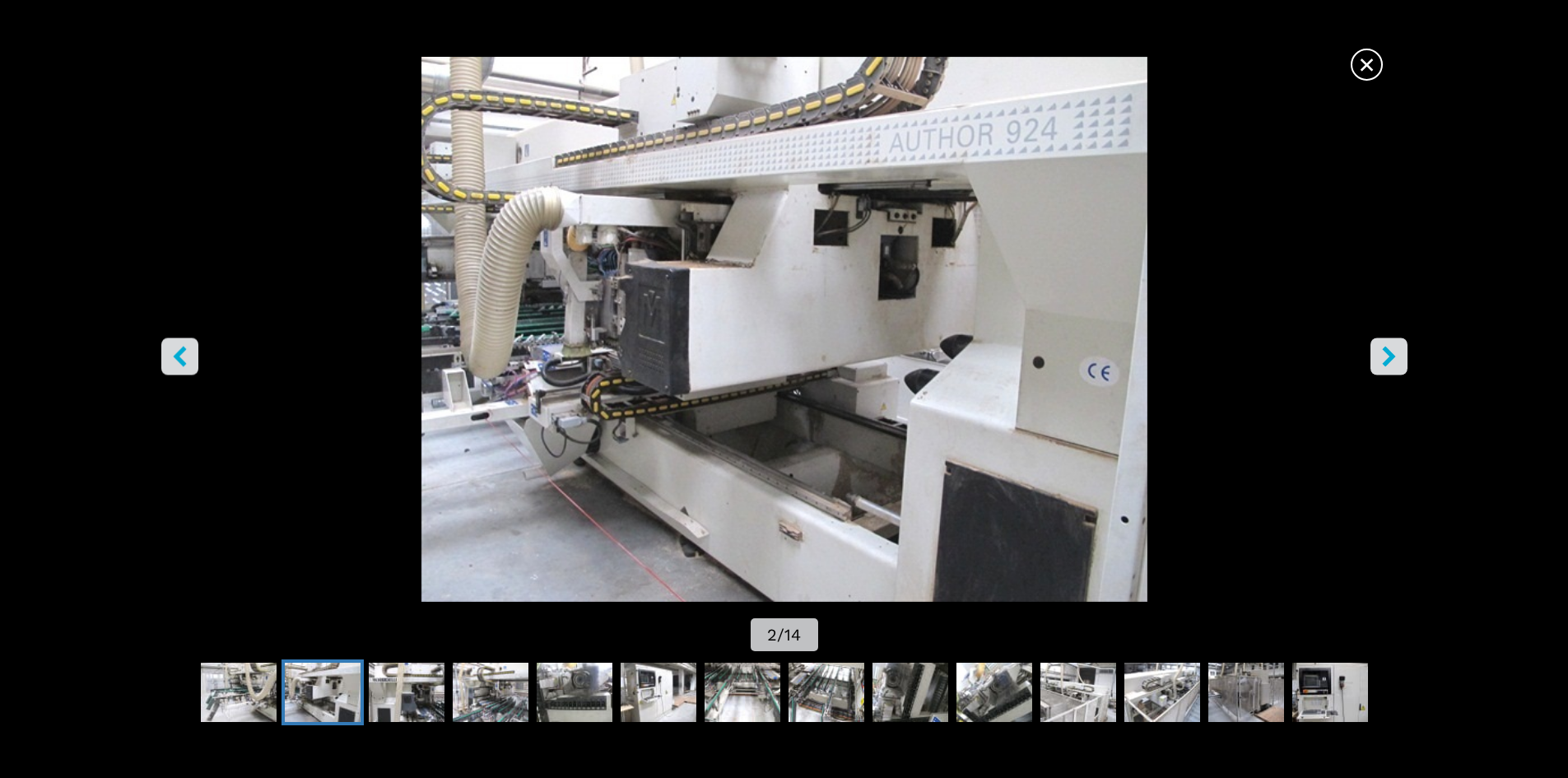
click at [1397, 353] on icon "right-button" at bounding box center [1389, 356] width 20 height 20
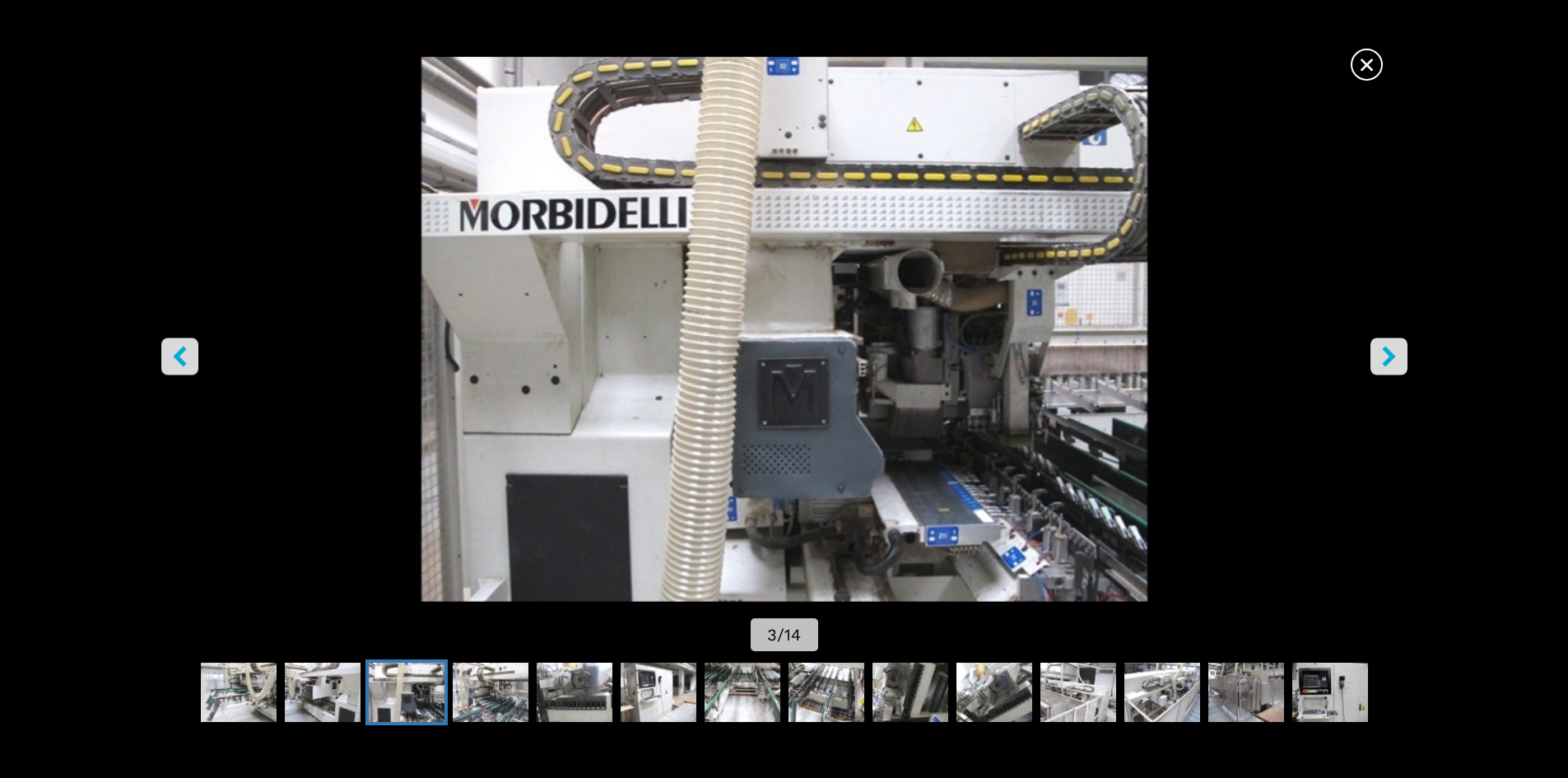
click at [1397, 353] on icon "right-button" at bounding box center [1389, 356] width 20 height 20
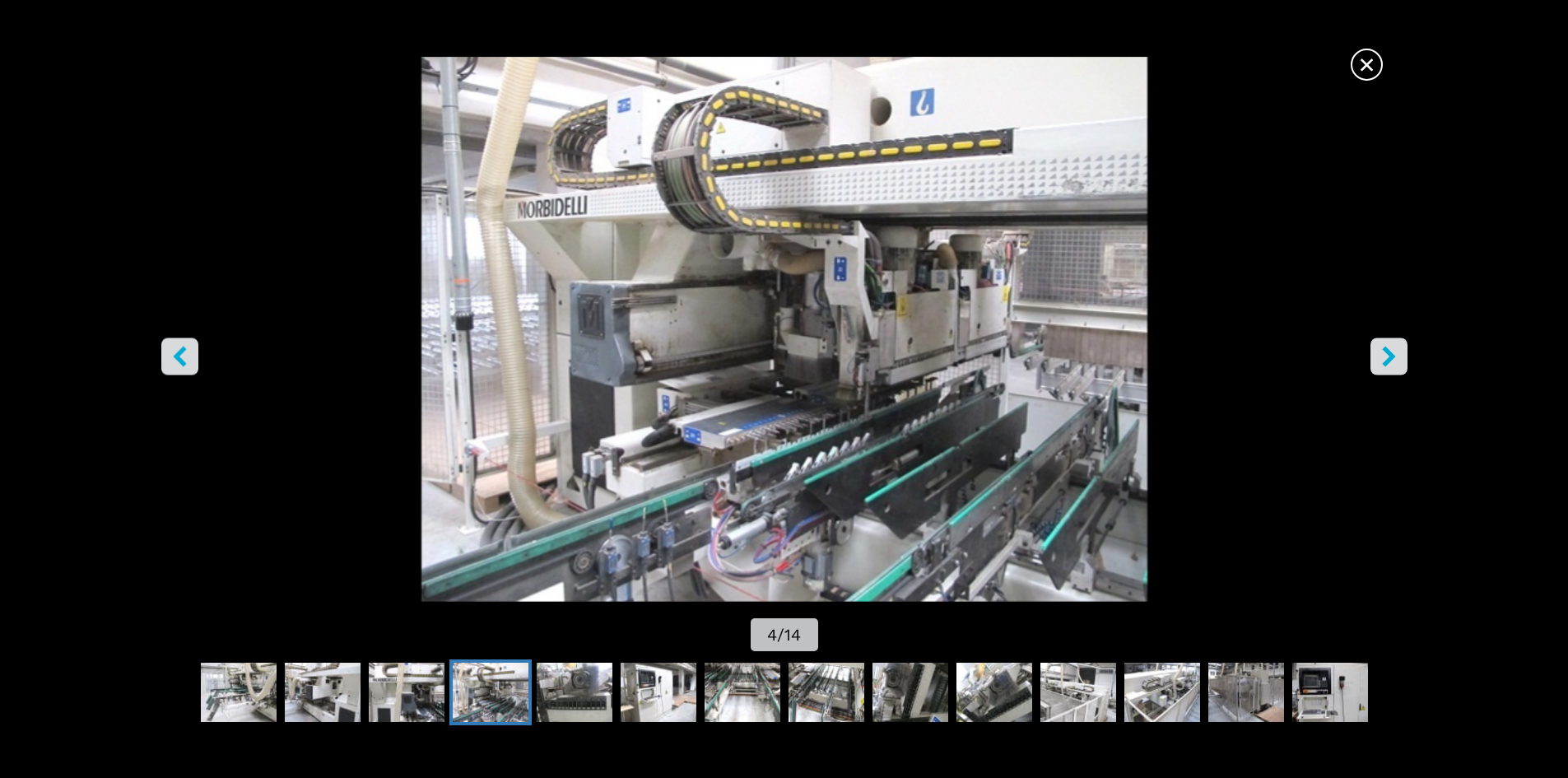
click at [1397, 353] on icon "right-button" at bounding box center [1389, 356] width 20 height 20
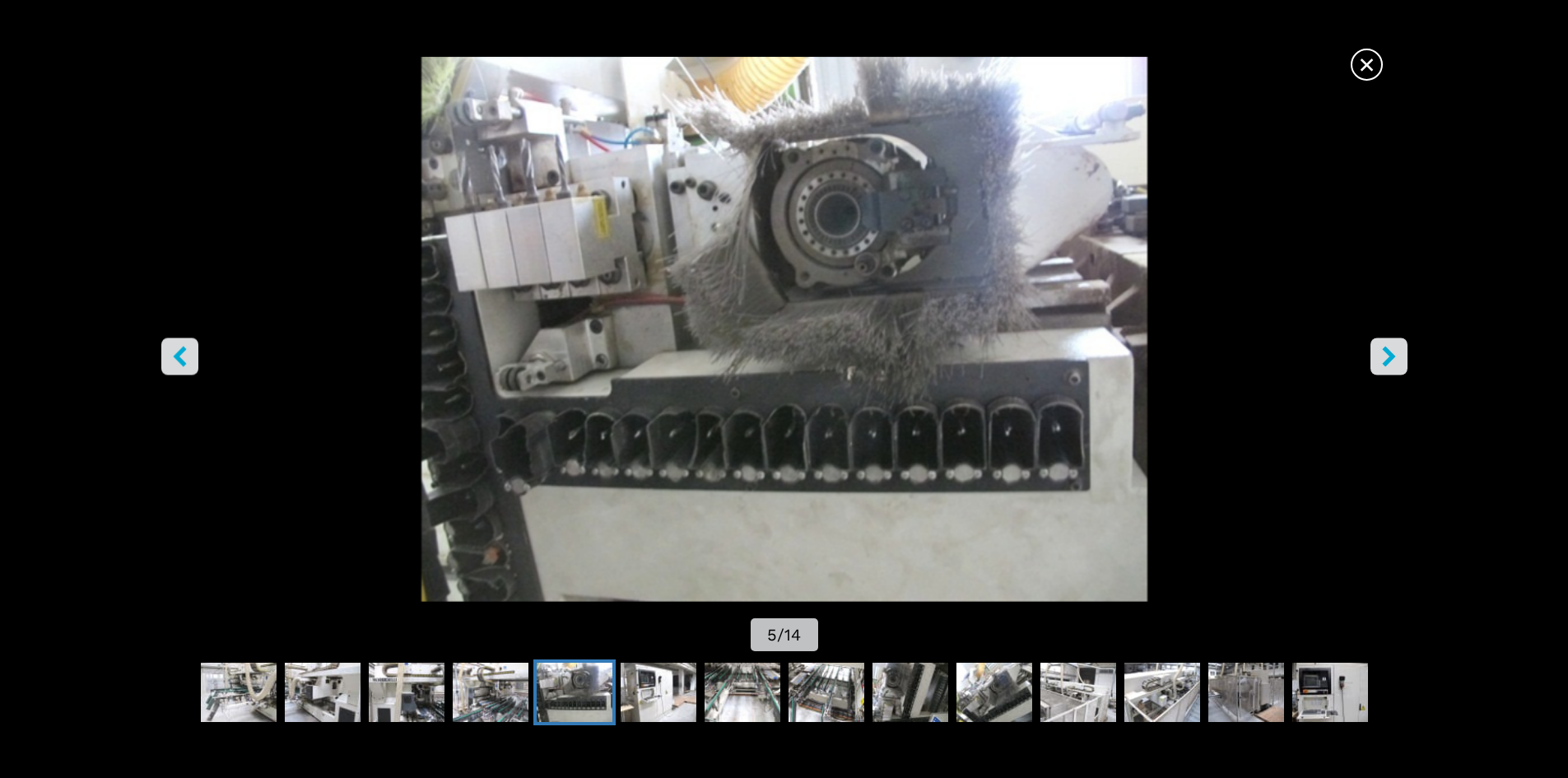
click at [1397, 353] on icon "right-button" at bounding box center [1389, 356] width 20 height 20
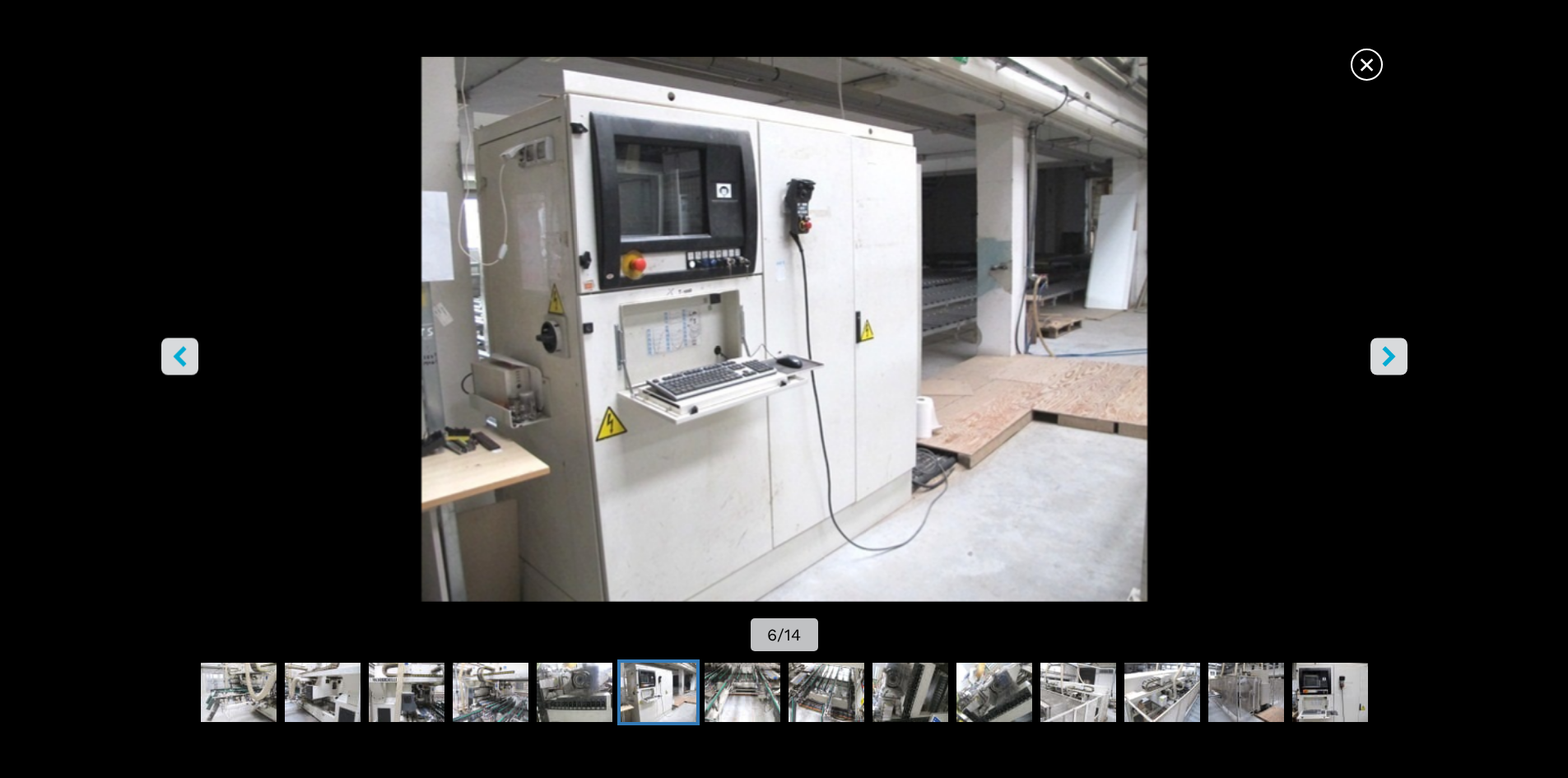
click at [1397, 353] on icon "right-button" at bounding box center [1389, 356] width 20 height 20
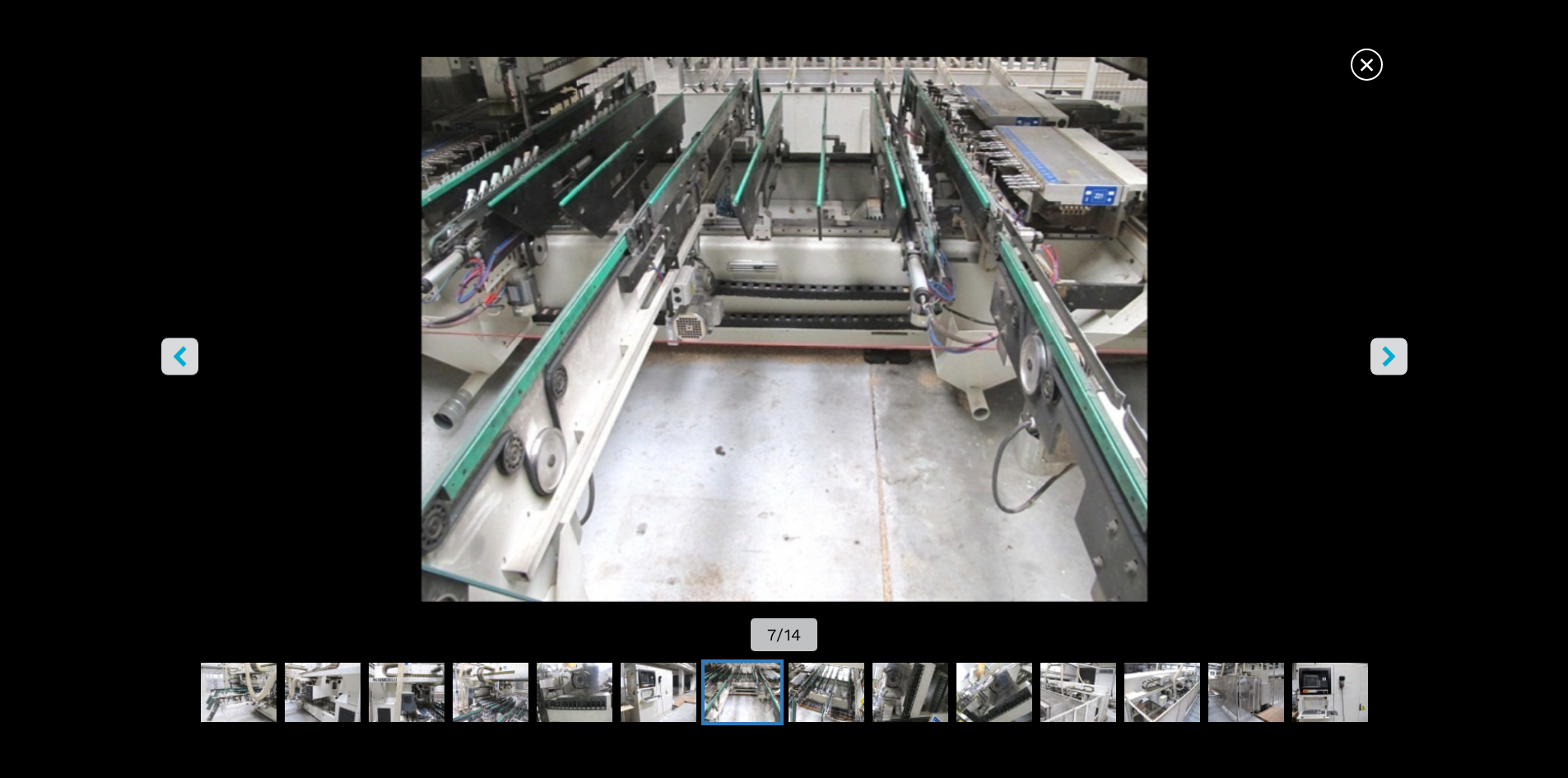
click at [1397, 353] on icon "right-button" at bounding box center [1389, 356] width 20 height 20
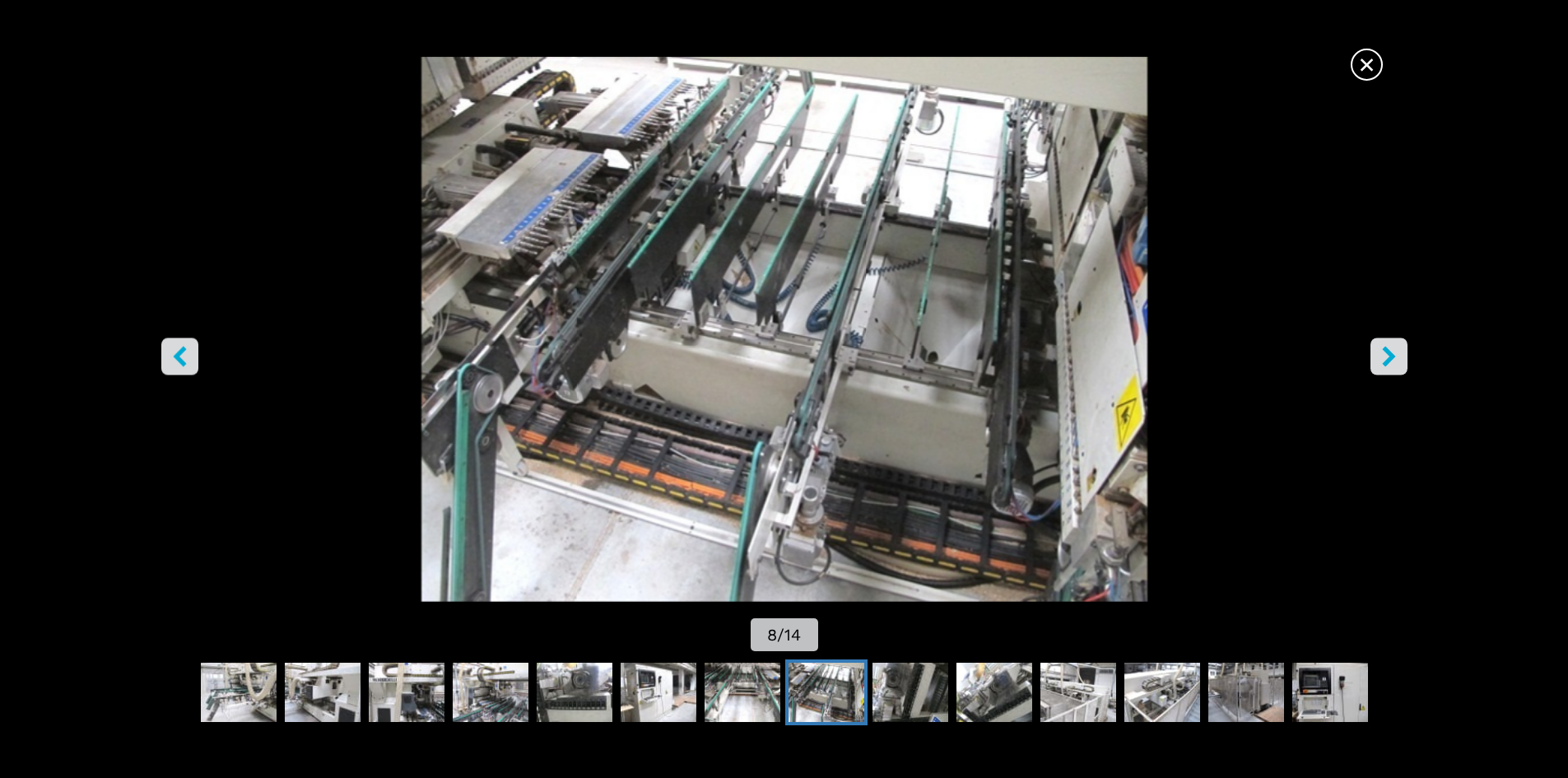
click at [1397, 353] on icon "right-button" at bounding box center [1389, 356] width 20 height 20
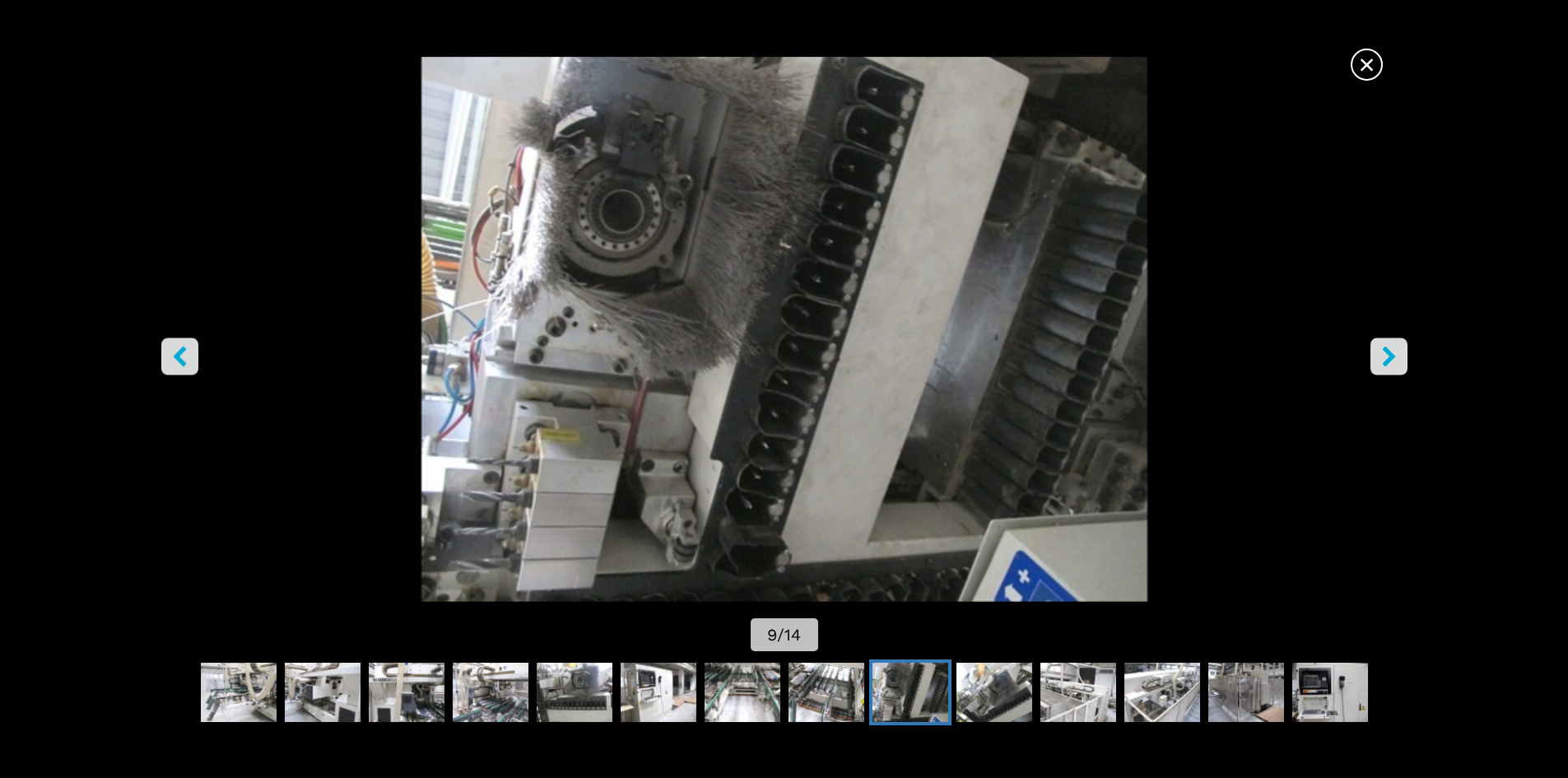
click at [1397, 353] on icon "right-button" at bounding box center [1389, 356] width 20 height 20
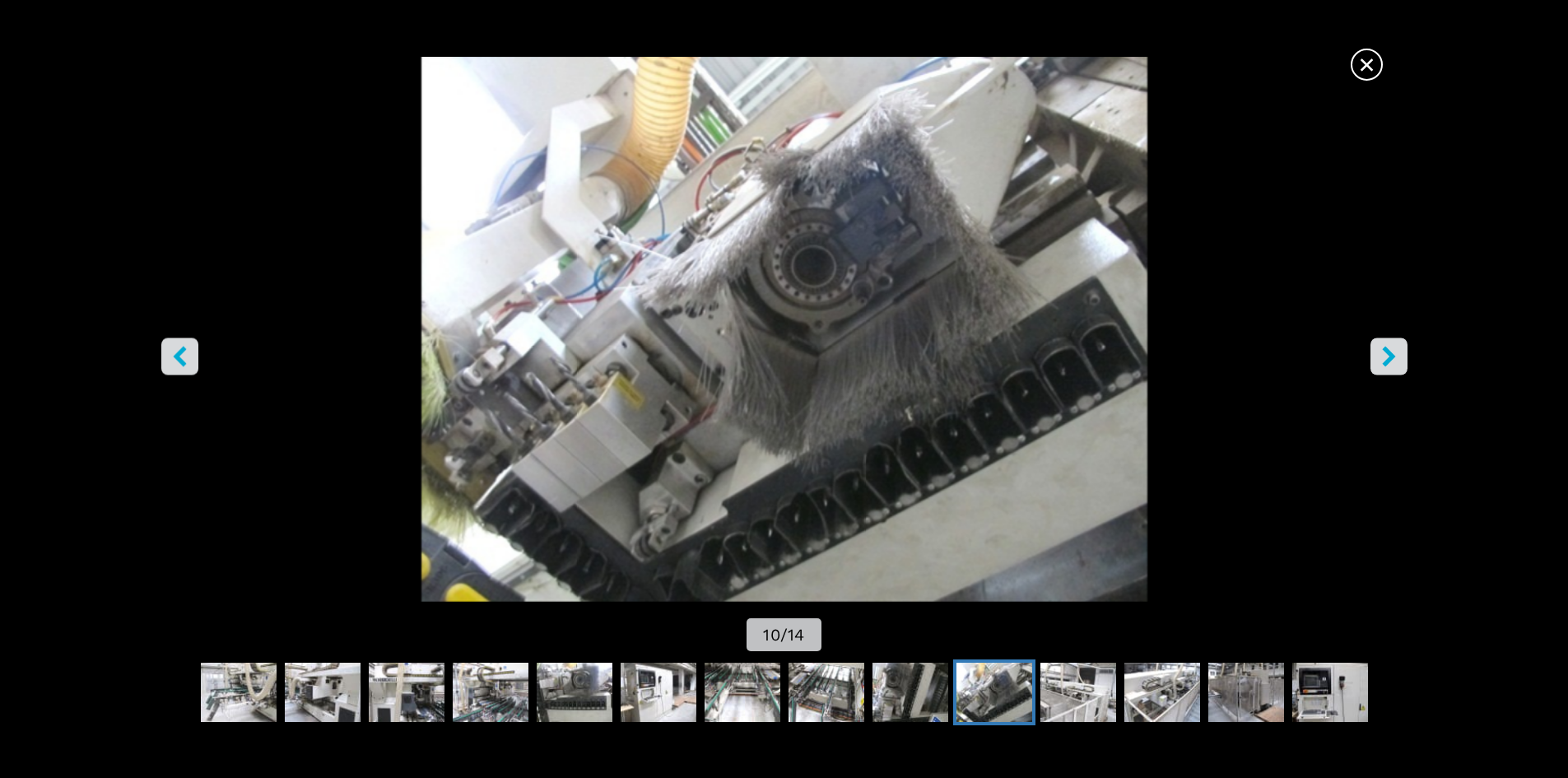
click at [1397, 353] on icon "right-button" at bounding box center [1389, 356] width 20 height 20
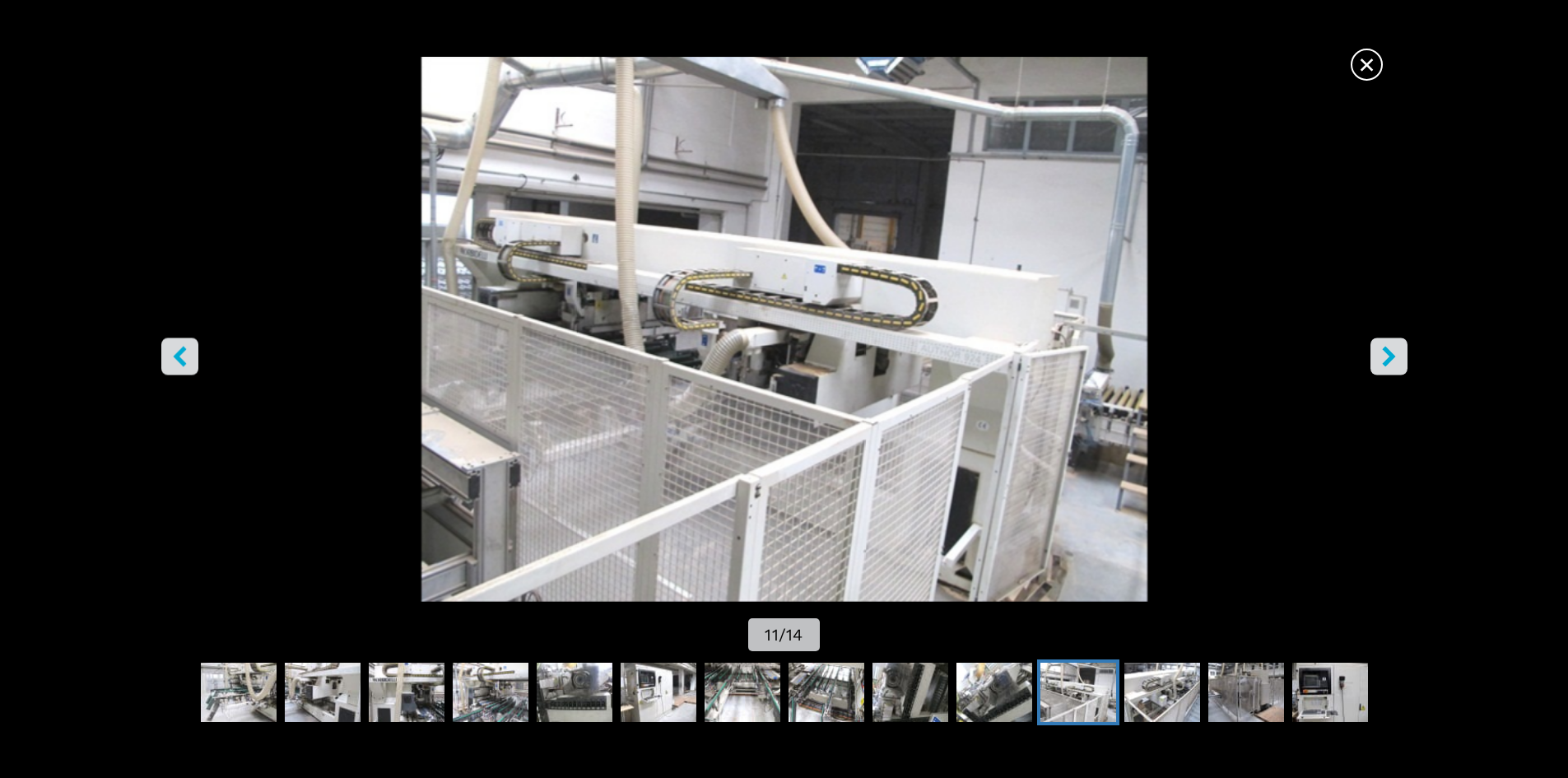
click at [1397, 353] on icon "right-button" at bounding box center [1389, 356] width 20 height 20
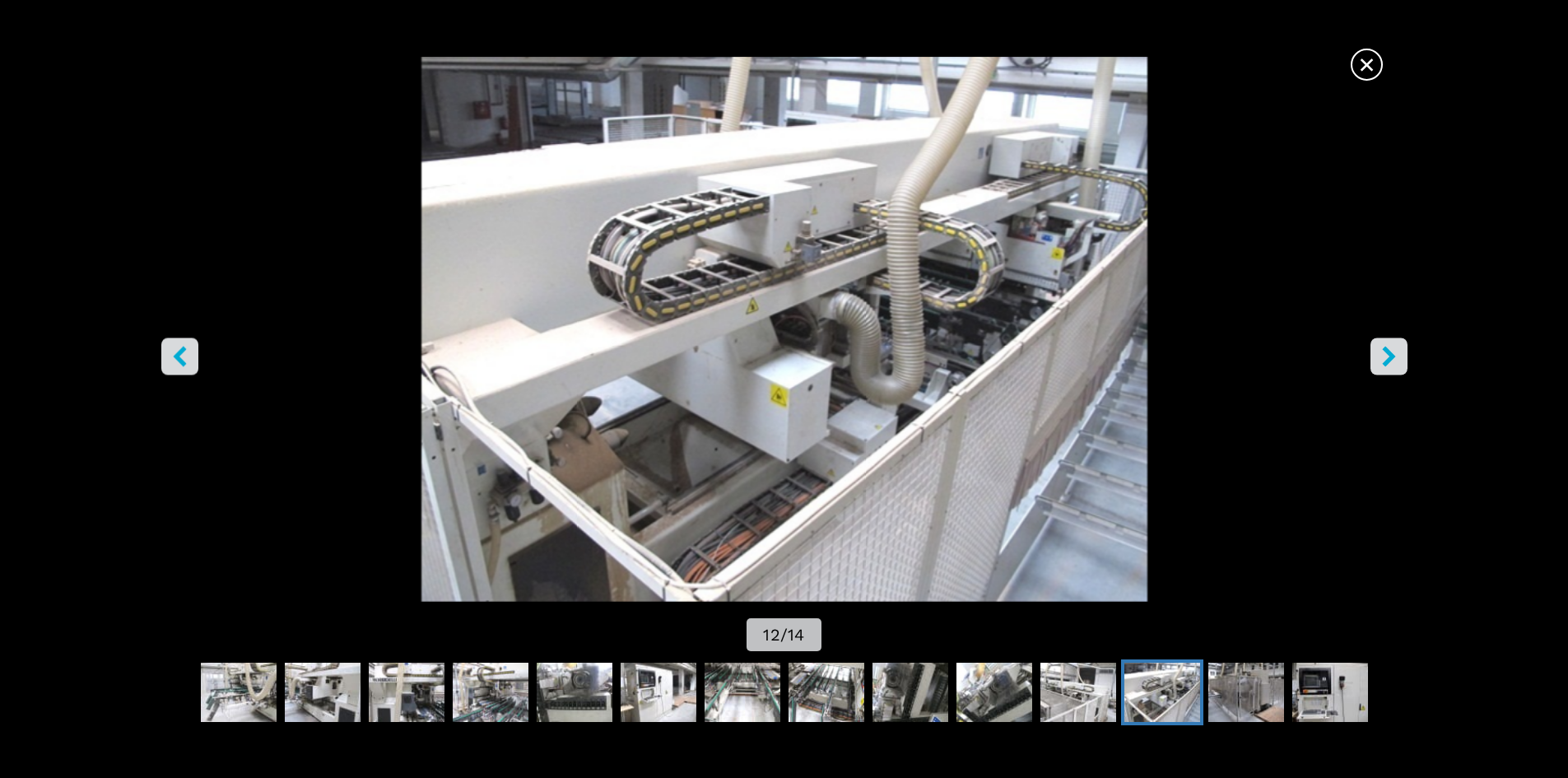
click at [1397, 353] on icon "right-button" at bounding box center [1389, 356] width 20 height 20
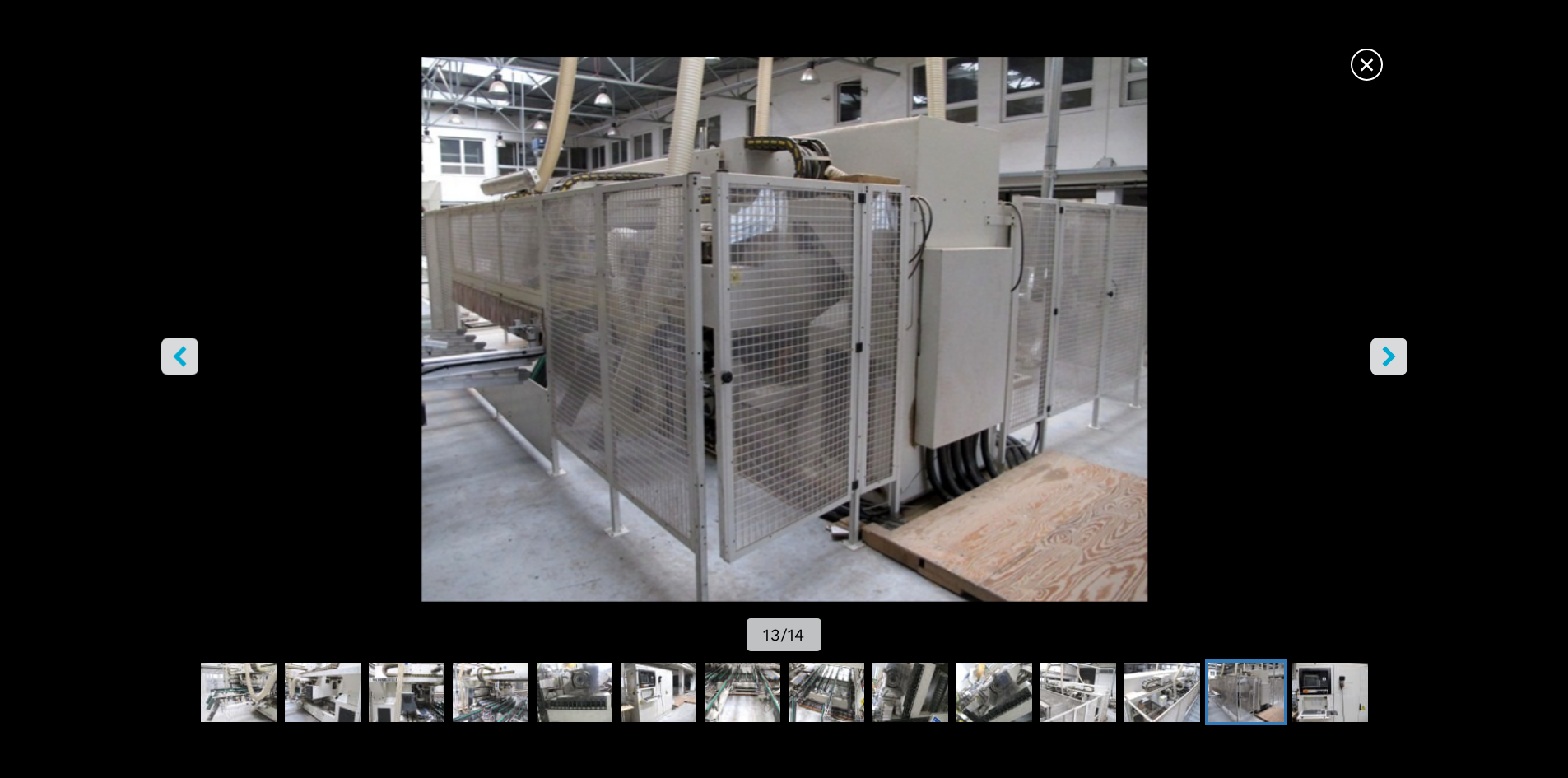
click at [1397, 353] on icon "right-button" at bounding box center [1389, 356] width 20 height 20
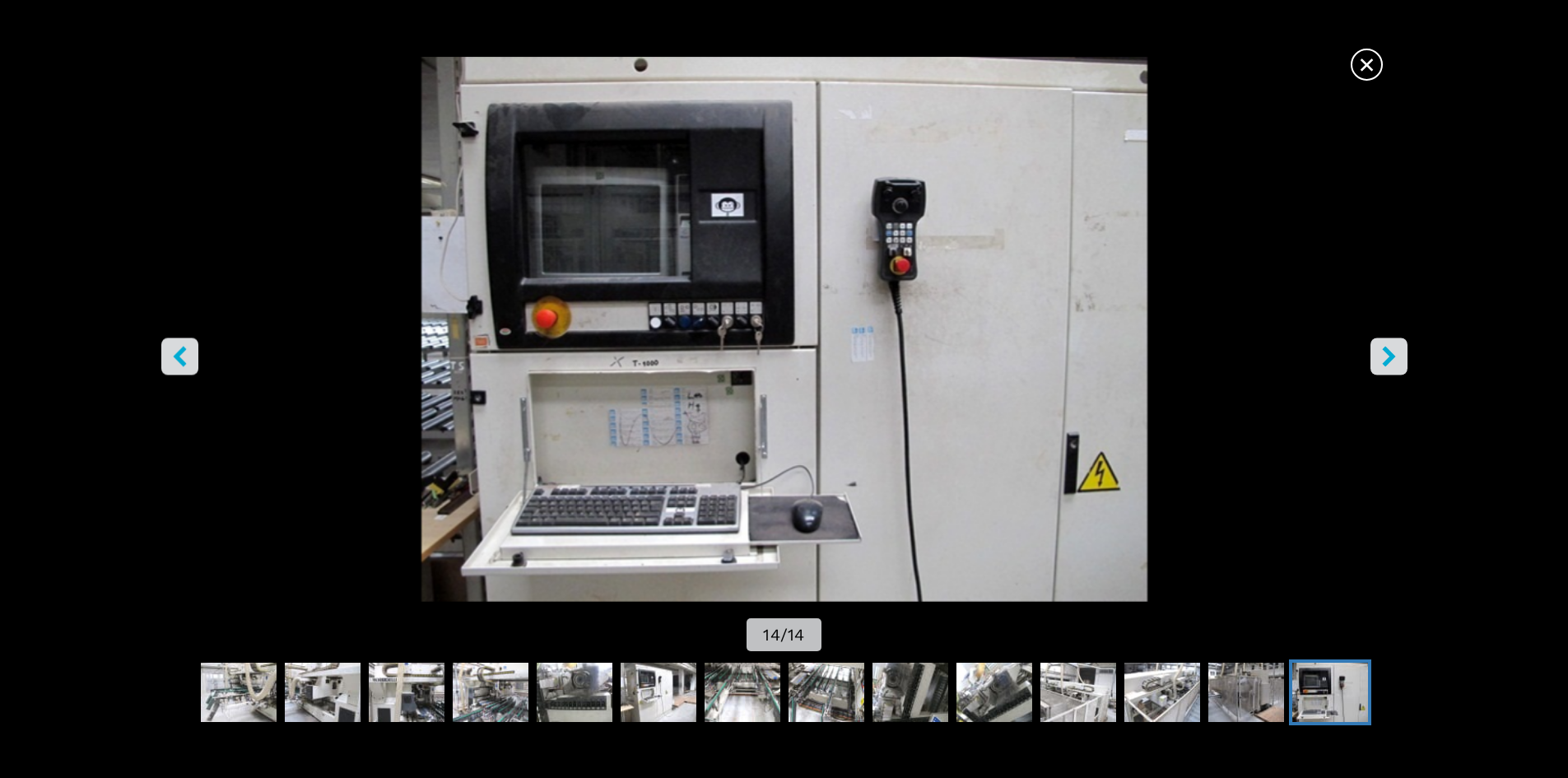
click at [1397, 353] on icon "right-button" at bounding box center [1389, 356] width 20 height 20
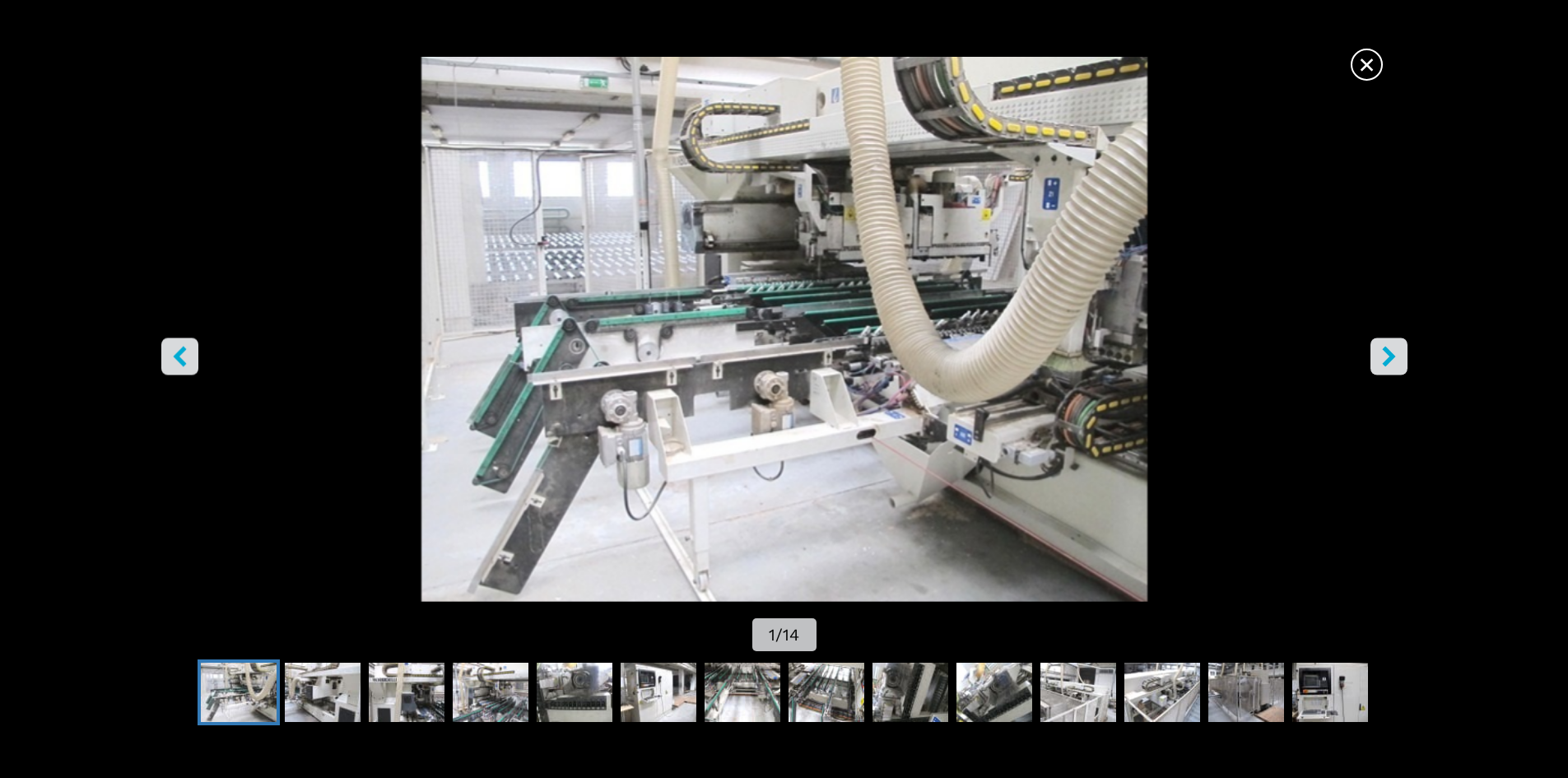
click at [1397, 353] on icon "right-button" at bounding box center [1389, 356] width 20 height 20
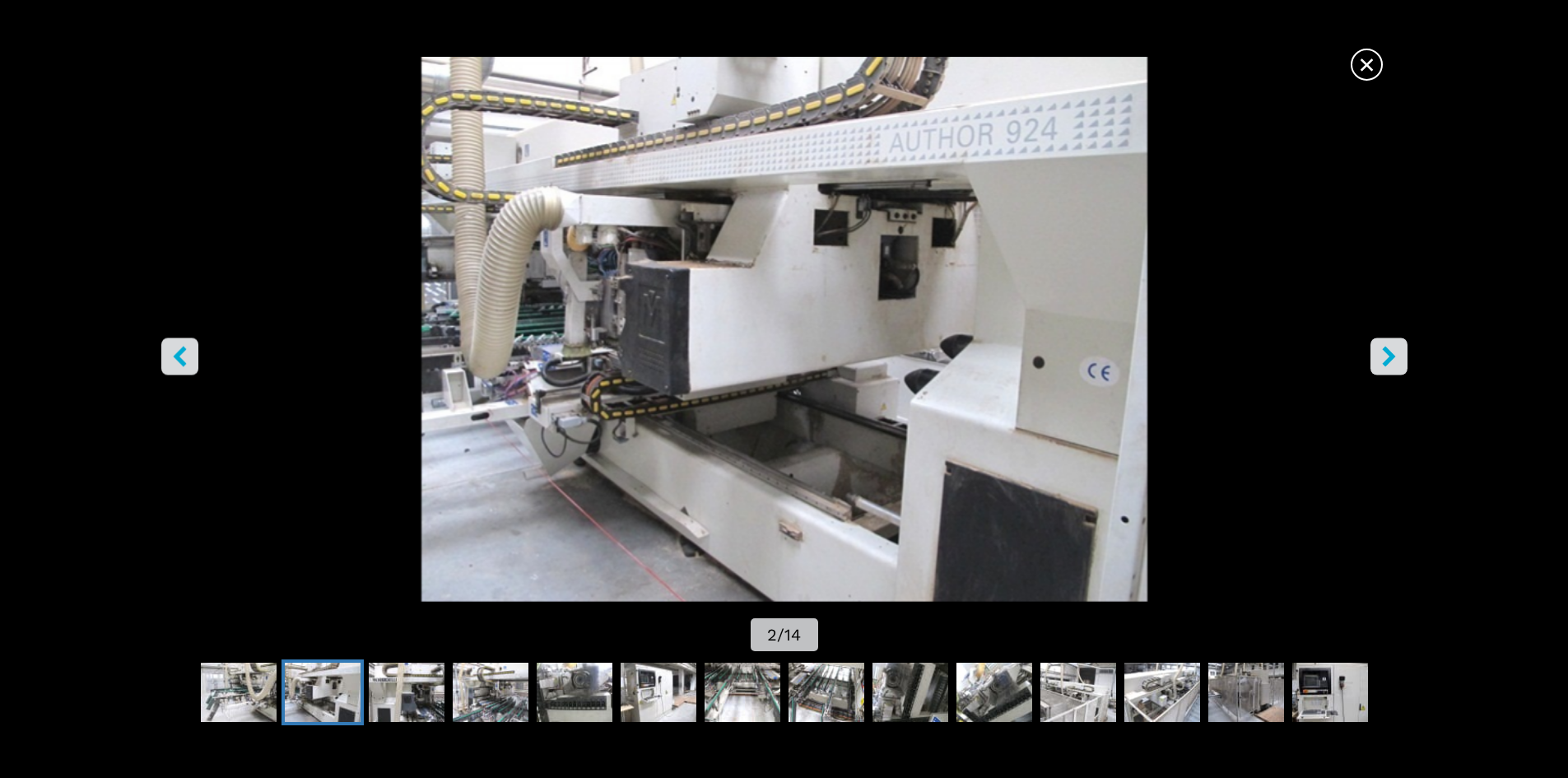
click at [1397, 352] on icon "right-button" at bounding box center [1389, 356] width 20 height 20
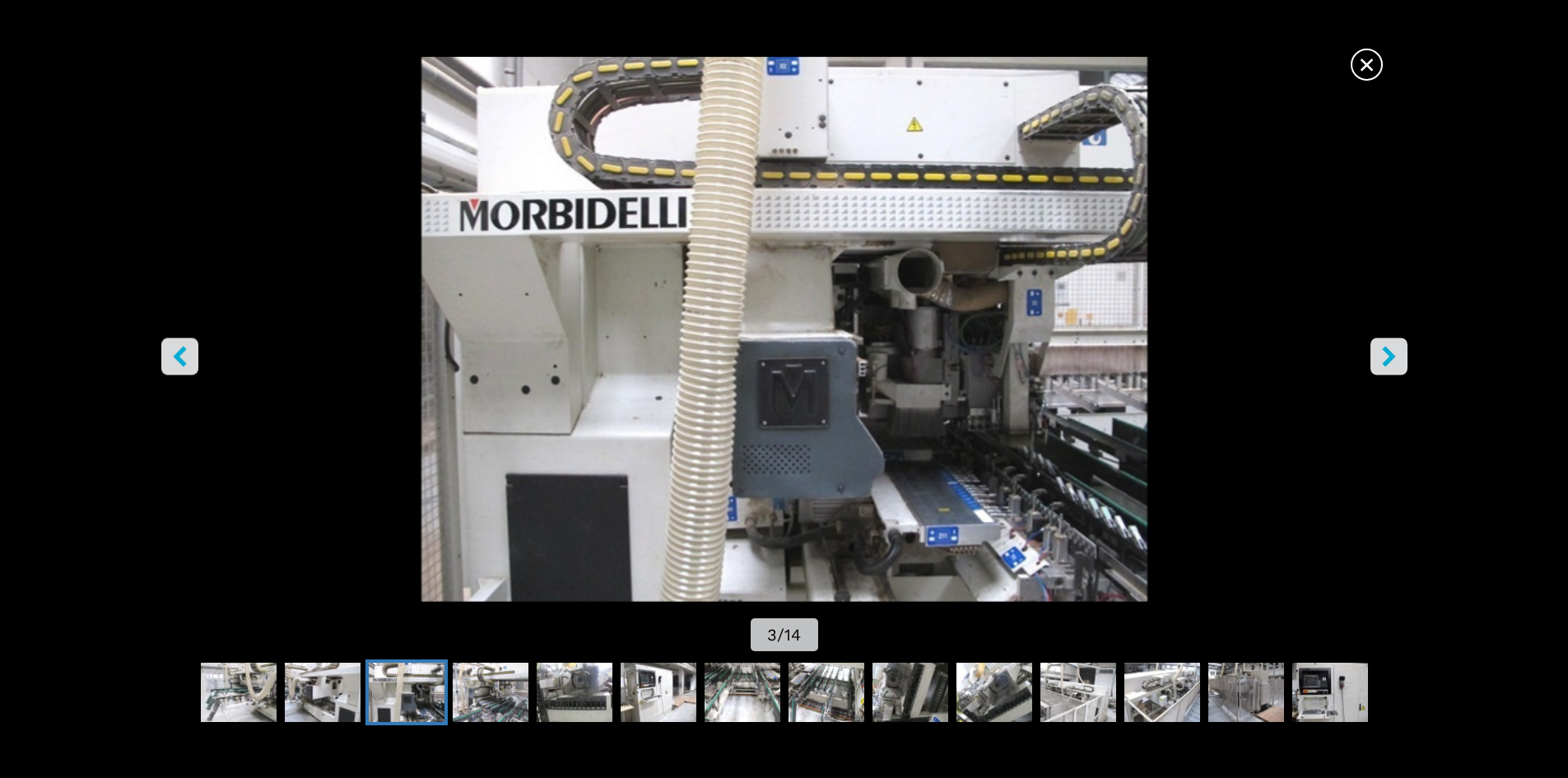
click at [1397, 352] on icon "right-button" at bounding box center [1389, 356] width 20 height 20
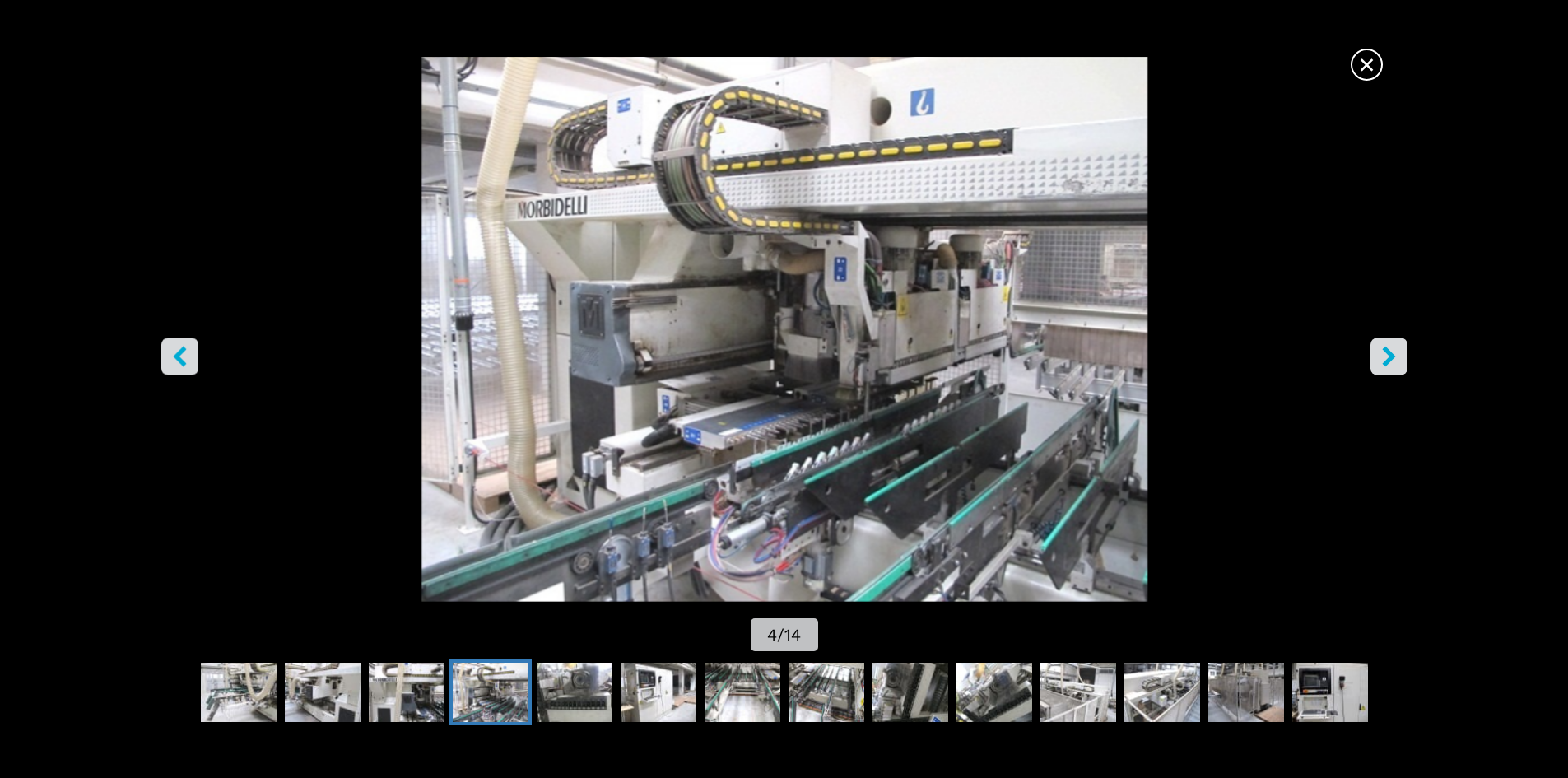
click at [1360, 57] on span "×" at bounding box center [1367, 60] width 29 height 29
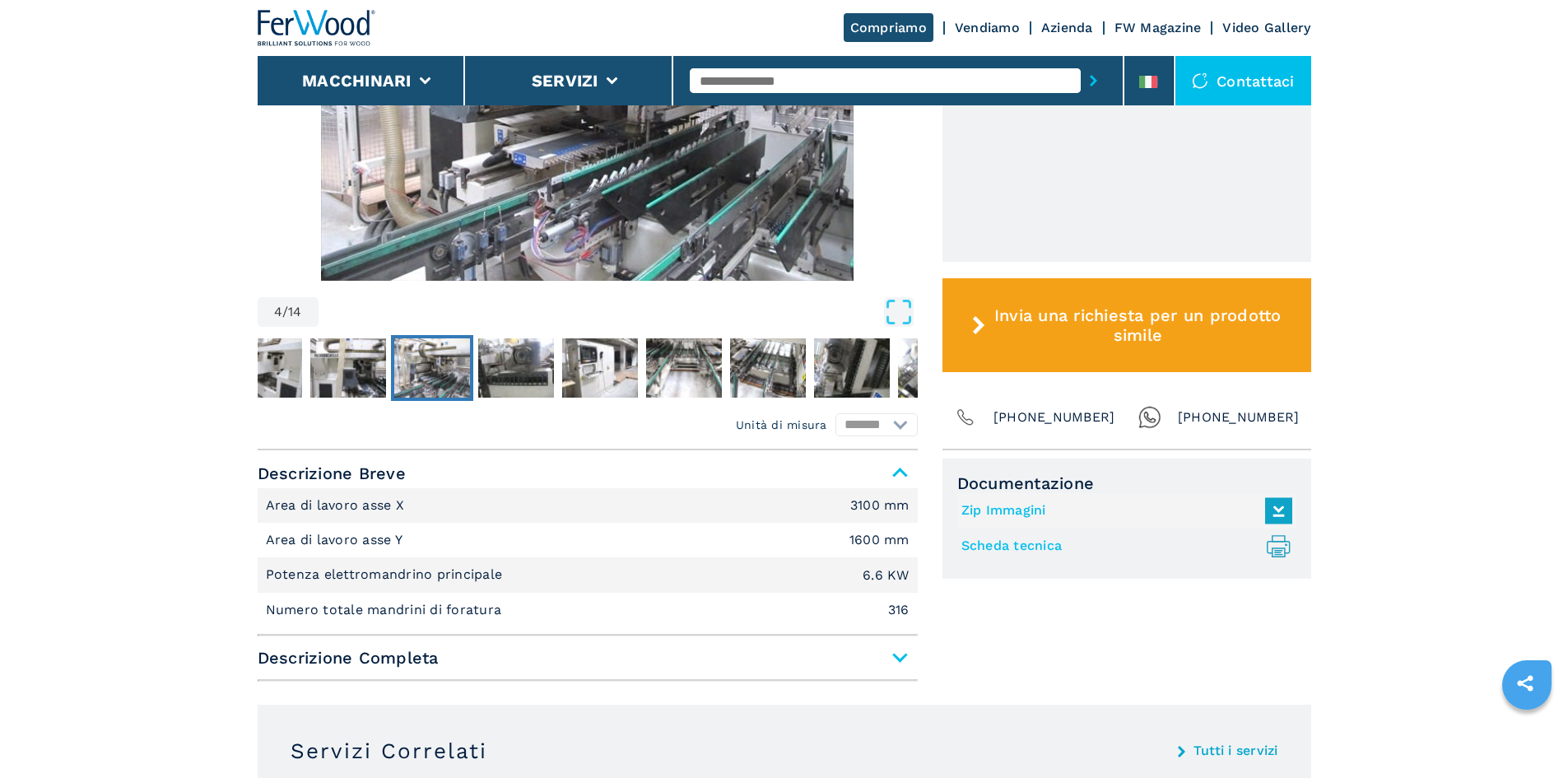
scroll to position [781, 0]
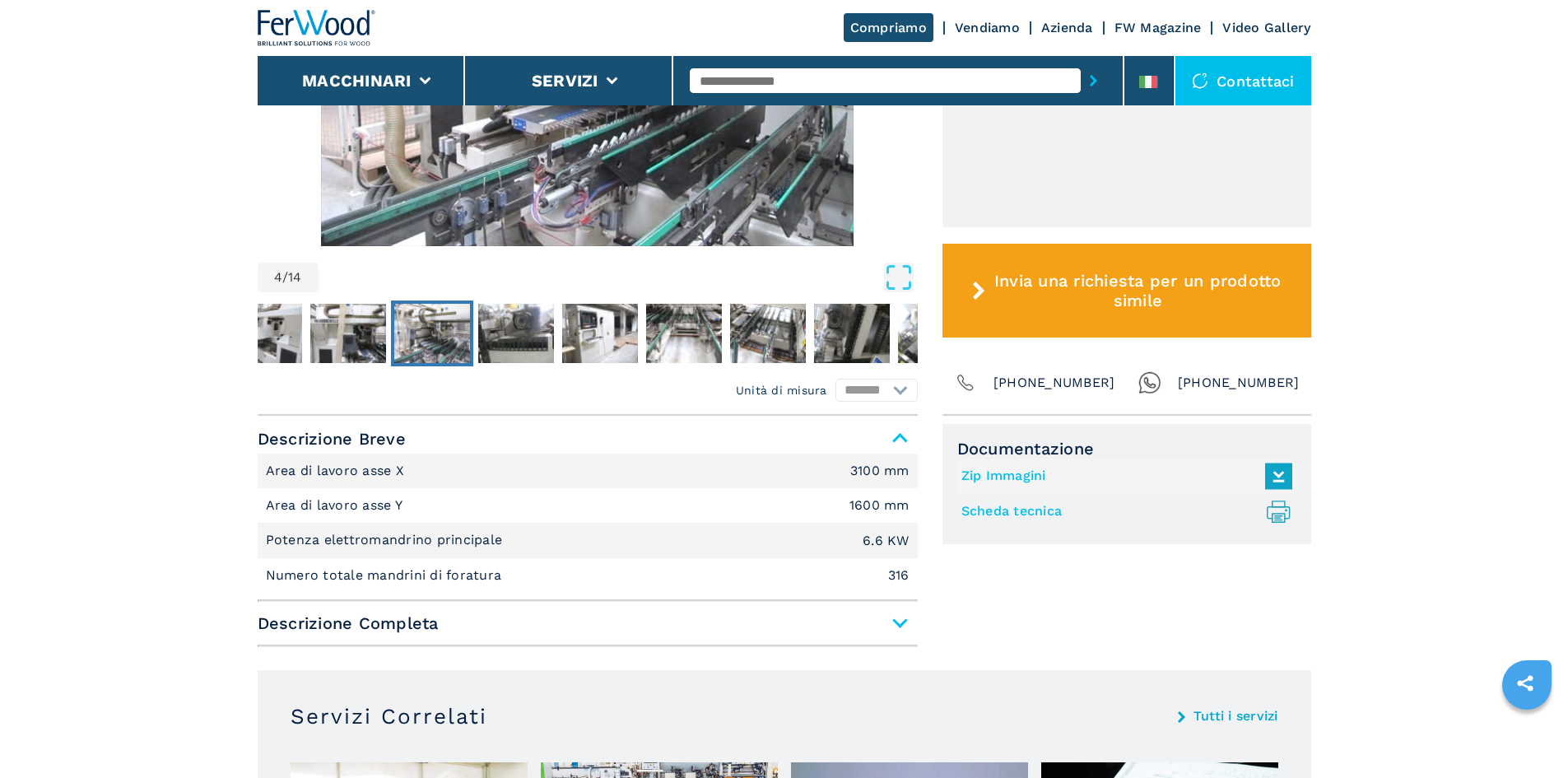
click at [892, 616] on span "Descrizione Completa" at bounding box center [588, 624] width 661 height 30
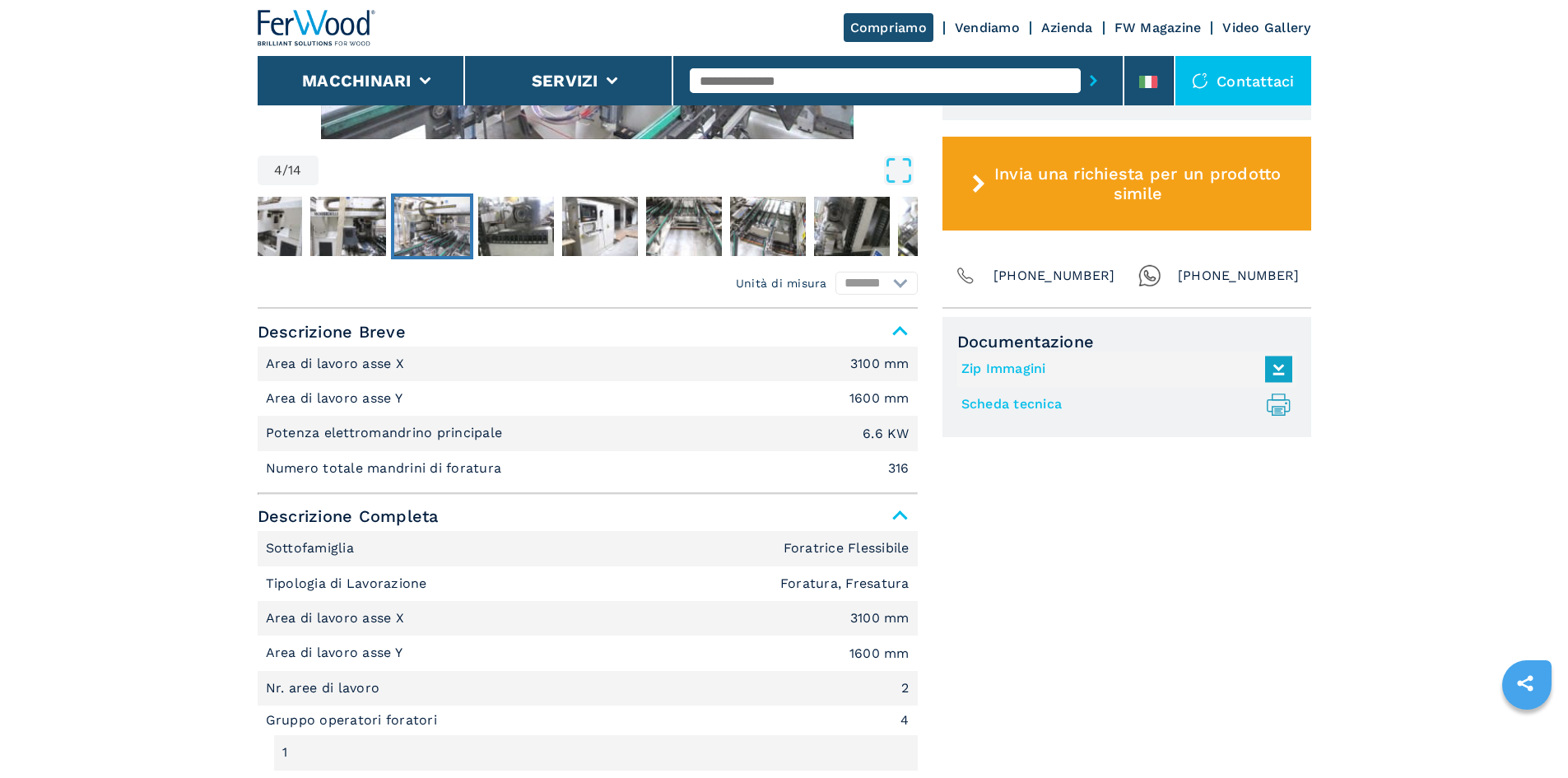
scroll to position [1110, 0]
